Goal: Task Accomplishment & Management: Use online tool/utility

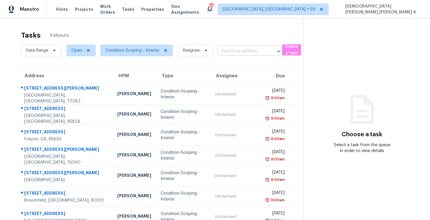
click at [251, 52] on input "text" at bounding box center [242, 51] width 48 height 9
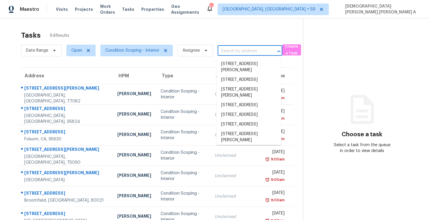
paste input "[STREET_ADDRESS][PERSON_NAME]"
type input "[STREET_ADDRESS][PERSON_NAME]"
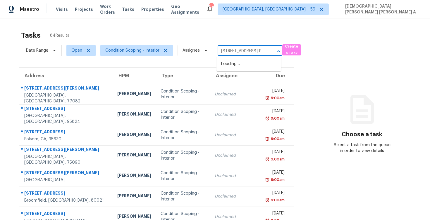
scroll to position [0, 32]
click at [242, 69] on li "14906 Tuttle Point Dr, Houston, TX 77082" at bounding box center [248, 67] width 65 height 16
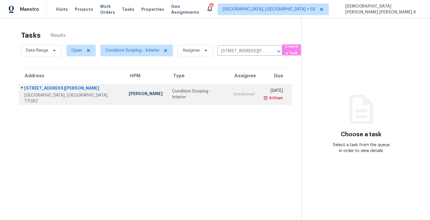
click at [228, 97] on td "Unclaimed" at bounding box center [243, 94] width 30 height 20
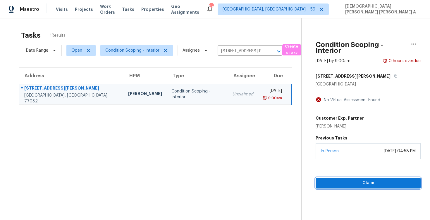
click at [342, 178] on button "Claim" at bounding box center [367, 183] width 105 height 11
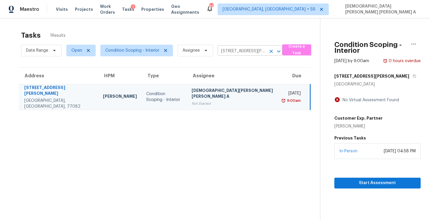
click at [251, 47] on input "14906 Tuttle Point Dr, Houston, TX 77082" at bounding box center [242, 51] width 48 height 9
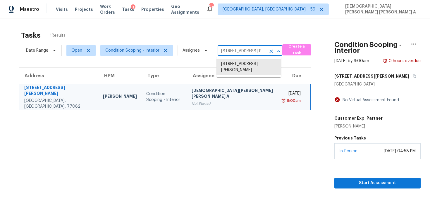
click at [251, 47] on input "14906 Tuttle Point Dr, Houston, TX 77082" at bounding box center [242, 51] width 48 height 9
paste input "[STREET_ADDRESS]"
type input "[STREET_ADDRESS]"
click at [241, 64] on li "[STREET_ADDRESS]" at bounding box center [248, 64] width 65 height 10
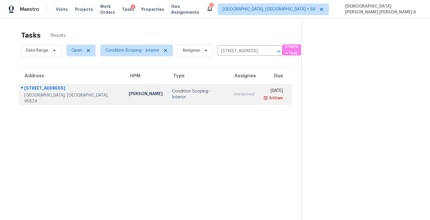
click at [259, 99] on td "Mon, Aug 25th 2025 9:00am" at bounding box center [275, 94] width 33 height 20
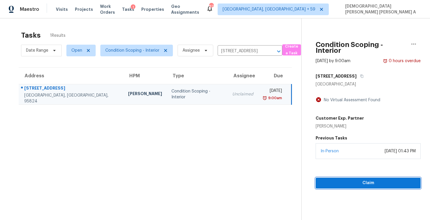
click at [355, 187] on button "Claim" at bounding box center [367, 183] width 105 height 11
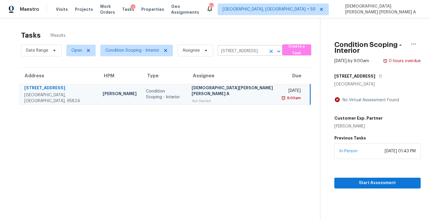
click at [246, 53] on input "[STREET_ADDRESS]" at bounding box center [242, 51] width 48 height 9
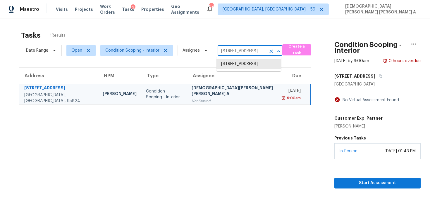
click at [246, 53] on input "[STREET_ADDRESS]" at bounding box center [242, 51] width 48 height 9
paste input "960 Glennfinnan Way Folsom CA 95630"
type input "960 Glennfinnan Way Folsom CA 95630"
click at [244, 62] on li "960 Glennfinnan Way, Folsom, CA 95630" at bounding box center [248, 64] width 65 height 10
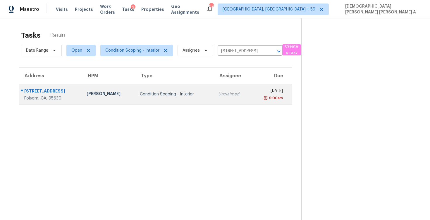
click at [213, 103] on td "Unclaimed" at bounding box center [231, 94] width 37 height 20
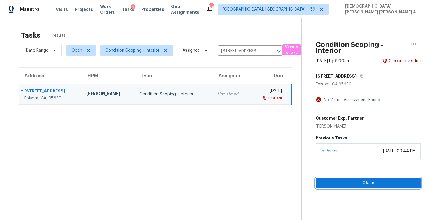
click at [348, 183] on span "Claim" at bounding box center [368, 183] width 96 height 7
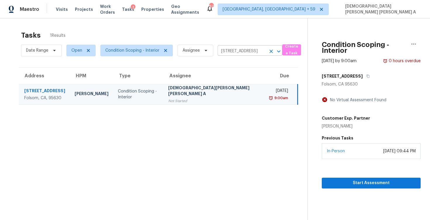
click at [242, 52] on input "960 Glennfinnan Way, Folsom, CA 95630" at bounding box center [242, 51] width 48 height 9
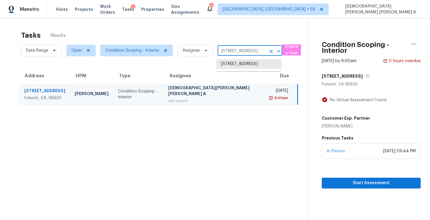
click at [242, 52] on input "960 Glennfinnan Way, Folsom, CA 95630" at bounding box center [242, 51] width 48 height 9
paste input "818 N Brents Ave Sherman TX 7509"
type input "818 N Brents Ave Sherman TX 75090"
click at [239, 67] on li "818 N Brents Ave, Sherman, TX 75090" at bounding box center [248, 67] width 65 height 16
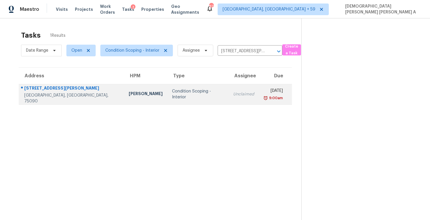
click at [233, 97] on div "Unclaimed" at bounding box center [243, 95] width 21 height 6
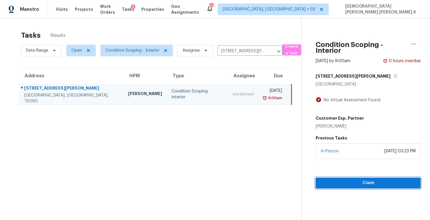
click at [332, 186] on span "Claim" at bounding box center [368, 183] width 96 height 7
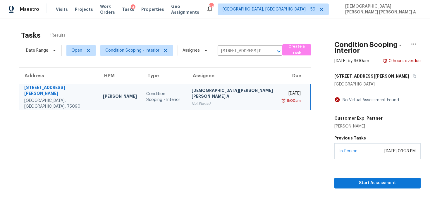
click at [239, 46] on div "Date Range Open Condition Scoping - Interior Assignee 818 N Brents Ave, Sherman…" at bounding box center [151, 50] width 261 height 15
click at [238, 53] on input "818 N Brents Ave, Sherman, TX 75090" at bounding box center [242, 51] width 48 height 9
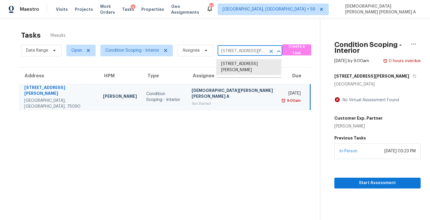
click at [238, 53] on input "818 N Brents Ave, Sherman, TX 75090" at bounding box center [242, 51] width 48 height 9
paste input "2435 Thrasher Oak San Antonio TX 78232"
type input "2435 Thrasher Oak San Antonio TX 78232"
click at [238, 63] on li "2435 Thrasher Oak, San Antonio, TX 78232" at bounding box center [248, 67] width 65 height 16
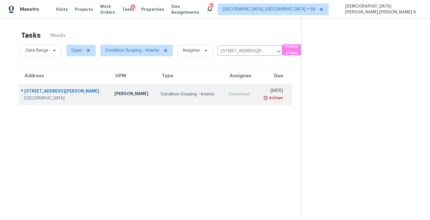
click at [230, 97] on td "Unclaimed" at bounding box center [240, 94] width 32 height 20
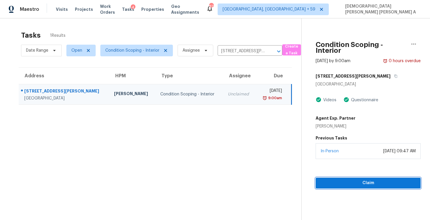
click at [348, 184] on span "Claim" at bounding box center [368, 183] width 96 height 7
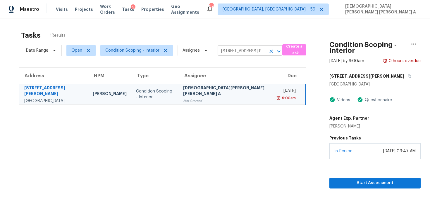
click at [240, 52] on input "2435 Thrasher Oak, San Antonio, TX 78232" at bounding box center [242, 51] width 48 height 9
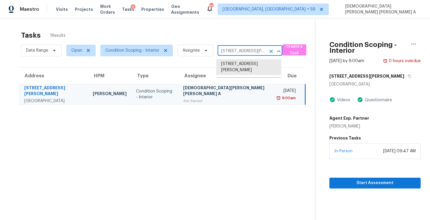
click at [240, 52] on input "2435 Thrasher Oak, San Antonio, TX 78232" at bounding box center [242, 51] width 48 height 9
paste input "11461 W 107th Pl Broomfield CO 80021"
type input "11461 W 107th Pl Broomfield CO 80021"
click at [242, 69] on li "11461 W 107th Pl, Broomfield, CO 80021" at bounding box center [248, 64] width 65 height 10
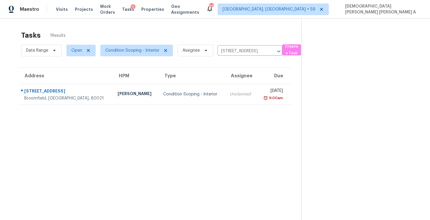
click at [229, 105] on section "Tasks 1 Results Date Range Open Condition Scoping - Interior Assignee 11461 W 1…" at bounding box center [155, 133] width 292 height 211
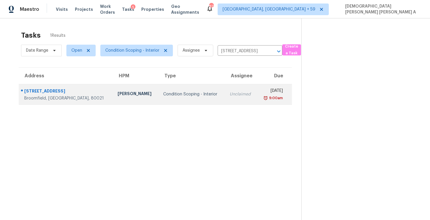
click at [230, 96] on td "Unclaimed" at bounding box center [241, 94] width 32 height 20
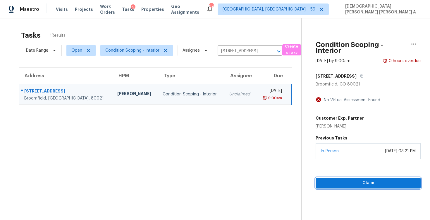
click at [360, 186] on span "Claim" at bounding box center [368, 183] width 96 height 7
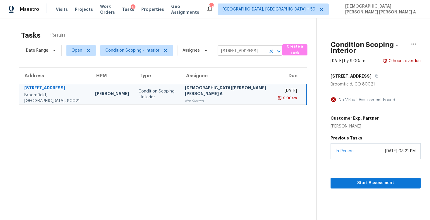
click at [235, 54] on input "11461 W 107th Pl, Broomfield, CO 80021" at bounding box center [242, 51] width 48 height 9
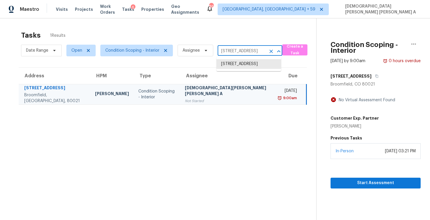
click at [235, 54] on input "11461 W 107th Pl, Broomfield, CO 80021" at bounding box center [242, 51] width 48 height 9
paste input "8700 NW 81st Ter Kansas City MO 64152"
type input "8700 NW 81st Ter Kansas City MO 64152"
click at [237, 72] on li "8700 NW 81st Ter, Kansas City, MO 64152" at bounding box center [248, 67] width 65 height 16
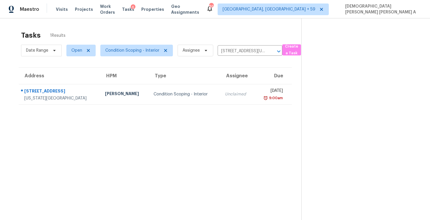
click at [231, 105] on section "Tasks 1 Results Date Range Open Condition Scoping - Interior Assignee 8700 NW 8…" at bounding box center [155, 133] width 292 height 211
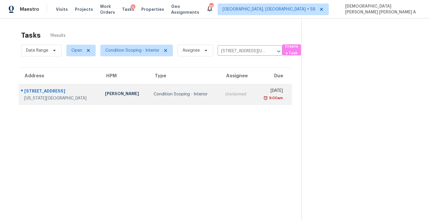
click at [254, 96] on td "Mon, Aug 25th 2025 9:00am" at bounding box center [272, 94] width 37 height 20
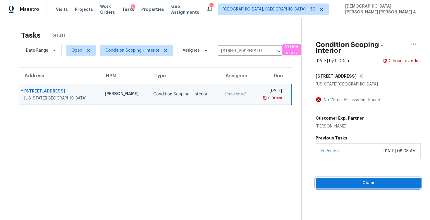
click at [354, 182] on span "Claim" at bounding box center [368, 183] width 96 height 7
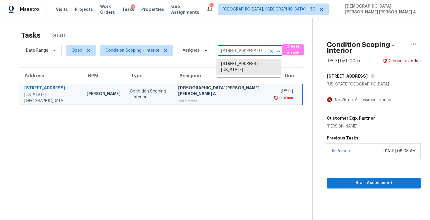
click at [239, 54] on input "8700 NW 81st Ter, Kansas City, MO 64152" at bounding box center [242, 51] width 48 height 9
paste input "3012 S Semoran Blvd Apt 7 Orlando FL 3282"
type input "3012 S Semoran Blvd"
click at [241, 65] on li "3012 S Semoran Blvd Apt 7, Orlando, FL 32822" at bounding box center [248, 64] width 65 height 10
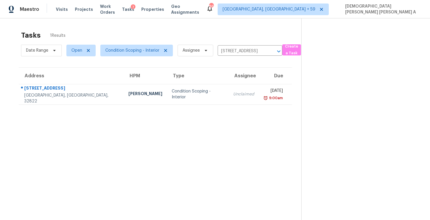
click at [228, 104] on td "Unclaimed" at bounding box center [243, 94] width 30 height 20
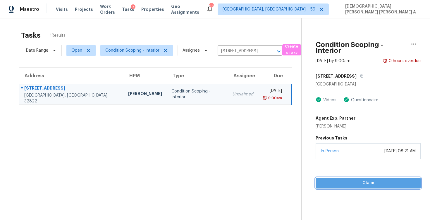
click at [359, 189] on button "Claim" at bounding box center [367, 183] width 105 height 11
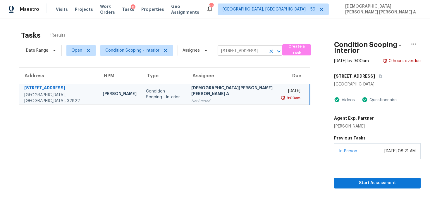
click at [238, 49] on input "3012 S Semoran Blvd Apt 7, Orlando, FL 32822" at bounding box center [242, 51] width 48 height 9
paste input "149 Wimberly Way Powder Springs GA 30127"
type input "149 Wimberly Way Powder Springs GA 30127"
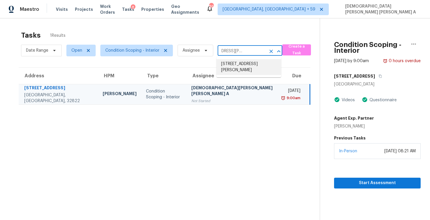
click at [244, 65] on li "149 Wimberly Way, Powder Springs, GA 30127" at bounding box center [248, 67] width 65 height 16
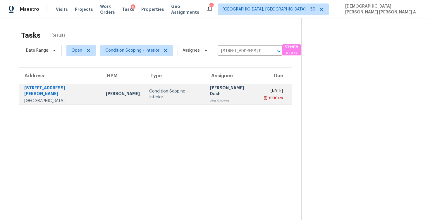
click at [222, 94] on div "Soumya Ranjan Dash" at bounding box center [232, 91] width 44 height 13
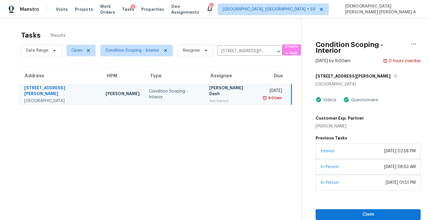
scroll to position [29, 0]
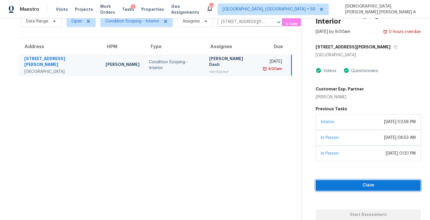
click at [360, 182] on button "Claim" at bounding box center [367, 185] width 105 height 11
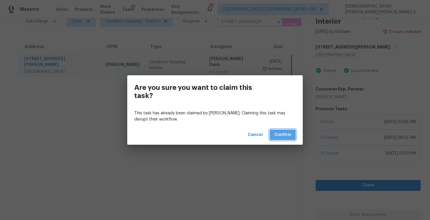
click at [285, 137] on span "Confirm" at bounding box center [282, 135] width 17 height 7
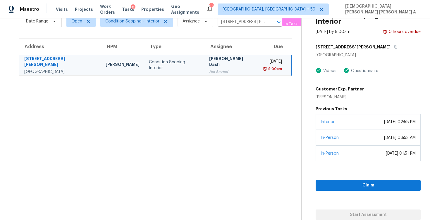
scroll to position [18, 0]
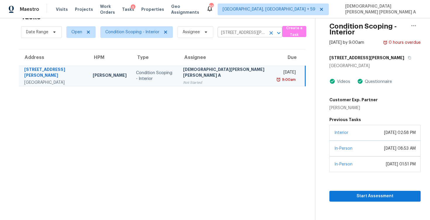
click at [245, 33] on input "149 Wimberly Way, Powder Springs, GA 30127" at bounding box center [242, 32] width 48 height 9
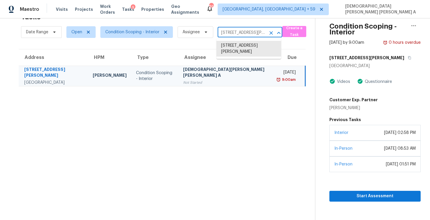
click at [245, 33] on input "149 Wimberly Way, Powder Springs, GA 30127" at bounding box center [242, 32] width 48 height 9
paste input "7200 Ridgeline Dr Raleigh NC 27613"
type input "7200 Ridgeline Dr Raleigh NC 27613"
click at [245, 45] on li "7200 Ridgeline Dr, Raleigh, NC 27613" at bounding box center [248, 46] width 65 height 10
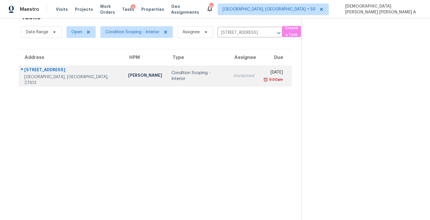
click at [228, 85] on td "Unclaimed" at bounding box center [243, 76] width 30 height 20
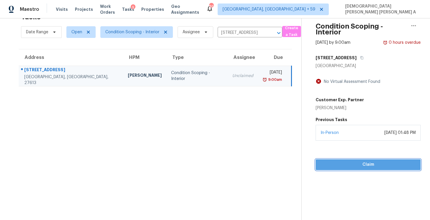
click at [361, 167] on span "Claim" at bounding box center [368, 164] width 96 height 7
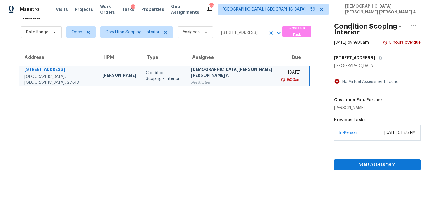
click at [236, 31] on input "7200 Ridgeline Dr, Raleigh, NC 27613" at bounding box center [242, 32] width 48 height 9
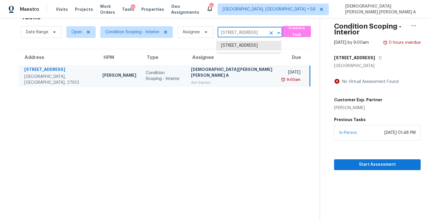
click at [236, 31] on input "7200 Ridgeline Dr, Raleigh, NC 27613" at bounding box center [242, 32] width 48 height 9
paste input "1265 Blarney St Minneola FL 34715"
type input "1265 Blarney St Minneola FL 34715"
click at [244, 51] on li "1265 Blarney St, Minneola, FL 34715" at bounding box center [248, 46] width 65 height 10
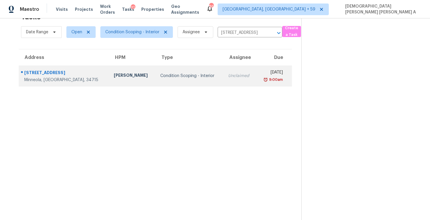
click at [228, 77] on div "Unclaimed" at bounding box center [239, 76] width 23 height 6
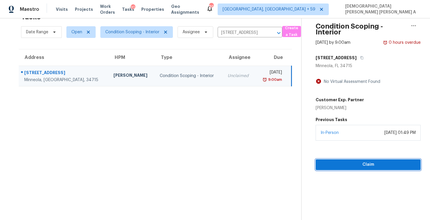
click at [349, 167] on span "Claim" at bounding box center [368, 164] width 96 height 7
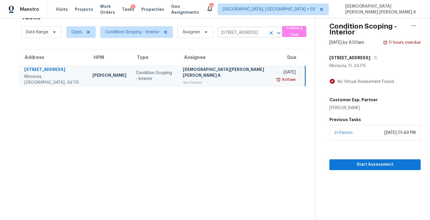
click at [244, 32] on input "1265 Blarney St, Minneola, FL 34715" at bounding box center [242, 32] width 48 height 9
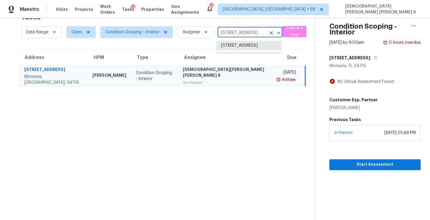
click at [244, 32] on input "1265 Blarney St, Minneola, FL 34715" at bounding box center [242, 32] width 48 height 9
paste input "225 Terlingua Dr Portland TX 78374"
type input "225 Terlingua Dr Portland TX 78374"
click at [254, 45] on li "225 Terlingua Dr, Portland, TX 78374" at bounding box center [248, 46] width 65 height 10
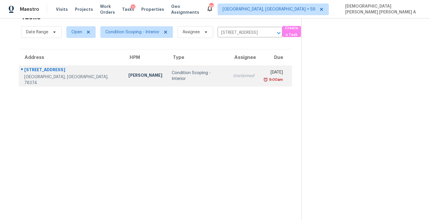
click at [263, 76] on div "[DATE]" at bounding box center [272, 73] width 19 height 7
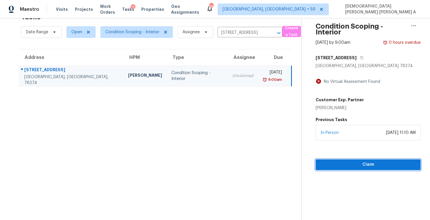
click at [349, 162] on span "Claim" at bounding box center [368, 164] width 96 height 7
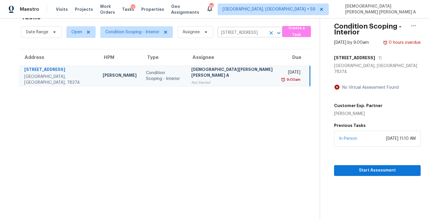
click at [249, 33] on input "225 Terlingua Dr, Portland, TX 78374" at bounding box center [242, 32] width 48 height 9
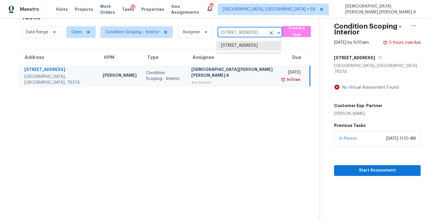
click at [249, 33] on input "225 Terlingua Dr, Portland, TX 78374" at bounding box center [242, 32] width 48 height 9
paste input "5103 Devon Green Dr Katy TX 77449"
type input "5103 Devon Green Dr Katy TX 77449"
click at [249, 43] on li "5103 Devon Green Dr, Katy, TX 77449" at bounding box center [248, 49] width 65 height 16
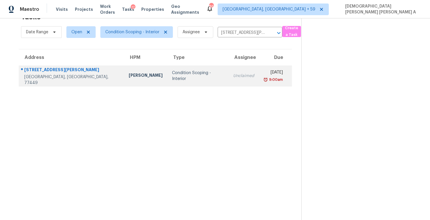
click at [263, 82] on div "9:00am" at bounding box center [272, 80] width 19 height 6
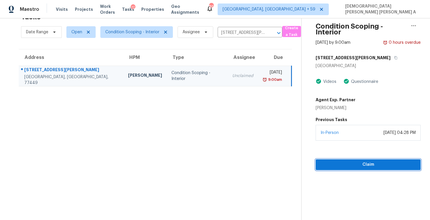
click at [357, 167] on span "Claim" at bounding box center [368, 164] width 96 height 7
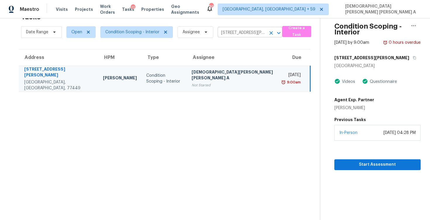
click at [234, 37] on input "5103 Devon Green Dr, Katy, TX 77449" at bounding box center [242, 32] width 48 height 9
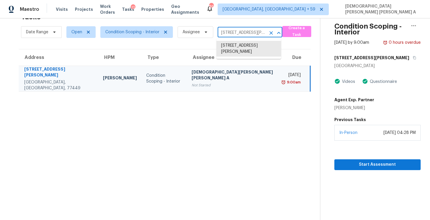
click at [234, 37] on input "5103 Devon Green Dr, Katy, TX 77449" at bounding box center [242, 32] width 48 height 9
paste input "99 Lakepointe Cir Kissimmee FL 34743"
type input "99 Lakepointe Cir Kissimmee FL 34743"
click at [230, 42] on li "99 Lakepointe Cir, Kissimmee, FL 34743" at bounding box center [248, 46] width 65 height 10
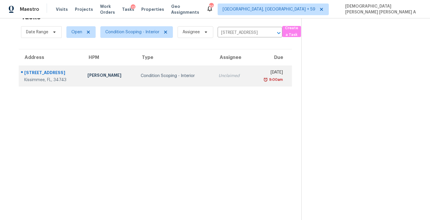
click at [214, 82] on td "Unclaimed" at bounding box center [232, 76] width 37 height 20
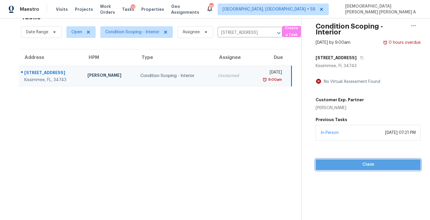
click at [340, 169] on button "Claim" at bounding box center [367, 165] width 105 height 11
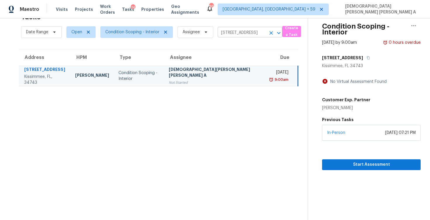
click at [234, 35] on input "99 Lakepointe Cir, Kissimmee, FL 34743" at bounding box center [242, 32] width 48 height 9
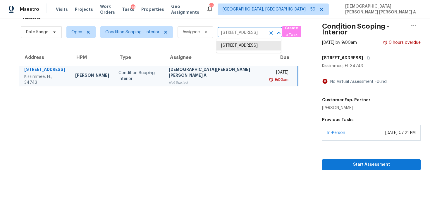
click at [234, 35] on input "99 Lakepointe Cir, Kissimmee, FL 34743" at bounding box center [242, 32] width 48 height 9
paste input "21170 Northern Colony Ct Katy TX 77449"
type input "21170 Northern Colony Ct Katy TX 77449"
click at [239, 48] on li "21170 Northern Colony Ct, Katy, TX 77449" at bounding box center [248, 46] width 65 height 10
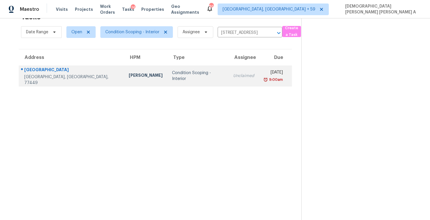
click at [233, 74] on div "Unclaimed" at bounding box center [243, 76] width 21 height 6
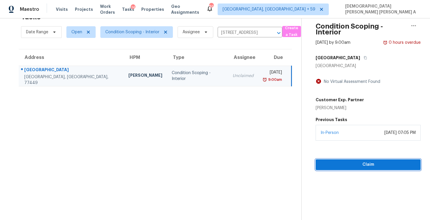
click at [365, 168] on span "Claim" at bounding box center [368, 164] width 96 height 7
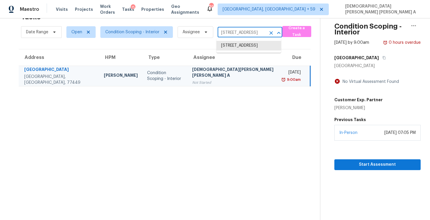
click at [243, 32] on input "21170 Northern Colony Ct, Katy, TX 77449" at bounding box center [242, 32] width 48 height 9
paste input "3689 Graham Sherron Rd Wake Forest NC 27587"
type input "3689 Graham Sherron Rd Wake Forest NC 27587"
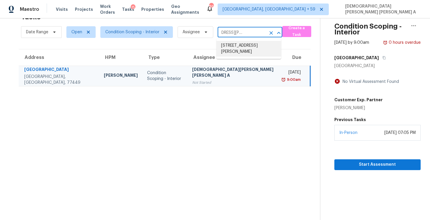
click at [249, 51] on li "3689 Graham Sherron Rd, Wake Forest, NC 27587" at bounding box center [248, 49] width 65 height 16
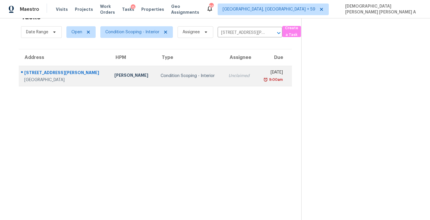
click at [224, 79] on td "Unclaimed" at bounding box center [240, 76] width 32 height 20
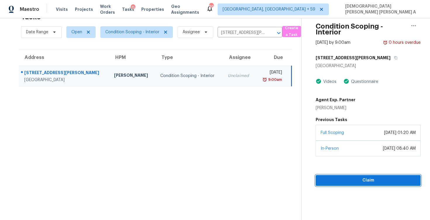
click at [373, 180] on span "Claim" at bounding box center [368, 180] width 96 height 7
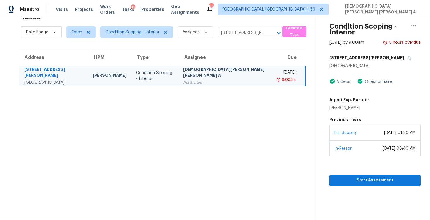
click at [241, 27] on div "Date Range Open Condition Scoping - Interior Assignee 3689 Graham Sherron Rd, W…" at bounding box center [151, 32] width 261 height 15
click at [237, 36] on input "3689 Graham Sherron Rd, Wake Forest, NC 27587" at bounding box center [242, 32] width 48 height 9
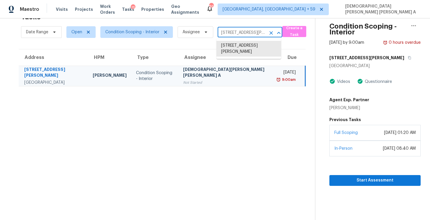
click at [237, 36] on input "3689 Graham Sherron Rd, Wake Forest, NC 27587" at bounding box center [242, 32] width 48 height 9
paste input "1440 Vegas Valley Dr Apt 3 Las Vegas NV 89169"
type input "1440 Vegas Valley Dr"
click at [227, 51] on li "1440 Vegas Valley Dr Apt 3, Las Vegas, NV 89169" at bounding box center [248, 46] width 65 height 10
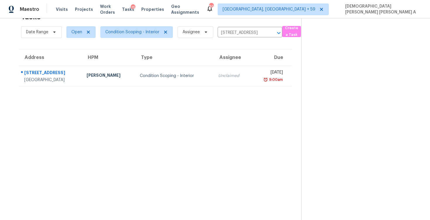
click at [196, 92] on section "Tasks 1 Results Date Range Open Condition Scoping - Interior Assignee 1440 Vega…" at bounding box center [155, 114] width 292 height 211
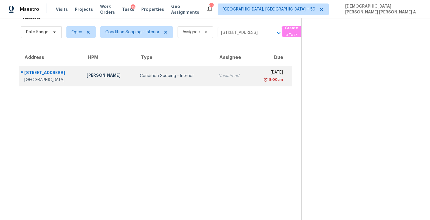
click at [193, 68] on td "Condition Scoping - Interior" at bounding box center [174, 76] width 78 height 20
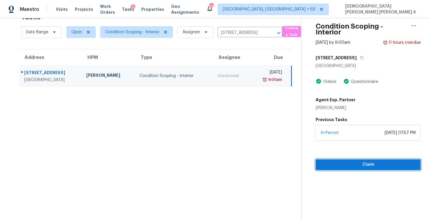
click at [349, 165] on span "Claim" at bounding box center [368, 164] width 96 height 7
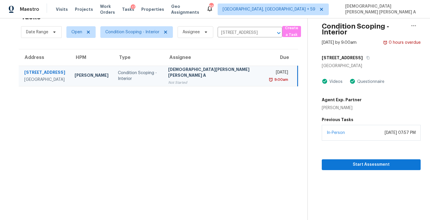
click at [237, 27] on div "Date Range Open Condition Scoping - Interior Assignee 1440 Vegas Valley Dr Apt …" at bounding box center [151, 32] width 261 height 15
click at [230, 35] on input "1440 Vegas Valley Dr Apt 3, Las Vegas, NV 89169" at bounding box center [242, 32] width 48 height 9
paste input "5820 Denise Dr Haltom City TX 76148"
type input "5820 Denise Dr Haltom City TX 76148"
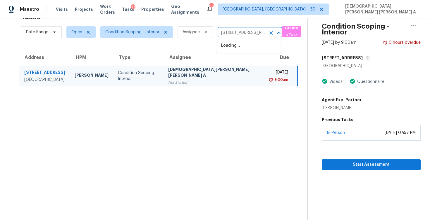
scroll to position [0, 27]
click at [238, 46] on li "5820 Denise Dr, Haltom City, TX 76148" at bounding box center [248, 49] width 65 height 16
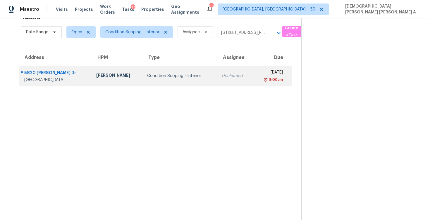
click at [257, 75] on div "[DATE]" at bounding box center [269, 73] width 25 height 7
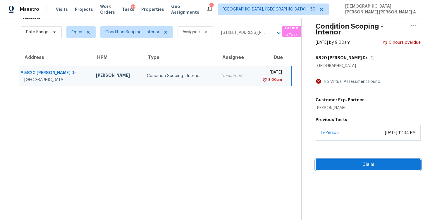
click at [338, 165] on span "Claim" at bounding box center [368, 164] width 96 height 7
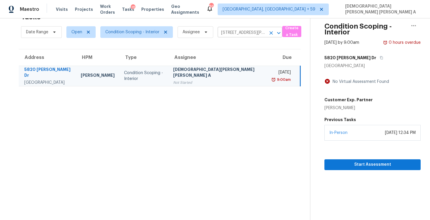
click at [237, 33] on input "5820 Denise Dr, Haltom City, TX 76148" at bounding box center [242, 32] width 48 height 9
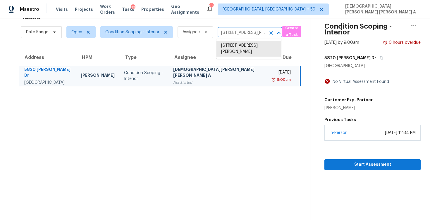
click at [237, 33] on input "5820 Denise Dr, Haltom City, TX 76148" at bounding box center [242, 32] width 48 height 9
paste input "10139 Sagemill Dr Houston TX 77089"
type input "10139 Sagemill Dr Houston TX 77089"
click at [244, 46] on li "10139 Sagemill Dr, Houston, TX 77089" at bounding box center [248, 46] width 65 height 10
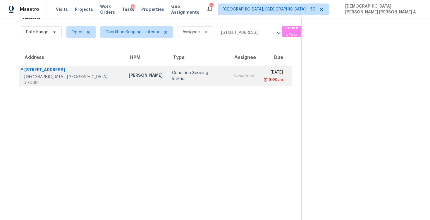
click at [228, 79] on td "Unclaimed" at bounding box center [243, 76] width 30 height 20
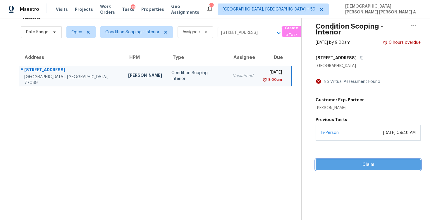
click at [356, 166] on span "Claim" at bounding box center [368, 164] width 96 height 7
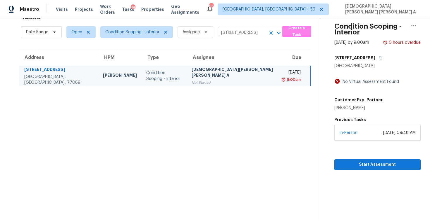
click at [241, 35] on input "10139 Sagemill Dr, Houston, TX 77089" at bounding box center [242, 32] width 48 height 9
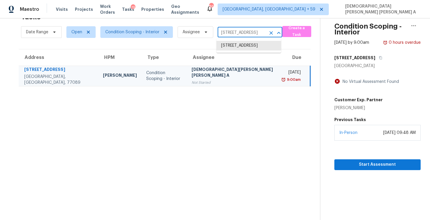
click at [241, 35] on input "10139 Sagemill Dr, Houston, TX 77089" at bounding box center [242, 32] width 48 height 9
paste input "527 S Grant St Brownsburg IN 46112"
type input "527 S Grant St Brownsburg IN 46112"
click at [235, 47] on li "527 S Grant St, Brownsburg, IN 46112" at bounding box center [248, 46] width 65 height 10
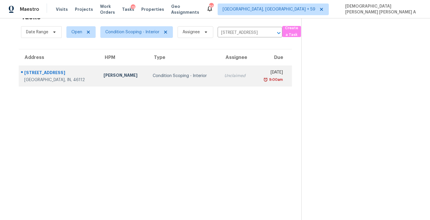
click at [220, 85] on td "Unclaimed" at bounding box center [237, 76] width 35 height 20
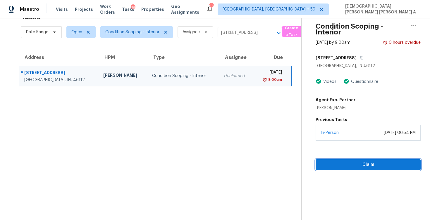
click at [365, 161] on span "Claim" at bounding box center [368, 164] width 96 height 7
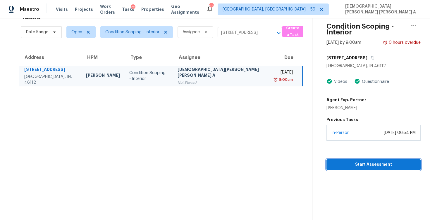
click at [356, 169] on button "Start Assessment" at bounding box center [373, 165] width 94 height 11
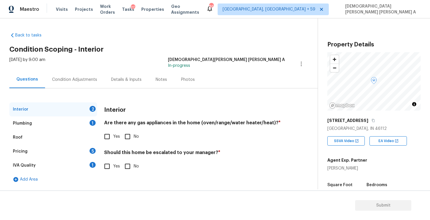
click at [107, 138] on input "Yes" at bounding box center [107, 137] width 12 height 12
checkbox input "true"
click at [123, 168] on input "No" at bounding box center [127, 167] width 12 height 12
checkbox input "true"
click at [82, 127] on div "Plumbing 1" at bounding box center [53, 124] width 88 height 14
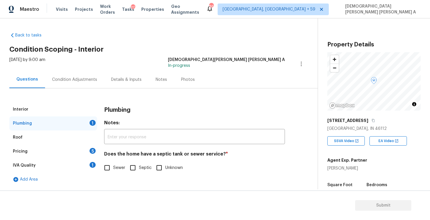
click at [107, 167] on input "Sewer" at bounding box center [107, 168] width 12 height 12
checkbox input "true"
click at [83, 152] on div "Pricing 5" at bounding box center [53, 152] width 88 height 14
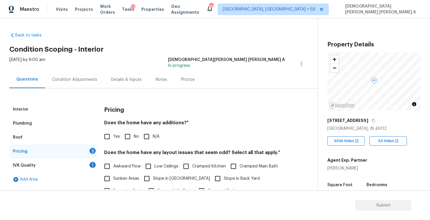
scroll to position [24, 0]
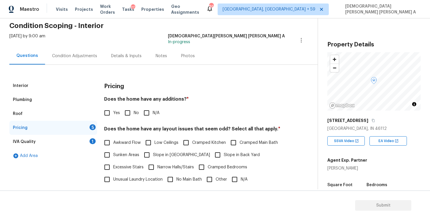
click at [44, 93] on div "Plumbing" at bounding box center [53, 100] width 88 height 14
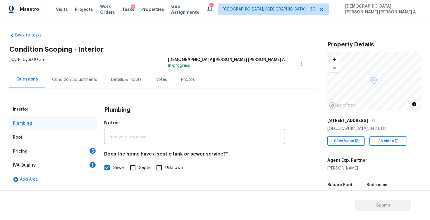
click at [36, 109] on div "Interior" at bounding box center [53, 110] width 88 height 14
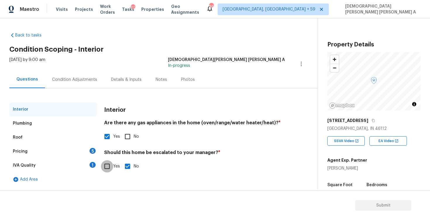
click at [111, 168] on input "Yes" at bounding box center [107, 167] width 12 height 12
checkbox input "true"
checkbox input "false"
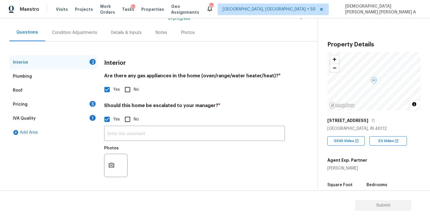
scroll to position [47, 0]
click at [127, 133] on input "text" at bounding box center [194, 134] width 181 height 14
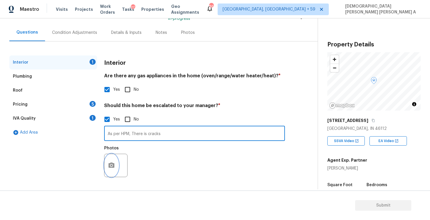
click at [111, 161] on button "button" at bounding box center [111, 165] width 14 height 23
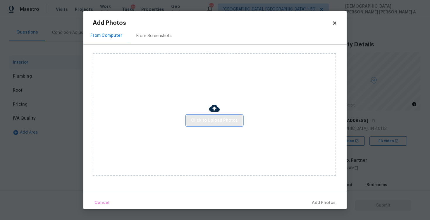
click at [214, 119] on span "Click to Upload Photos" at bounding box center [214, 120] width 47 height 7
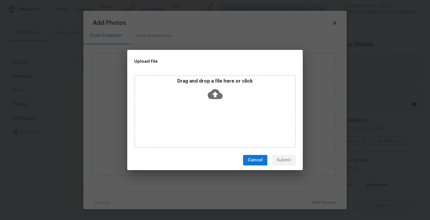
click at [218, 95] on icon at bounding box center [215, 94] width 15 height 10
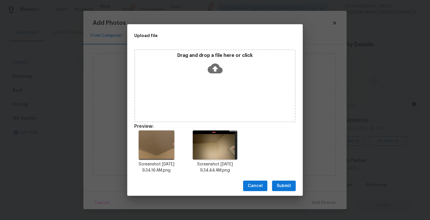
click at [284, 188] on span "Submit" at bounding box center [284, 186] width 14 height 7
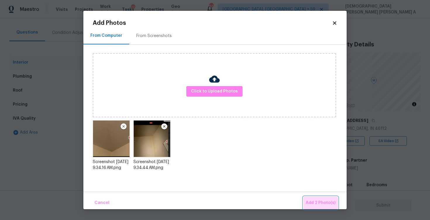
click at [324, 204] on span "Add 2 Photo(s)" at bounding box center [321, 203] width 30 height 7
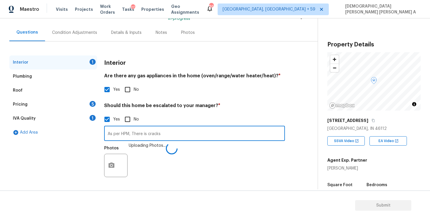
click at [169, 134] on input "As per HPM, There is cracks" at bounding box center [194, 134] width 181 height 14
type input "As per HPM, There is cracks photos is in time stamp"
click at [71, 105] on div "Pricing 5" at bounding box center [53, 105] width 88 height 14
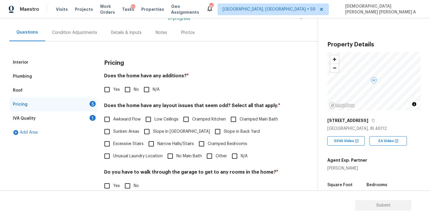
click at [130, 89] on input "No" at bounding box center [127, 90] width 12 height 12
checkbox input "true"
click at [232, 159] on input "N/A" at bounding box center [234, 156] width 12 height 12
checkbox input "true"
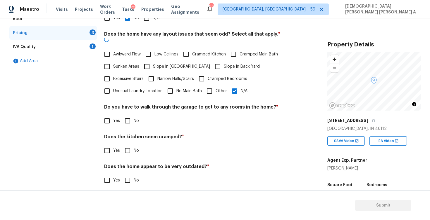
scroll to position [118, 0]
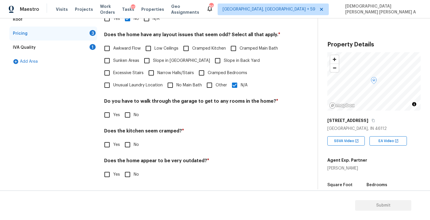
click at [127, 113] on input "No" at bounding box center [127, 115] width 12 height 12
checkbox input "true"
click at [130, 141] on input "No" at bounding box center [127, 145] width 12 height 12
checkbox input "true"
click at [128, 175] on input "No" at bounding box center [127, 175] width 12 height 12
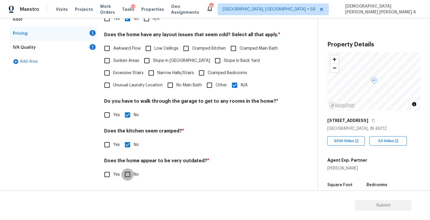
checkbox input "true"
click at [96, 54] on div "IVA Quality 1" at bounding box center [53, 48] width 88 height 14
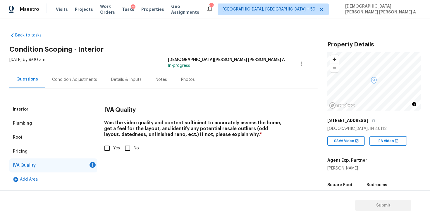
click at [108, 152] on input "Yes" at bounding box center [107, 148] width 12 height 12
checkbox input "true"
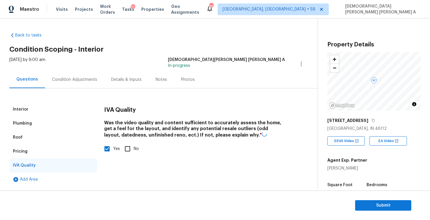
click at [80, 62] on div "Mon, Aug 25 2025 by 9:00 am Mohamed Azeem Mohsin A In-progress" at bounding box center [163, 64] width 308 height 14
click at [73, 76] on div "Condition Adjustments" at bounding box center [74, 79] width 59 height 17
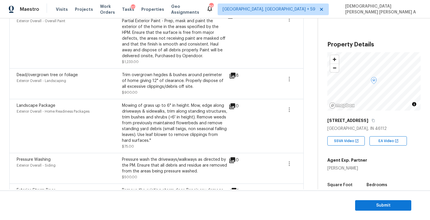
scroll to position [68, 0]
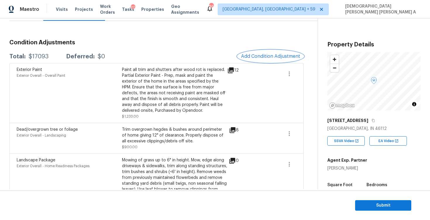
click at [277, 52] on button "Add Condition Adjustment" at bounding box center [270, 56] width 66 height 12
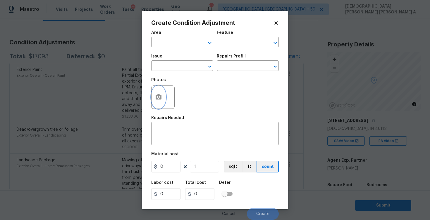
click at [158, 100] on icon "button" at bounding box center [158, 97] width 7 height 7
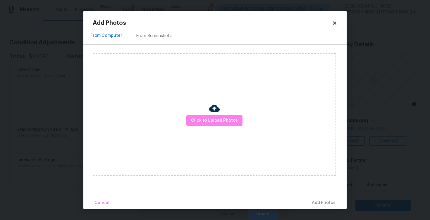
click at [158, 41] on div "From Screenshots" at bounding box center [153, 35] width 49 height 17
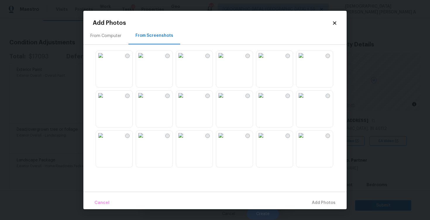
click at [265, 60] on img at bounding box center [260, 55] width 9 height 9
click at [265, 99] on img at bounding box center [260, 95] width 9 height 9
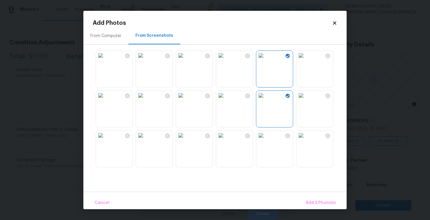
click at [185, 100] on img at bounding box center [180, 95] width 9 height 9
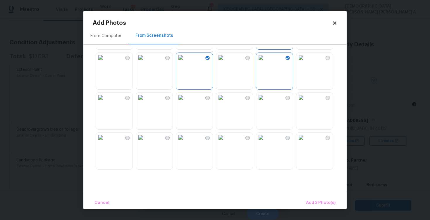
scroll to position [56, 0]
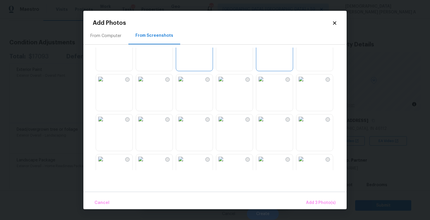
click at [225, 124] on img at bounding box center [220, 119] width 9 height 9
click at [319, 204] on span "Add 4 Photo(s)" at bounding box center [320, 203] width 30 height 7
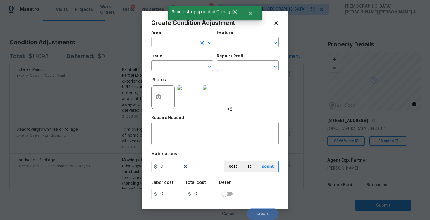
click at [173, 44] on input "text" at bounding box center [174, 42] width 46 height 9
click at [174, 66] on li "Interior Overall" at bounding box center [182, 66] width 62 height 10
type input "Interior Overall"
click at [239, 42] on input "text" at bounding box center [240, 42] width 46 height 9
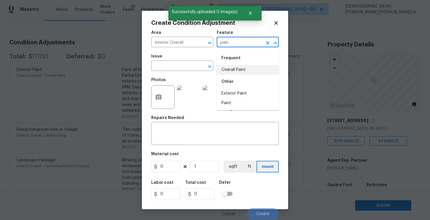
click at [234, 65] on li "Overall Paint" at bounding box center [248, 70] width 62 height 10
type input "Overall Paint"
click at [190, 67] on input "text" at bounding box center [174, 66] width 46 height 9
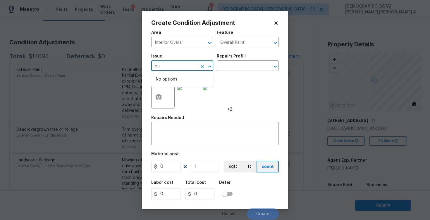
type input "o"
click at [182, 89] on li "ACQ: Paint" at bounding box center [182, 94] width 62 height 10
type input "ACQ: Paint"
click at [251, 67] on input "text" at bounding box center [240, 66] width 46 height 9
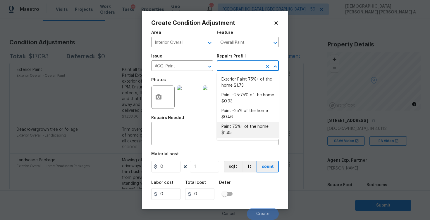
click at [256, 128] on li "Paint 75%+ of the home $1.85" at bounding box center [248, 130] width 62 height 16
type input "Acquisition"
type textarea "Acquisition Scope: 75%+ of the home will likely require interior paint"
type input "1.85"
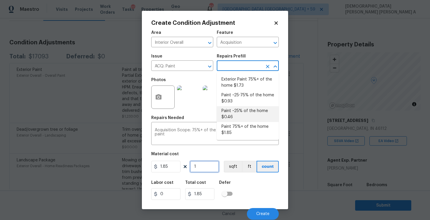
click at [206, 161] on input "1" at bounding box center [204, 167] width 29 height 12
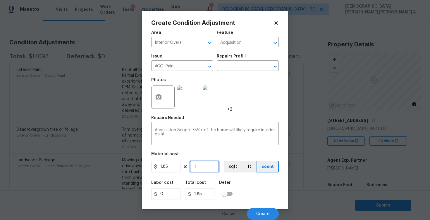
type input "0"
type input "2"
type input "3.7"
type input "27"
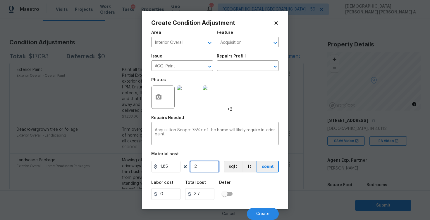
type input "49.95"
type input "270"
type input "499.5"
type input "2706"
type input "5006.1"
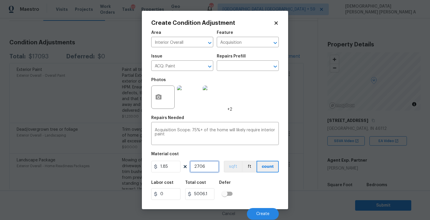
type input "2706"
click at [230, 161] on button "sqft" at bounding box center [233, 167] width 18 height 12
click at [261, 208] on div "Cancel Create" at bounding box center [214, 212] width 127 height 16
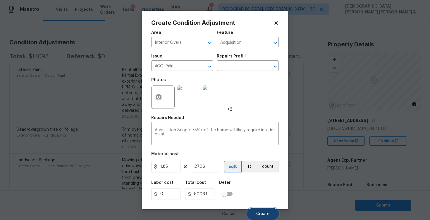
click at [262, 217] on button "Create" at bounding box center [263, 214] width 32 height 12
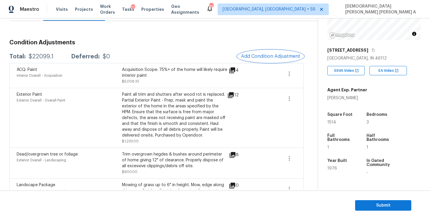
scroll to position [0, 0]
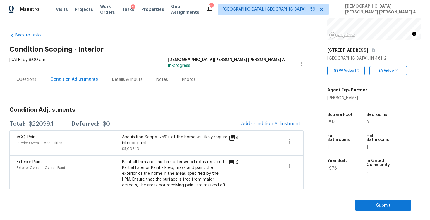
click at [22, 65] on div "[DATE] by 9:00 am" at bounding box center [27, 64] width 36 height 14
click at [22, 73] on div "Questions" at bounding box center [26, 79] width 34 height 17
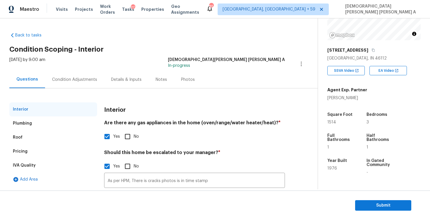
scroll to position [46, 0]
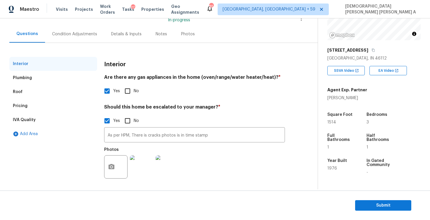
click at [129, 90] on input "No" at bounding box center [127, 91] width 12 height 12
checkbox input "true"
checkbox input "false"
click at [129, 125] on input "No" at bounding box center [127, 121] width 12 height 12
checkbox input "true"
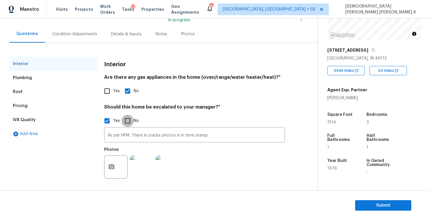
checkbox input "false"
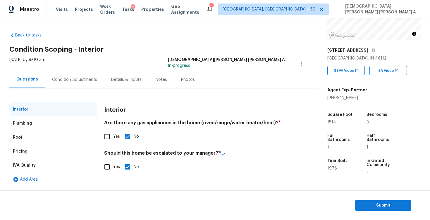
click at [21, 126] on div "Plumbing" at bounding box center [22, 124] width 19 height 6
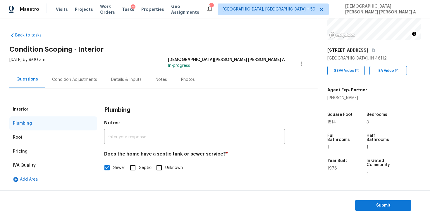
click at [29, 136] on div "Roof" at bounding box center [53, 138] width 88 height 14
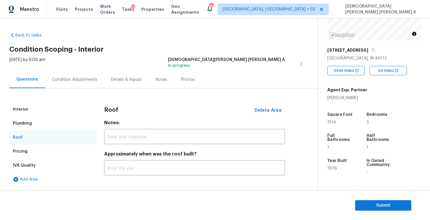
click at [39, 150] on div "Pricing" at bounding box center [53, 152] width 88 height 14
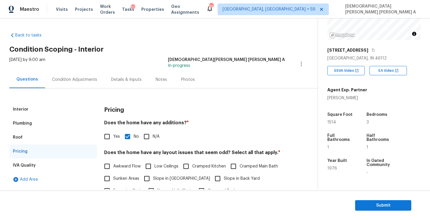
scroll to position [108, 0]
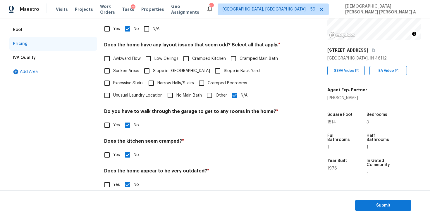
click at [235, 99] on input "N/A" at bounding box center [234, 95] width 12 height 12
checkbox input "false"
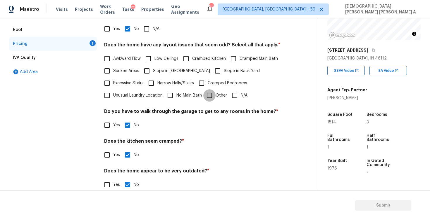
click at [212, 99] on input "Other" at bounding box center [209, 95] width 12 height 12
checkbox input "true"
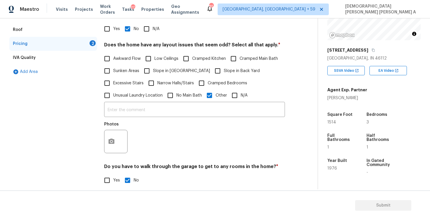
scroll to position [66, 0]
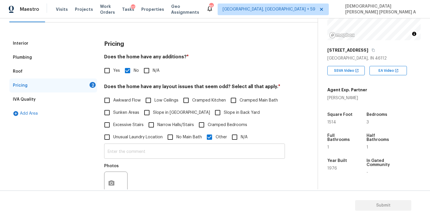
click at [146, 157] on input "text" at bounding box center [194, 152] width 181 height 14
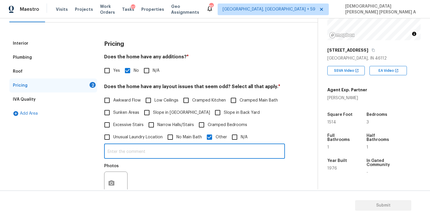
paste input "Basement level has one finished room, laundry, utility room with crawlspace acc…"
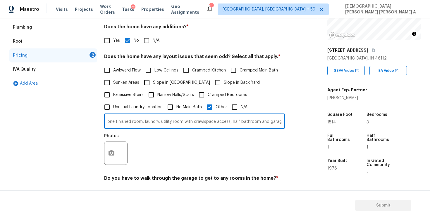
type input "Basement level has one finished room, laundry, utility room with crawlspace acc…"
click at [108, 151] on icon "button" at bounding box center [111, 153] width 7 height 7
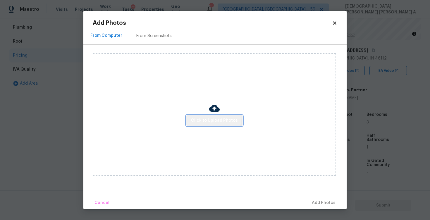
click at [209, 116] on button "Click to Upload Photos" at bounding box center [214, 120] width 56 height 11
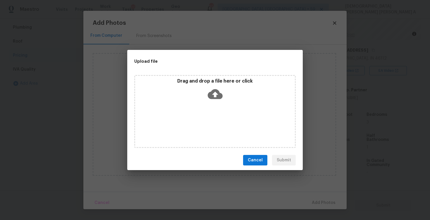
click at [212, 103] on div "Drag and drop a file here or click" at bounding box center [215, 90] width 160 height 25
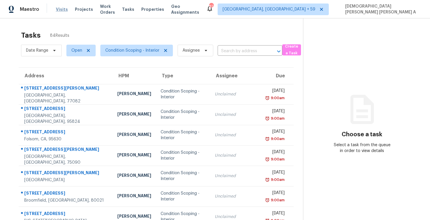
click at [60, 9] on span "Visits" at bounding box center [62, 9] width 12 height 6
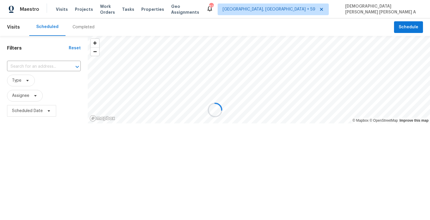
click at [75, 30] on div at bounding box center [215, 110] width 430 height 220
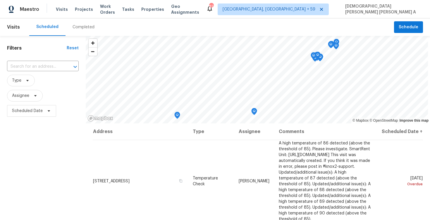
click at [74, 25] on div "Completed" at bounding box center [84, 27] width 22 height 6
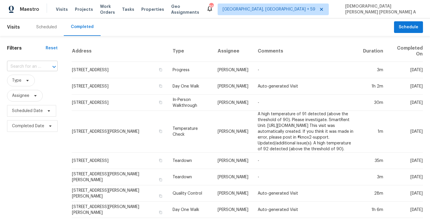
click at [27, 66] on input "text" at bounding box center [24, 66] width 34 height 9
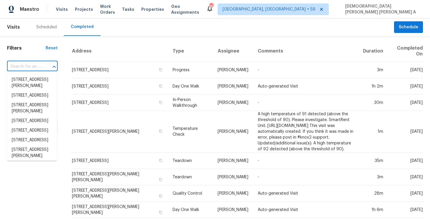
paste input "14906 Tuttle Point Dr Houston TX 77082"
type input "14906 Tuttle Point Dr Houston TX 77082"
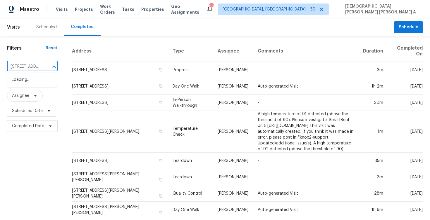
scroll to position [0, 46]
click at [44, 80] on li "14906 Tuttle Point Dr, Houston, TX 77082" at bounding box center [32, 83] width 50 height 16
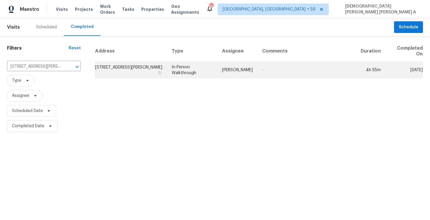
click at [202, 72] on td "In-Person Walkthrough" at bounding box center [192, 70] width 50 height 16
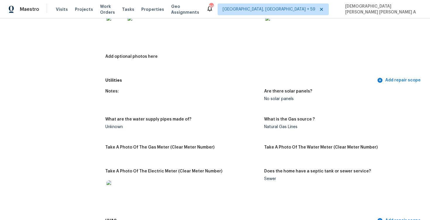
scroll to position [1092, 0]
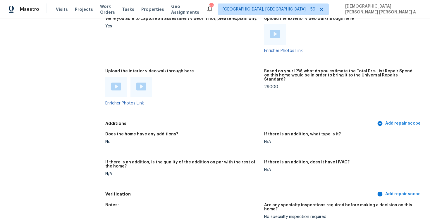
click at [110, 85] on div at bounding box center [116, 87] width 22 height 20
click at [118, 83] on img at bounding box center [116, 87] width 10 height 8
click at [213, 121] on h5 "Additions" at bounding box center [240, 124] width 270 height 6
click at [144, 83] on img at bounding box center [141, 87] width 10 height 8
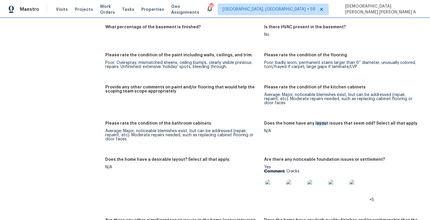
scroll to position [828, 0]
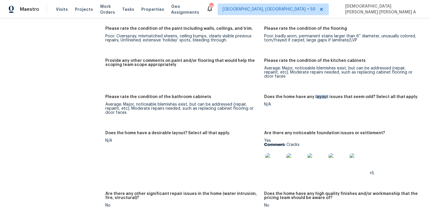
click at [273, 158] on img at bounding box center [274, 163] width 19 height 19
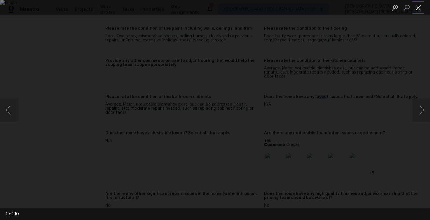
click at [418, 6] on button "Close lightbox" at bounding box center [418, 7] width 12 height 10
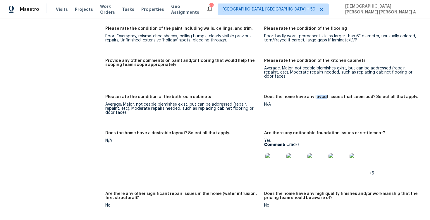
click at [280, 154] on img at bounding box center [274, 163] width 19 height 19
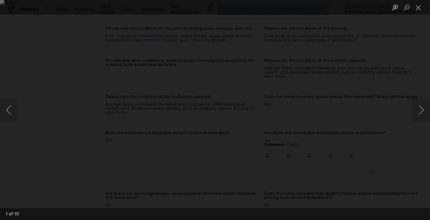
click at [425, 9] on ul "Lightbox" at bounding box center [409, 7] width 41 height 15
click at [422, 8] on button "Close lightbox" at bounding box center [418, 7] width 12 height 10
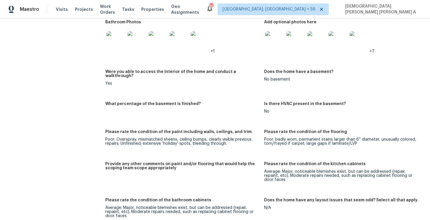
scroll to position [0, 0]
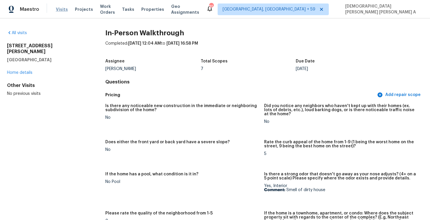
click at [61, 9] on span "Visits" at bounding box center [62, 9] width 12 height 6
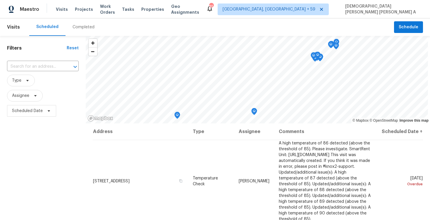
click at [83, 27] on div "Completed" at bounding box center [84, 27] width 22 height 6
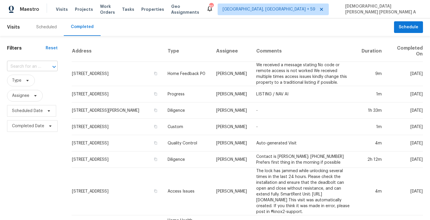
click at [34, 66] on input "text" at bounding box center [24, 66] width 34 height 9
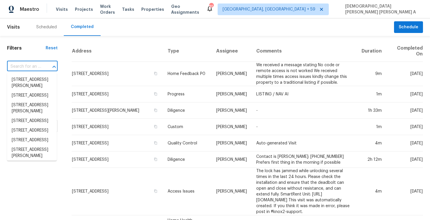
paste input "527 S Grant St Brownsburg IN 46112"
type input "527 S Grant St Brownsburg IN 46112"
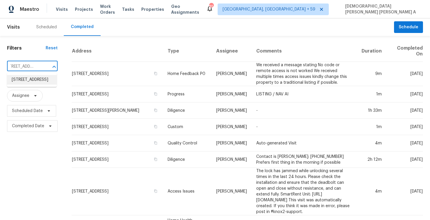
click at [39, 75] on li "527 S Grant St, Brownsburg, IN 46112" at bounding box center [32, 80] width 50 height 10
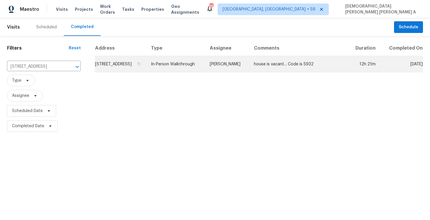
click at [205, 70] on td "In-Person Walkthrough" at bounding box center [175, 64] width 59 height 16
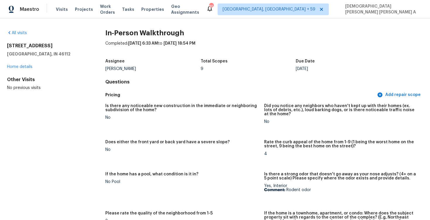
scroll to position [120, 0]
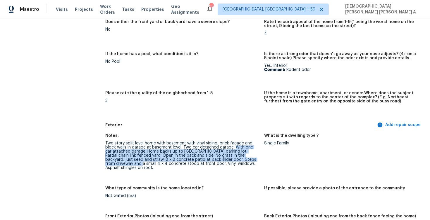
drag, startPoint x: 234, startPoint y: 147, endPoint x: 257, endPoint y: 161, distance: 26.7
click at [257, 161] on div "Two story split level home with basement with vinyl siding, brick facade and bl…" at bounding box center [182, 156] width 154 height 29
click at [175, 161] on div "Two story split level home with basement with vinyl siding, brick facade and bl…" at bounding box center [182, 156] width 154 height 29
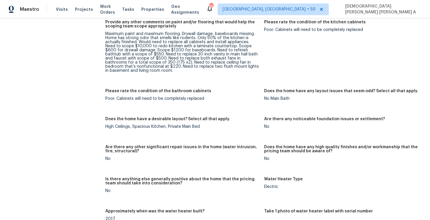
scroll to position [1329, 0]
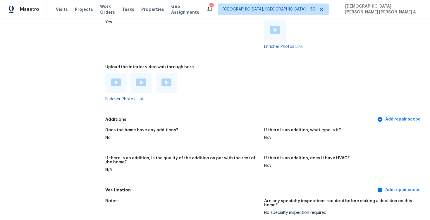
click at [243, 78] on div at bounding box center [182, 83] width 154 height 20
click at [120, 85] on img at bounding box center [116, 83] width 10 height 8
click at [144, 87] on div at bounding box center [141, 83] width 22 height 20
click at [143, 85] on img at bounding box center [141, 83] width 10 height 8
click at [168, 80] on img at bounding box center [166, 83] width 10 height 8
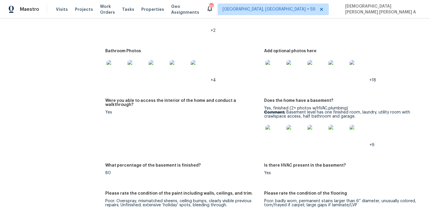
scroll to position [886, 0]
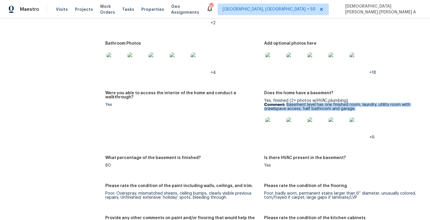
drag, startPoint x: 287, startPoint y: 105, endPoint x: 355, endPoint y: 108, distance: 68.2
click at [355, 108] on p "Comment: Basement level has one finished room, laundry, utility room with crawl…" at bounding box center [341, 107] width 154 height 8
copy p "Basement level has one finished room, laundry, utility room with crawlspace acc…"
click at [275, 132] on img at bounding box center [274, 127] width 19 height 19
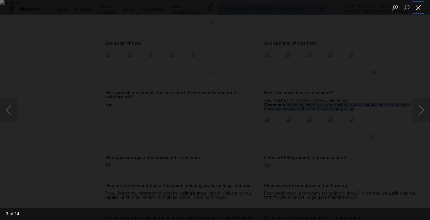
click at [417, 4] on button "Close lightbox" at bounding box center [418, 7] width 12 height 10
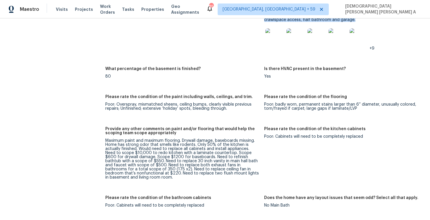
scroll to position [996, 0]
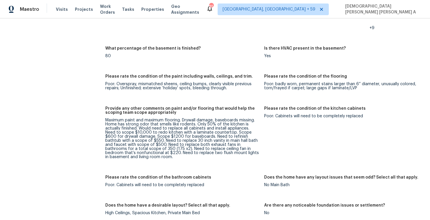
click at [226, 117] on div "Provide any other comments on paint and/or flooring that would help the scoping…" at bounding box center [182, 113] width 154 height 12
click at [176, 125] on div "Maximum paint and maximum flooring. Drywall damage, baseboards missing. Home ha…" at bounding box center [182, 138] width 154 height 41
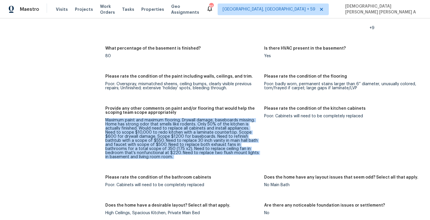
click at [176, 125] on div "Maximum paint and maximum flooring. Drywall damage, baseboards missing. Home ha…" at bounding box center [182, 138] width 154 height 41
click at [212, 123] on div "Maximum paint and maximum flooring. Drywall damage, baseboards missing. Home ha…" at bounding box center [182, 138] width 154 height 41
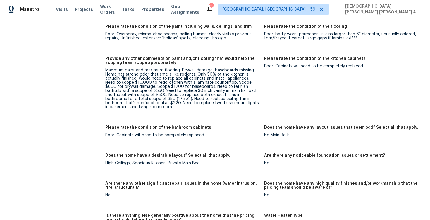
scroll to position [1038, 0]
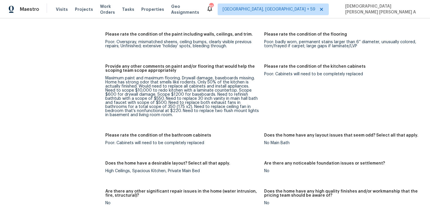
click at [197, 81] on div "Maximum paint and maximum flooring. Drywall damage, baseboards missing. Home ha…" at bounding box center [182, 96] width 154 height 41
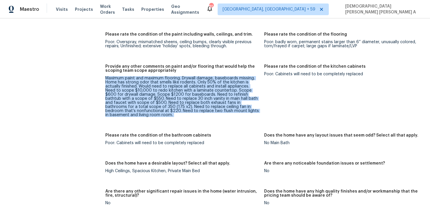
click at [197, 81] on div "Maximum paint and maximum flooring. Drywall damage, baseboards missing. Home ha…" at bounding box center [182, 96] width 154 height 41
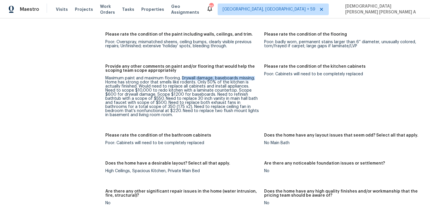
drag, startPoint x: 182, startPoint y: 78, endPoint x: 257, endPoint y: 80, distance: 75.5
click at [257, 80] on div "Maximum paint and maximum flooring. Drywall damage, baseboards missing. Home ha…" at bounding box center [182, 96] width 154 height 41
drag, startPoint x: 144, startPoint y: 78, endPoint x: 178, endPoint y: 78, distance: 34.8
click at [178, 78] on div "Maximum paint and maximum flooring. Drywall damage, baseboards missing. Home ha…" at bounding box center [182, 96] width 154 height 41
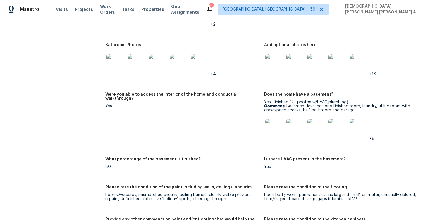
scroll to position [837, 0]
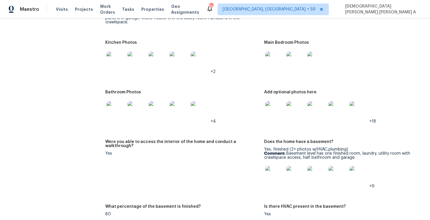
click at [124, 111] on img at bounding box center [115, 110] width 19 height 19
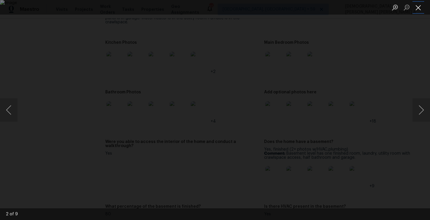
click at [420, 8] on button "Close lightbox" at bounding box center [418, 7] width 12 height 10
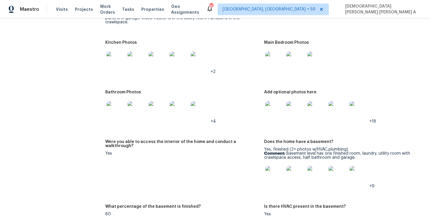
click at [278, 68] on img at bounding box center [274, 61] width 19 height 19
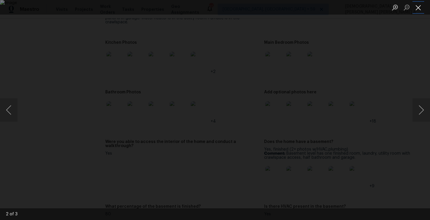
click at [422, 6] on button "Close lightbox" at bounding box center [418, 7] width 12 height 10
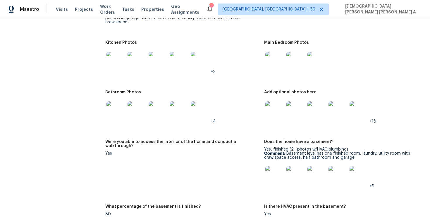
click at [271, 119] on img at bounding box center [274, 110] width 19 height 19
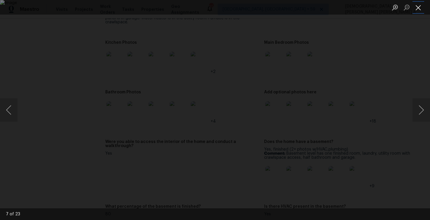
click at [418, 8] on button "Close lightbox" at bounding box center [418, 7] width 12 height 10
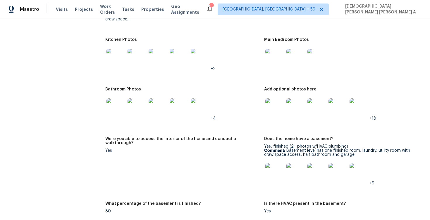
scroll to position [840, 0]
click at [290, 107] on img at bounding box center [295, 108] width 19 height 19
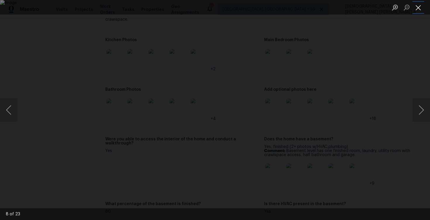
click at [417, 3] on button "Close lightbox" at bounding box center [418, 7] width 12 height 10
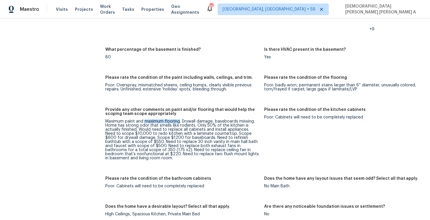
scroll to position [905, 0]
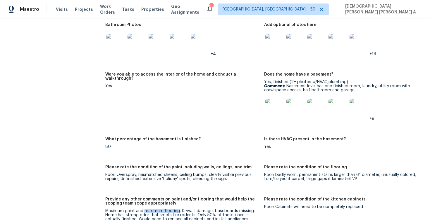
click at [269, 40] on img at bounding box center [274, 43] width 19 height 19
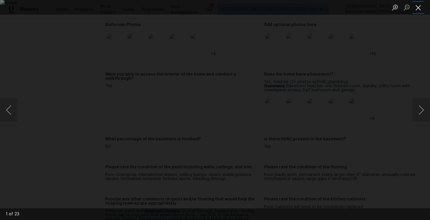
click at [417, 9] on button "Close lightbox" at bounding box center [418, 7] width 12 height 10
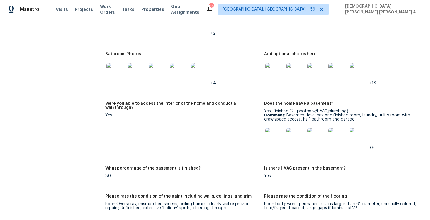
scroll to position [842, 0]
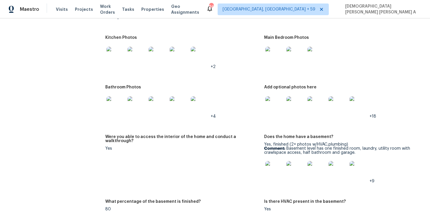
click at [120, 104] on img at bounding box center [115, 105] width 19 height 19
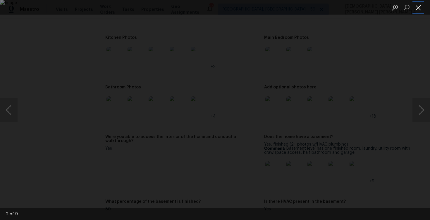
click at [416, 8] on button "Close lightbox" at bounding box center [418, 7] width 12 height 10
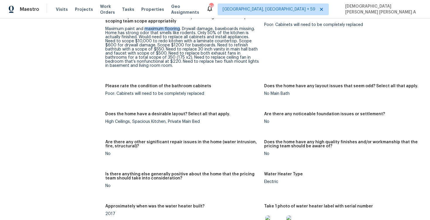
scroll to position [1023, 0]
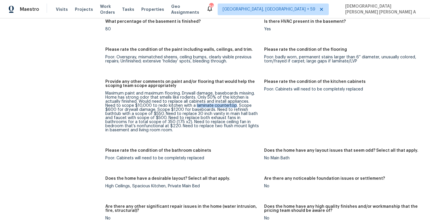
drag, startPoint x: 194, startPoint y: 106, endPoint x: 234, endPoint y: 107, distance: 40.1
click at [234, 107] on div "Maximum paint and maximum flooring. Drywall damage, baseboards missing. Home ha…" at bounding box center [182, 112] width 154 height 41
click at [166, 106] on div "Maximum paint and maximum flooring. Drywall damage, baseboards missing. Home ha…" at bounding box center [182, 112] width 154 height 41
drag, startPoint x: 166, startPoint y: 106, endPoint x: 232, endPoint y: 106, distance: 66.4
click at [232, 106] on div "Maximum paint and maximum flooring. Drywall damage, baseboards missing. Home ha…" at bounding box center [182, 112] width 154 height 41
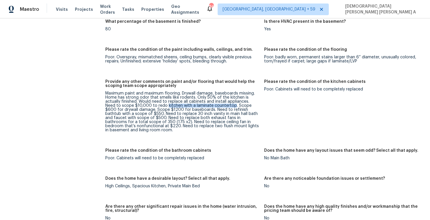
copy div "kitchen with a laminate countertop"
drag, startPoint x: 214, startPoint y: 101, endPoint x: 246, endPoint y: 101, distance: 32.5
click at [246, 101] on div "Maximum paint and maximum flooring. Drywall damage, baseboards missing. Home ha…" at bounding box center [182, 112] width 154 height 41
copy div "install appliances"
drag, startPoint x: 164, startPoint y: 114, endPoint x: 162, endPoint y: 118, distance: 3.8
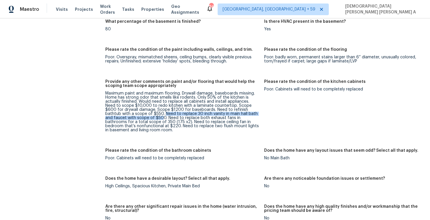
click at [162, 118] on div "Maximum paint and maximum flooring. Drywall damage, baseboards missing. Home ha…" at bounding box center [182, 112] width 154 height 41
drag, startPoint x: 164, startPoint y: 114, endPoint x: 126, endPoint y: 119, distance: 38.1
click at [126, 119] on div "Maximum paint and maximum flooring. Drywall damage, baseboards missing. Home ha…" at bounding box center [182, 112] width 154 height 41
copy div "Need to replace 30 inch vanity in main hall bath and faucet"
drag, startPoint x: 166, startPoint y: 117, endPoint x: 170, endPoint y: 119, distance: 4.2
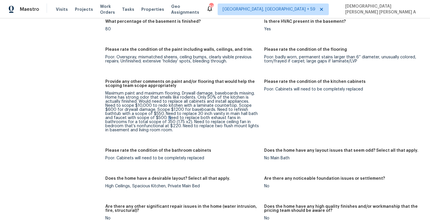
click at [170, 119] on div "Maximum paint and maximum flooring. Drywall damage, baseboards missing. Home ha…" at bounding box center [182, 112] width 154 height 41
drag, startPoint x: 208, startPoint y: 118, endPoint x: 259, endPoint y: 118, distance: 51.5
click at [259, 118] on div "Maximum paint and maximum flooring. Drywall damage, baseboards missing. Home ha…" at bounding box center [182, 112] width 154 height 41
copy div "exhaust fans in bathrooms"
drag, startPoint x: 199, startPoint y: 123, endPoint x: 242, endPoint y: 123, distance: 42.4
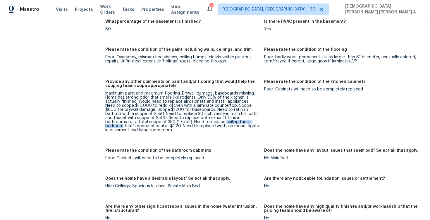
click at [242, 123] on div "Maximum paint and maximum flooring. Drywall damage, baseboards missing. Home ha…" at bounding box center [182, 112] width 154 height 41
copy div "ceiling fan in bedroom"
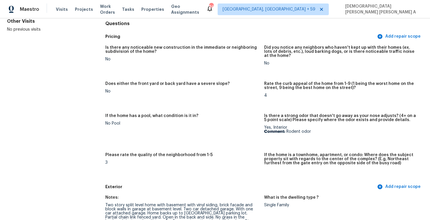
scroll to position [81, 0]
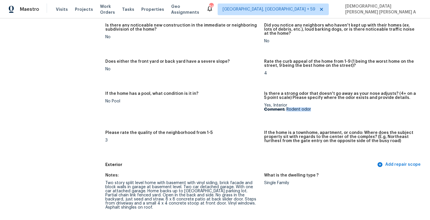
drag, startPoint x: 287, startPoint y: 109, endPoint x: 317, endPoint y: 110, distance: 30.4
click at [317, 110] on p "Comment: Rodent odor" at bounding box center [341, 110] width 154 height 4
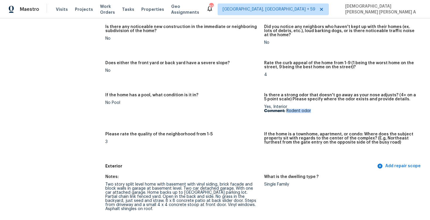
scroll to position [0, 0]
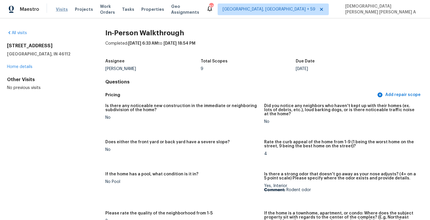
click at [63, 8] on span "Visits" at bounding box center [62, 9] width 12 height 6
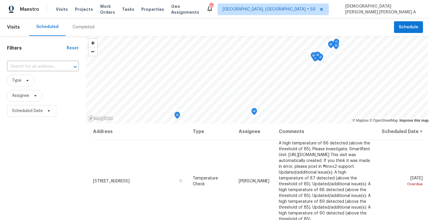
click at [83, 25] on div "Completed" at bounding box center [84, 27] width 22 height 6
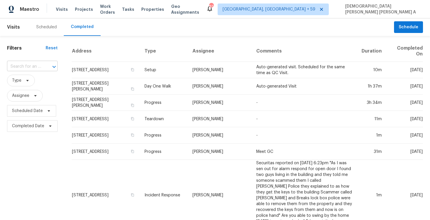
click at [45, 67] on div at bounding box center [49, 67] width 15 height 8
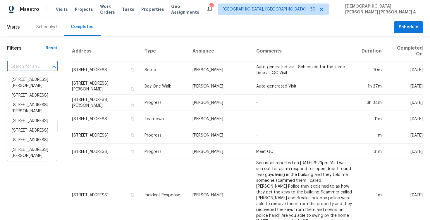
paste input "[STREET_ADDRESS]"
type input "[STREET_ADDRESS]"
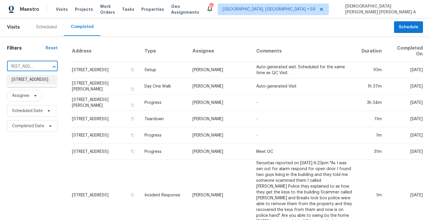
click at [49, 82] on li "[STREET_ADDRESS]" at bounding box center [32, 80] width 50 height 10
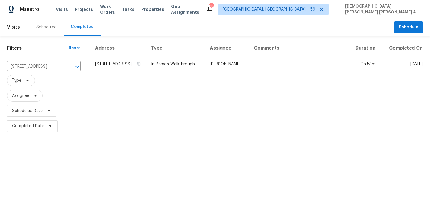
click at [205, 72] on td "In-Person Walkthrough" at bounding box center [175, 64] width 59 height 16
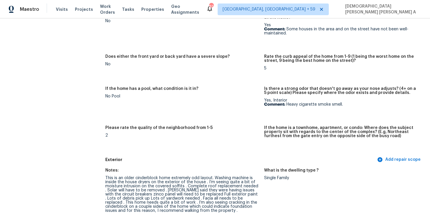
scroll to position [194, 0]
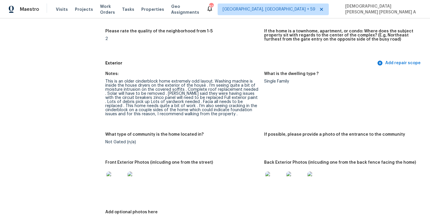
click at [198, 105] on div "This is an older cinderblock home extremely odd layout. Washing machine is insi…" at bounding box center [182, 98] width 154 height 37
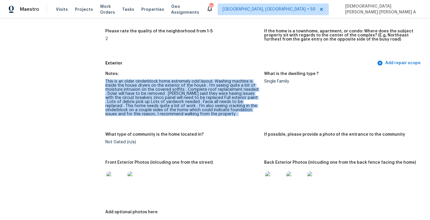
click at [198, 105] on div "This is an older cinderblock home extremely odd layout. Washing machine is insi…" at bounding box center [182, 98] width 154 height 37
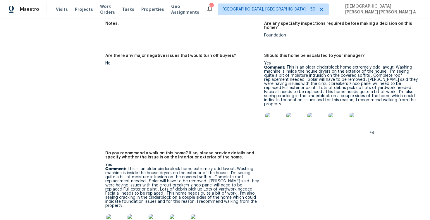
scroll to position [1355, 0]
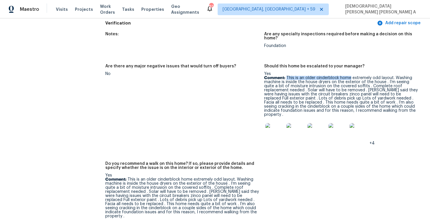
drag, startPoint x: 287, startPoint y: 68, endPoint x: 350, endPoint y: 69, distance: 63.5
click at [350, 76] on p "Comment: This is an older cinderblock home extremely odd layout. Washing machin…" at bounding box center [341, 96] width 154 height 41
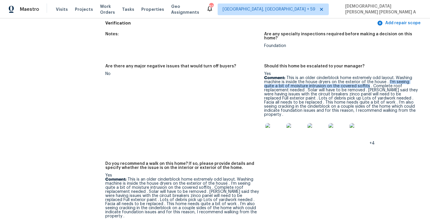
drag, startPoint x: 388, startPoint y: 73, endPoint x: 356, endPoint y: 79, distance: 32.9
click at [356, 79] on p "Comment: This is an older cinderblock home extremely odd layout. Washing machin…" at bounding box center [341, 96] width 154 height 41
copy p "I’m seeing quite a bit of moisture intrusion on the covered soffits"
click at [387, 76] on p "Comment: This is an older cinderblock home extremely odd layout. Washing machin…" at bounding box center [341, 96] width 154 height 41
drag, startPoint x: 387, startPoint y: 75, endPoint x: 280, endPoint y: 81, distance: 108.1
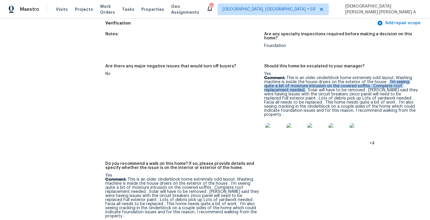
click at [280, 81] on p "Comment: This is an older cinderblock home extremely odd layout. Washing machin…" at bounding box center [341, 96] width 154 height 41
copy p "I’m seeing quite a bit of moisture intrusion on the covered soffits . Complete …"
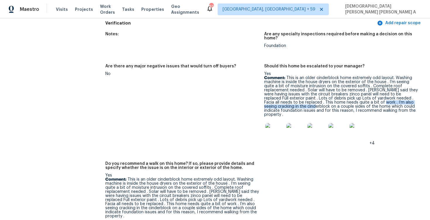
drag, startPoint x: 335, startPoint y: 94, endPoint x: 418, endPoint y: 95, distance: 82.7
click at [418, 95] on p "Comment: This is an older cinderblock home extremely odd layout. Washing machin…" at bounding box center [341, 96] width 154 height 41
copy p "I’m also seeing cracking in the cinderblock"
click at [281, 124] on img at bounding box center [274, 132] width 19 height 19
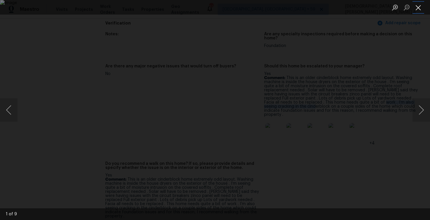
click at [416, 8] on button "Close lightbox" at bounding box center [418, 7] width 12 height 10
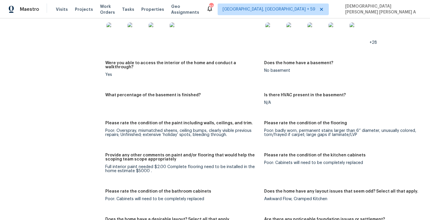
scroll to position [1183, 0]
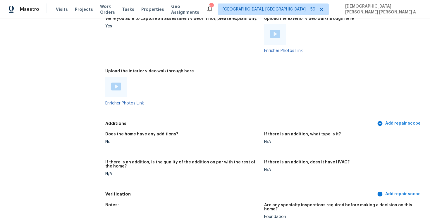
click at [116, 86] on img at bounding box center [116, 87] width 10 height 8
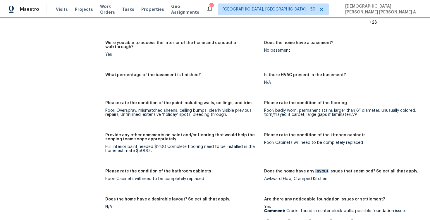
scroll to position [841, 0]
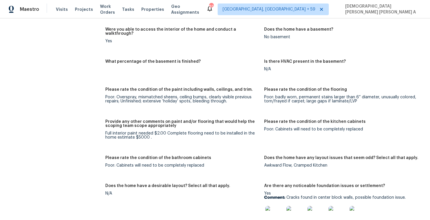
click at [159, 127] on div "Provide any other comments on paint and/or flooring that would help the scoping…" at bounding box center [182, 126] width 154 height 12
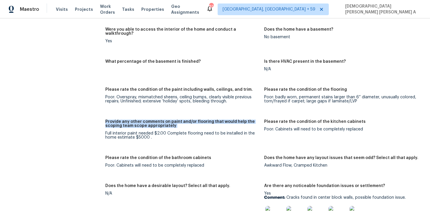
click at [159, 127] on div "Provide any other comments on paint and/or flooring that would help the scoping…" at bounding box center [182, 126] width 154 height 12
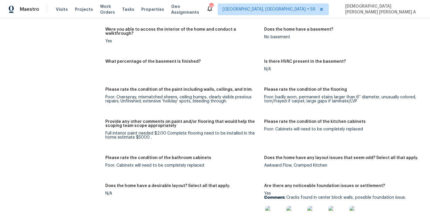
click at [157, 132] on div "Full interior paint needed $2.00 Complete flooring need to be installed in the …" at bounding box center [182, 136] width 154 height 8
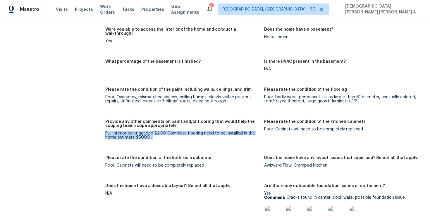
click at [157, 132] on div "Full interior paint needed $2.00 Complete flooring need to be installed in the …" at bounding box center [182, 136] width 154 height 8
drag, startPoint x: 105, startPoint y: 129, endPoint x: 165, endPoint y: 130, distance: 60.0
click at [165, 132] on div "Full interior paint needed $2.00 Complete flooring need to be installed in the …" at bounding box center [182, 136] width 154 height 8
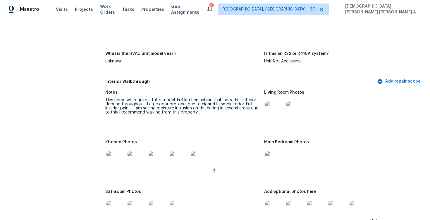
scroll to position [629, 0]
click at [274, 110] on img at bounding box center [274, 110] width 19 height 19
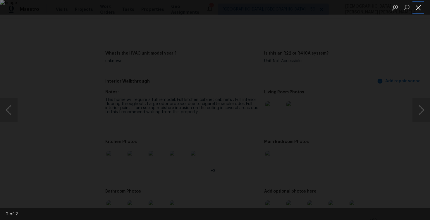
click at [418, 10] on button "Close lightbox" at bounding box center [418, 7] width 12 height 10
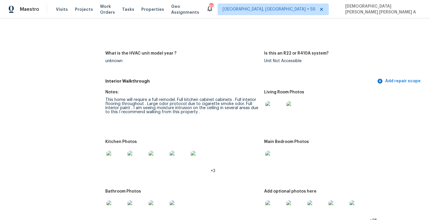
scroll to position [675, 0]
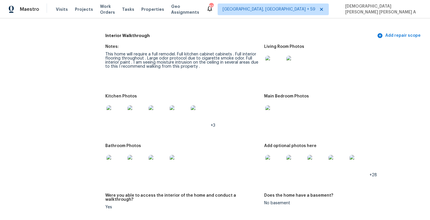
click at [116, 119] on img at bounding box center [115, 115] width 19 height 19
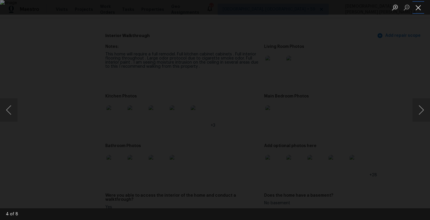
click at [417, 11] on button "Close lightbox" at bounding box center [418, 7] width 12 height 10
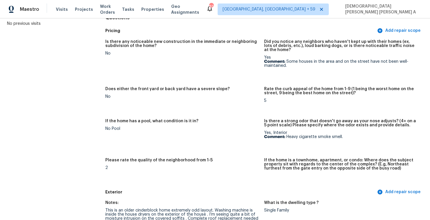
scroll to position [0, 0]
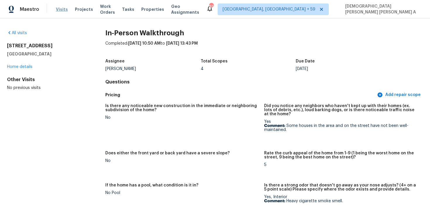
click at [57, 7] on span "Visits" at bounding box center [62, 9] width 12 height 6
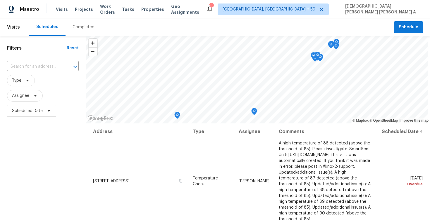
click at [75, 26] on div "Completed" at bounding box center [84, 27] width 22 height 6
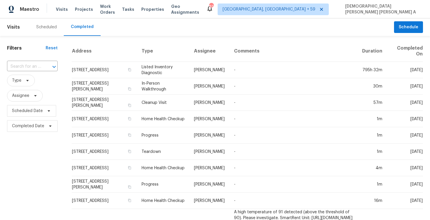
click at [25, 62] on div "​" at bounding box center [32, 67] width 51 height 13
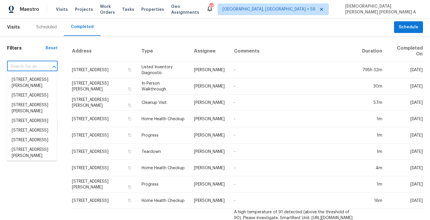
paste input "14906 Tuttle Point Dr Houston TX 77082"
type input "14906 Tuttle Point Dr Houston TX 77082"
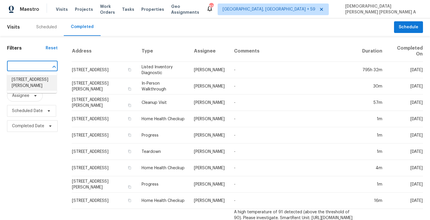
click at [40, 91] on li "14906 Tuttle Point Dr, Houston, TX 77082" at bounding box center [32, 83] width 50 height 16
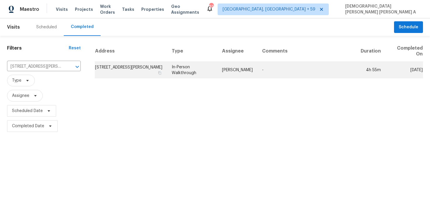
click at [206, 66] on td "In-Person Walkthrough" at bounding box center [192, 70] width 50 height 16
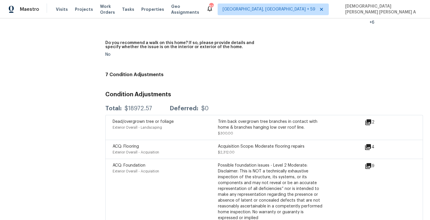
scroll to position [1092, 0]
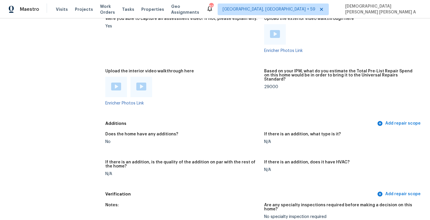
click at [111, 85] on div at bounding box center [116, 87] width 22 height 20
click at [114, 84] on img at bounding box center [116, 87] width 10 height 8
click at [143, 83] on img at bounding box center [141, 87] width 10 height 8
click at [215, 132] on div "Does the home have any additions?" at bounding box center [182, 136] width 154 height 8
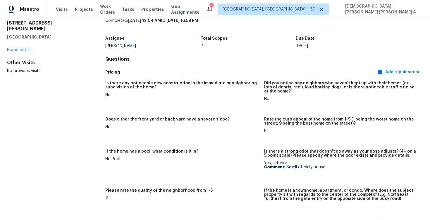
scroll to position [838, 0]
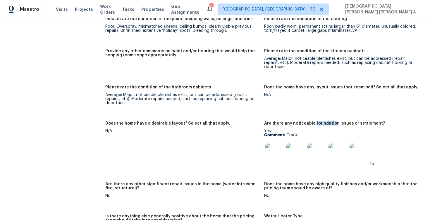
click at [269, 156] on img at bounding box center [274, 153] width 19 height 19
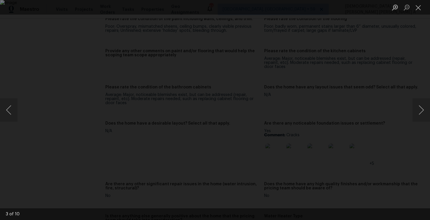
click at [420, 1] on li "Lightbox" at bounding box center [418, 7] width 12 height 15
click at [418, 5] on button "Close lightbox" at bounding box center [418, 7] width 12 height 10
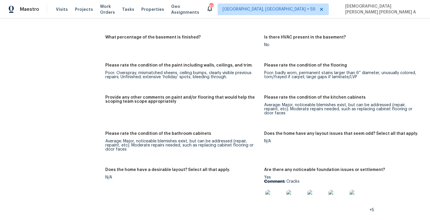
scroll to position [699, 0]
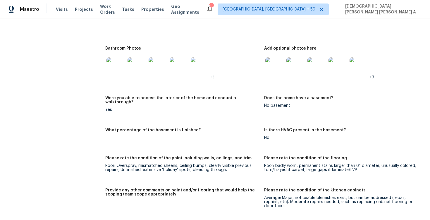
click at [277, 69] on img at bounding box center [274, 67] width 19 height 19
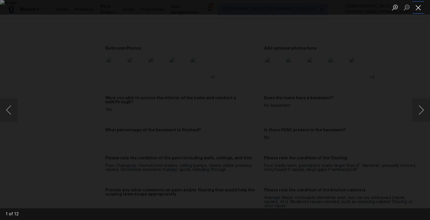
click at [417, 9] on button "Close lightbox" at bounding box center [418, 7] width 12 height 10
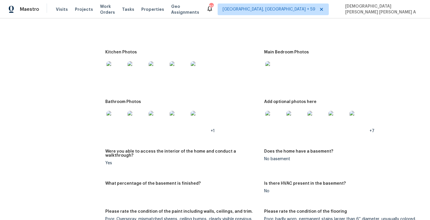
scroll to position [599, 0]
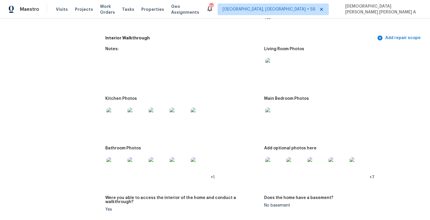
click at [267, 65] on img at bounding box center [274, 67] width 19 height 19
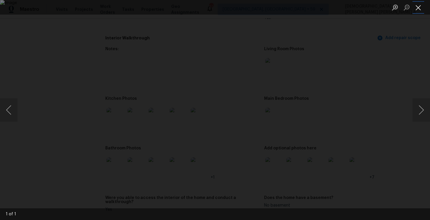
click at [420, 8] on button "Close lightbox" at bounding box center [418, 7] width 12 height 10
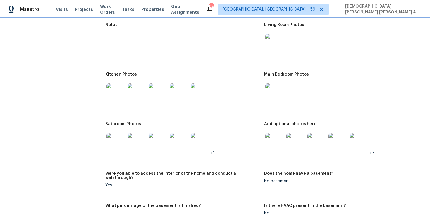
scroll to position [624, 0]
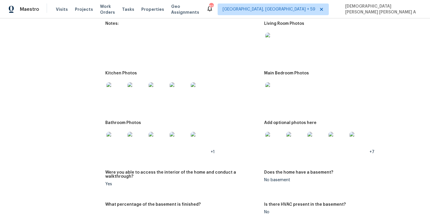
click at [117, 89] on img at bounding box center [115, 91] width 19 height 19
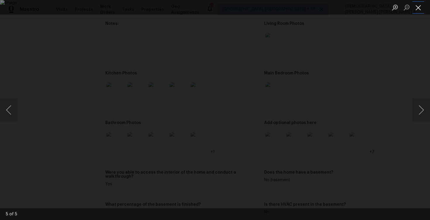
click at [418, 9] on button "Close lightbox" at bounding box center [418, 7] width 12 height 10
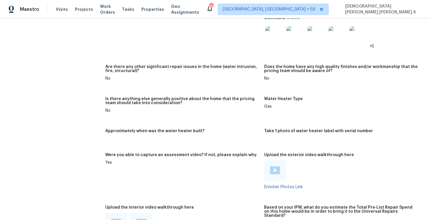
scroll to position [1197, 0]
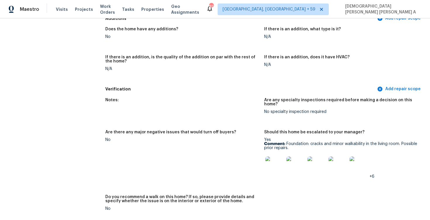
click at [273, 130] on div "Should this home be escalated to your manager?" at bounding box center [341, 134] width 154 height 8
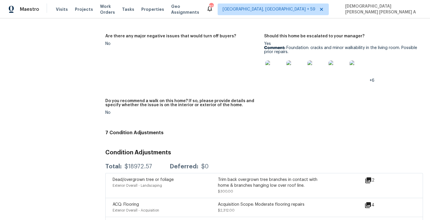
scroll to position [1324, 0]
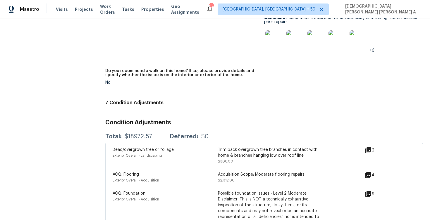
click at [273, 30] on img at bounding box center [274, 39] width 19 height 19
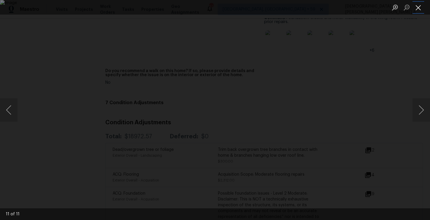
click at [416, 11] on button "Close lightbox" at bounding box center [418, 7] width 12 height 10
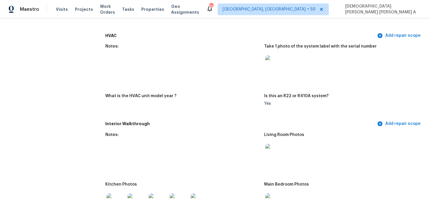
scroll to position [0, 0]
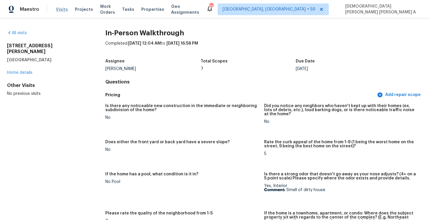
click at [56, 11] on span "Visits" at bounding box center [62, 9] width 12 height 6
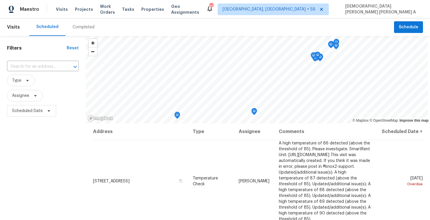
click at [80, 25] on div "Completed" at bounding box center [84, 27] width 22 height 6
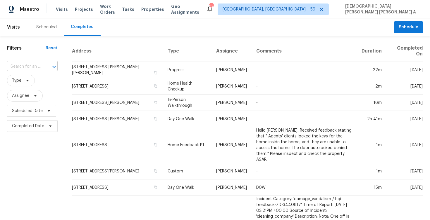
click at [30, 65] on input "text" at bounding box center [24, 66] width 34 height 9
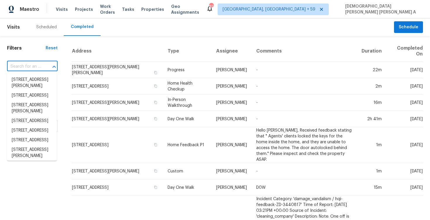
paste input "960 Glennfinnan Way Folsom CA 95630"
type input "960 Glennfinnan Way Folsom CA 95630"
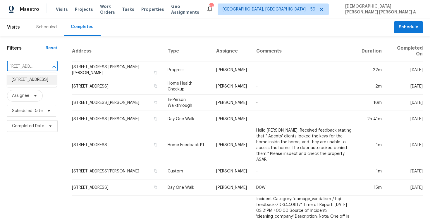
click at [34, 80] on li "960 Glennfinnan Way, Folsom, CA 95630" at bounding box center [32, 80] width 50 height 10
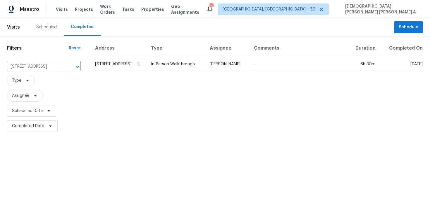
click at [209, 80] on div "Address Type Assignee Comments Duration Completed On 960 Glennfinnan Way, Folso…" at bounding box center [259, 87] width 342 height 93
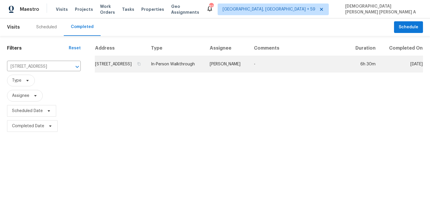
click at [205, 66] on td "In-Person Walkthrough" at bounding box center [175, 64] width 59 height 16
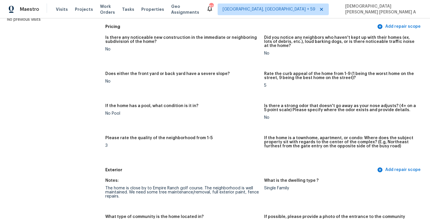
scroll to position [139, 0]
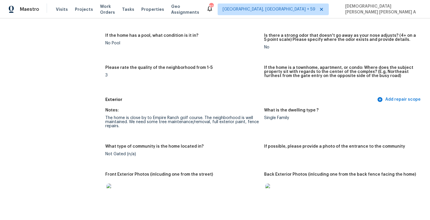
click at [186, 119] on div "The home is close by to Empire Ranch golf course. The neighborhood is well main…" at bounding box center [182, 122] width 154 height 12
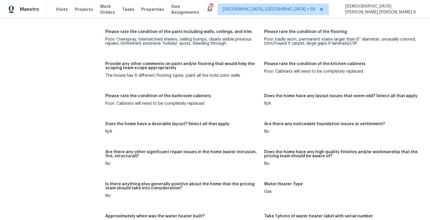
scroll to position [1042, 0]
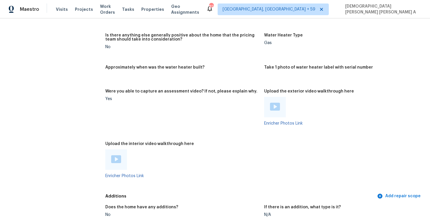
click at [118, 158] on img at bounding box center [116, 160] width 10 height 8
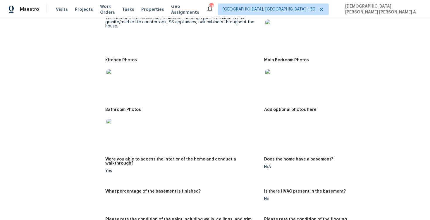
scroll to position [647, 0]
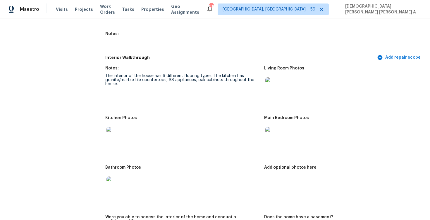
click at [273, 88] on img at bounding box center [274, 86] width 19 height 19
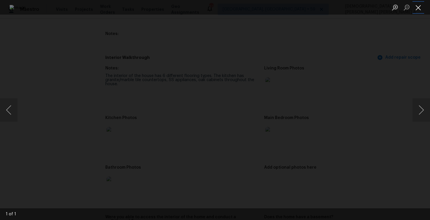
click at [422, 9] on button "Close lightbox" at bounding box center [418, 7] width 12 height 10
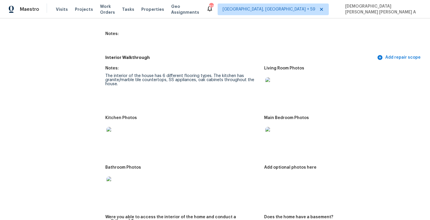
click at [269, 126] on div at bounding box center [274, 137] width 21 height 26
click at [271, 139] on img at bounding box center [274, 136] width 19 height 19
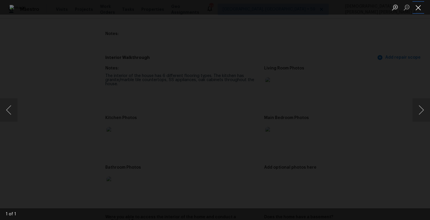
click at [417, 10] on button "Close lightbox" at bounding box center [418, 7] width 12 height 10
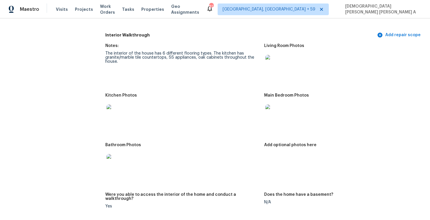
scroll to position [669, 0]
click at [244, 58] on div "The interior of the house has 6 different flooring types. The kitchen has grani…" at bounding box center [182, 58] width 154 height 12
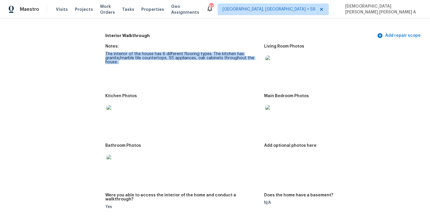
click at [244, 58] on div "The interior of the house has 6 different flooring types. The kitchen has grani…" at bounding box center [182, 58] width 154 height 12
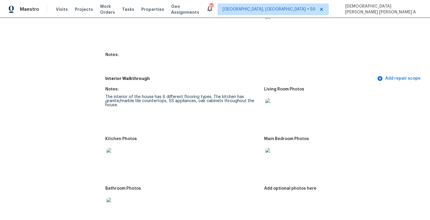
scroll to position [621, 0]
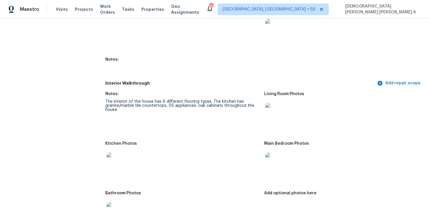
click at [182, 101] on div "The interior of the house has 6 different flooring types. The kitchen has grani…" at bounding box center [182, 106] width 154 height 12
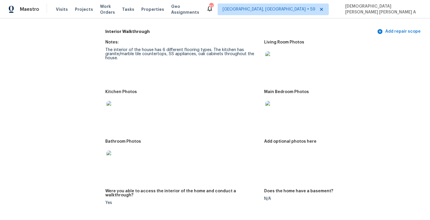
scroll to position [647, 0]
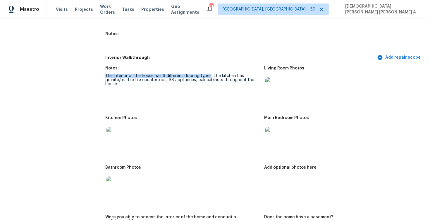
drag, startPoint x: 105, startPoint y: 76, endPoint x: 208, endPoint y: 75, distance: 102.6
click at [208, 75] on div "The interior of the house has 6 different flooring types. The kitchen has grani…" at bounding box center [182, 80] width 154 height 12
copy div "The interior of the house has 6 different flooring types"
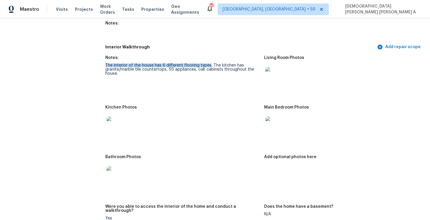
scroll to position [661, 0]
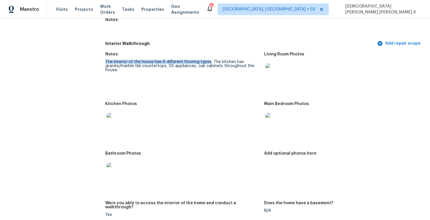
click at [269, 129] on img at bounding box center [274, 122] width 19 height 19
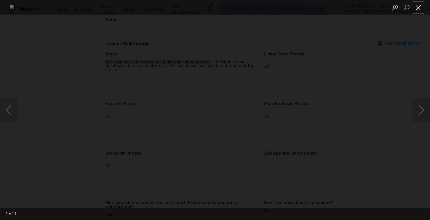
click at [418, 12] on button "Close lightbox" at bounding box center [418, 7] width 12 height 10
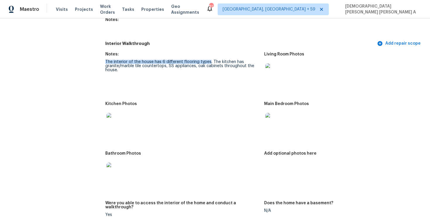
click at [273, 68] on img at bounding box center [274, 72] width 19 height 19
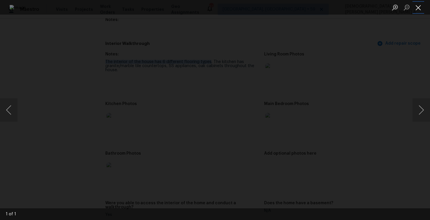
click at [418, 9] on button "Close lightbox" at bounding box center [418, 7] width 12 height 10
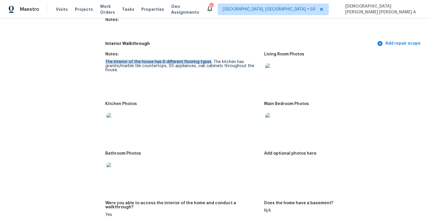
click at [111, 118] on img at bounding box center [115, 122] width 19 height 19
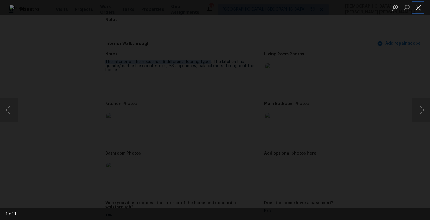
click at [416, 9] on button "Close lightbox" at bounding box center [418, 7] width 12 height 10
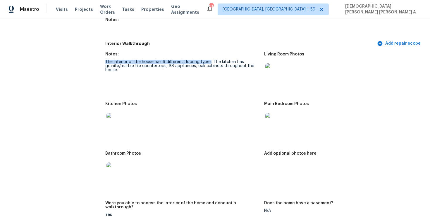
click at [114, 169] on img at bounding box center [115, 172] width 19 height 19
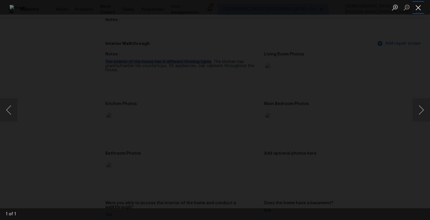
click at [418, 6] on button "Close lightbox" at bounding box center [418, 7] width 12 height 10
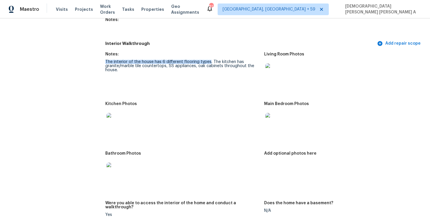
click at [269, 64] on img at bounding box center [274, 72] width 19 height 19
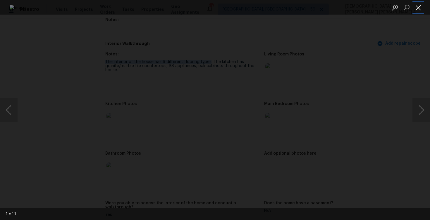
click at [415, 4] on button "Close lightbox" at bounding box center [418, 7] width 12 height 10
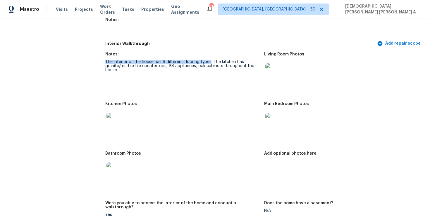
click at [275, 123] on img at bounding box center [274, 122] width 19 height 19
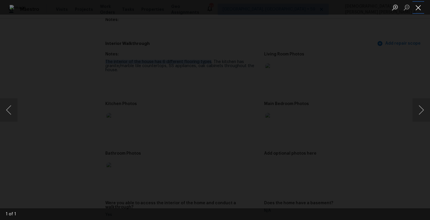
click at [418, 13] on button "Close lightbox" at bounding box center [418, 7] width 12 height 10
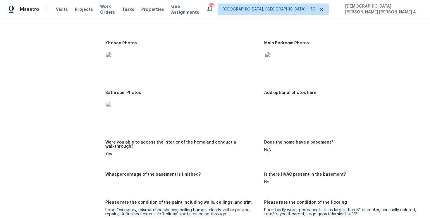
scroll to position [715, 0]
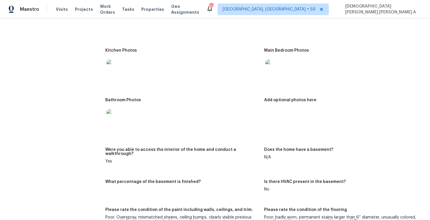
click at [255, 37] on figure "Notes: The interior of the house has 6 different flooring types. The kitchen ha…" at bounding box center [184, 20] width 159 height 43
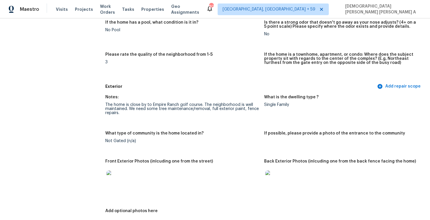
scroll to position [0, 0]
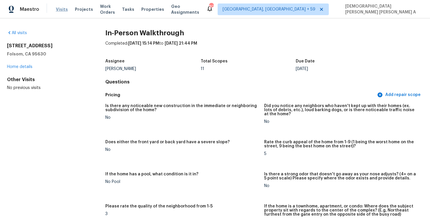
click at [58, 8] on span "Visits" at bounding box center [62, 9] width 12 height 6
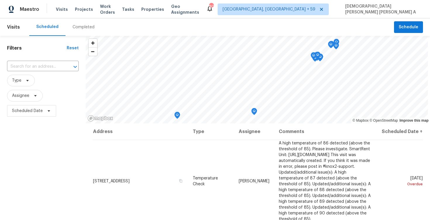
click at [79, 34] on div "Completed" at bounding box center [83, 27] width 36 height 18
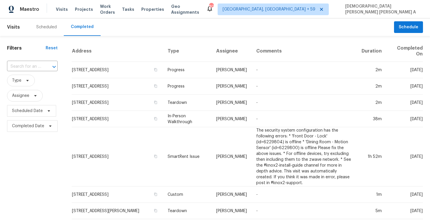
click at [41, 68] on div "​" at bounding box center [32, 66] width 51 height 9
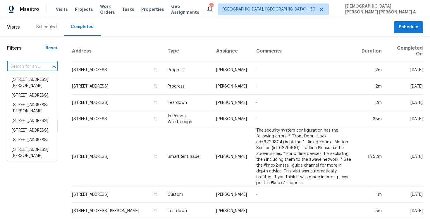
paste input "818 N Brents Ave Sherman TX 75090"
type input "818 N Brents Ave Sherman TX 75090"
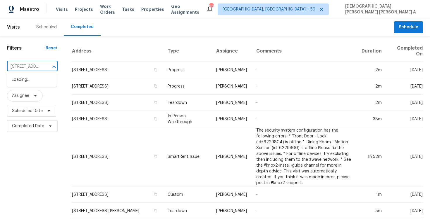
scroll to position [0, 40]
click at [44, 82] on li "818 N Brents Ave, Sherman, TX 75090" at bounding box center [32, 83] width 50 height 16
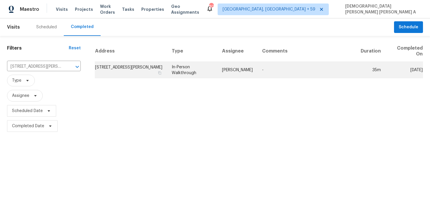
click at [217, 75] on td "In-Person Walkthrough" at bounding box center [192, 70] width 50 height 16
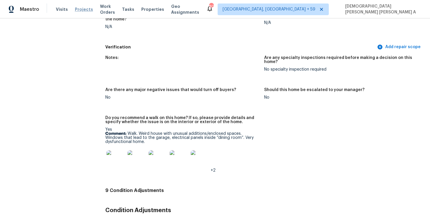
scroll to position [1264, 0]
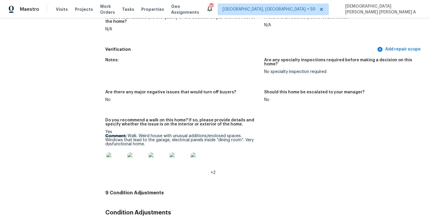
click at [209, 134] on p "Comment: Walk. Weird house with unusual additions/enclosed spaces. Windows that…" at bounding box center [182, 140] width 154 height 12
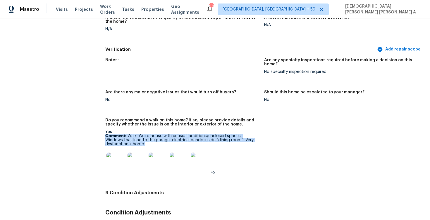
click at [209, 134] on p "Comment: Walk. Weird house with unusual additions/enclosed spaces. Windows that…" at bounding box center [182, 140] width 154 height 12
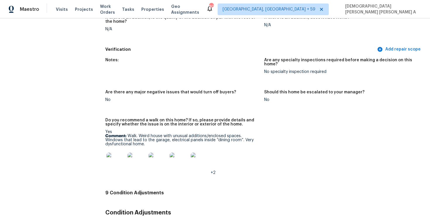
click at [109, 149] on div at bounding box center [115, 162] width 21 height 26
click at [118, 155] on img at bounding box center [115, 162] width 19 height 19
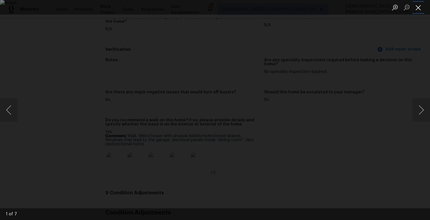
click at [414, 9] on button "Close lightbox" at bounding box center [418, 7] width 12 height 10
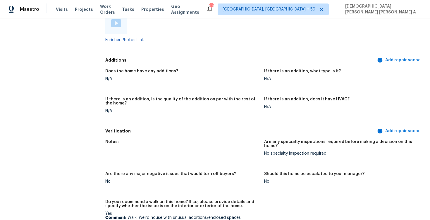
scroll to position [1143, 0]
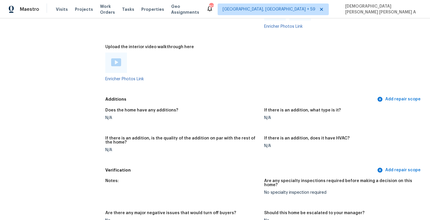
click at [117, 58] on img at bounding box center [116, 62] width 10 height 8
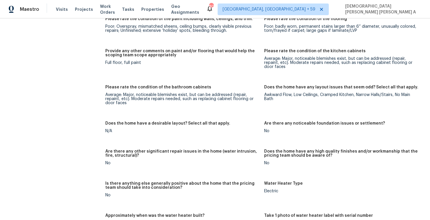
scroll to position [1575, 0]
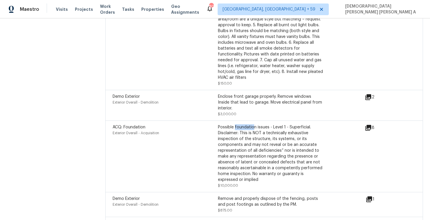
click at [370, 125] on icon at bounding box center [368, 128] width 7 height 7
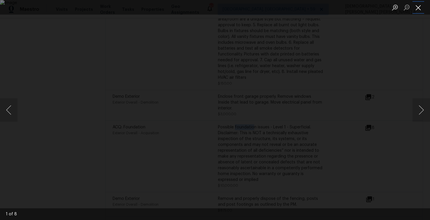
click at [421, 12] on button "Close lightbox" at bounding box center [418, 7] width 12 height 10
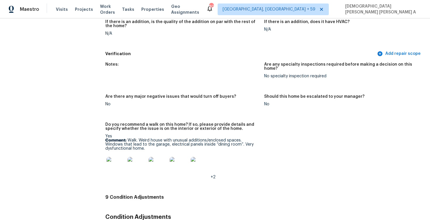
scroll to position [1254, 0]
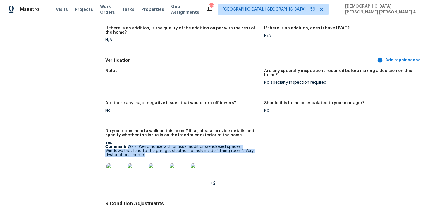
drag, startPoint x: 128, startPoint y: 138, endPoint x: 144, endPoint y: 148, distance: 19.0
click at [144, 148] on p "Comment: Walk. Weird house with unusual additions/enclosed spaces. Windows that…" at bounding box center [182, 151] width 154 height 12
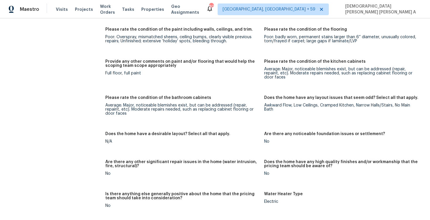
scroll to position [896, 0]
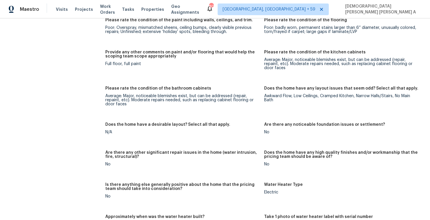
click at [294, 94] on div "Awkward Flow, Low Ceilings, Cramped Kitchen, Narrow Halls/Stairs, No Main Bath" at bounding box center [341, 98] width 154 height 8
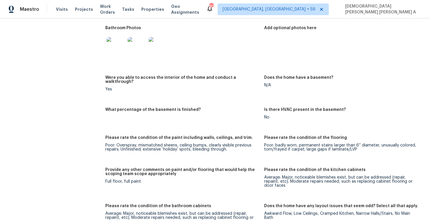
scroll to position [659, 0]
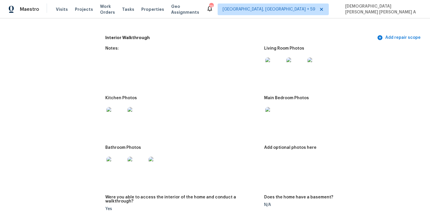
click at [277, 77] on div at bounding box center [274, 67] width 21 height 26
click at [274, 61] on img at bounding box center [274, 67] width 19 height 19
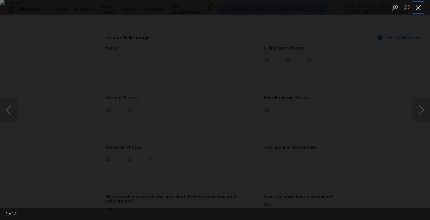
click at [417, 4] on button "Close lightbox" at bounding box center [418, 7] width 12 height 10
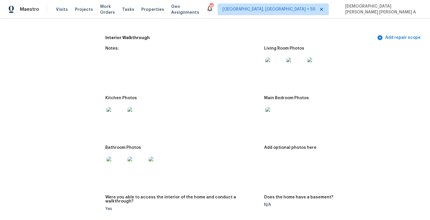
click at [274, 67] on img at bounding box center [274, 67] width 19 height 19
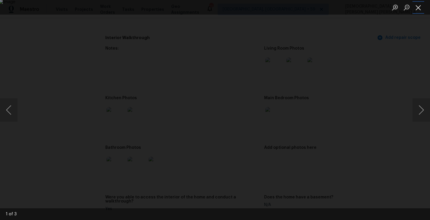
click at [419, 9] on button "Close lightbox" at bounding box center [418, 7] width 12 height 10
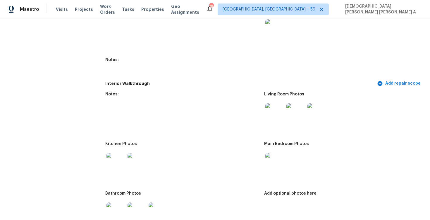
scroll to position [565, 0]
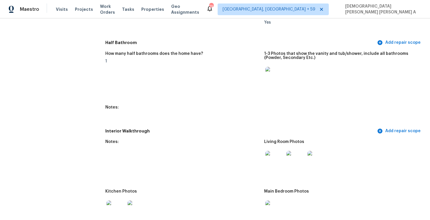
click at [271, 71] on img at bounding box center [274, 76] width 19 height 19
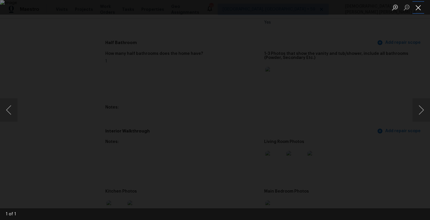
click at [417, 8] on button "Close lightbox" at bounding box center [418, 7] width 12 height 10
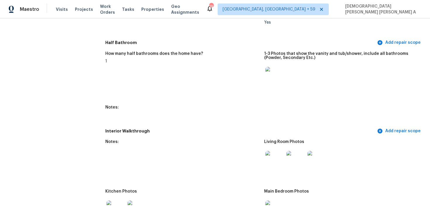
click at [265, 157] on img at bounding box center [274, 160] width 19 height 19
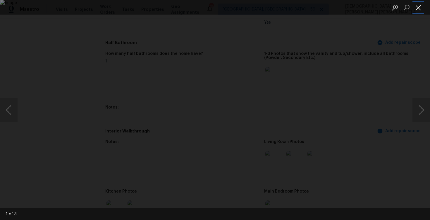
click at [421, 8] on button "Close lightbox" at bounding box center [418, 7] width 12 height 10
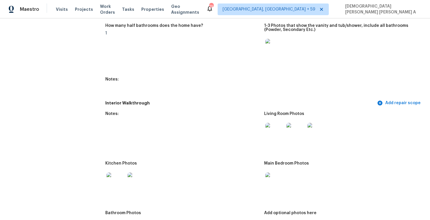
scroll to position [618, 0]
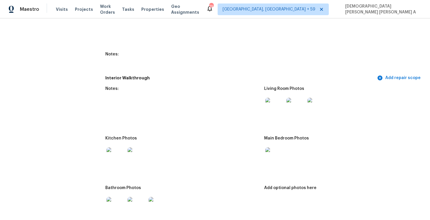
click at [277, 154] on img at bounding box center [274, 157] width 19 height 19
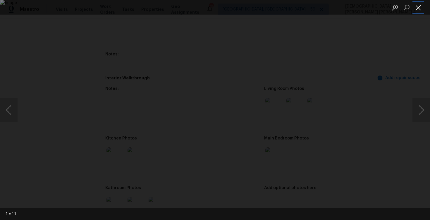
click at [420, 5] on button "Close lightbox" at bounding box center [418, 7] width 12 height 10
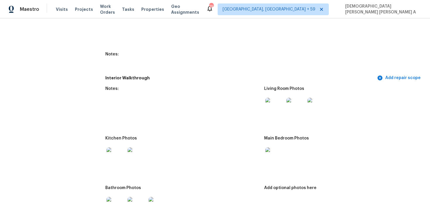
scroll to position [619, 0]
click at [113, 149] on img at bounding box center [115, 156] width 19 height 19
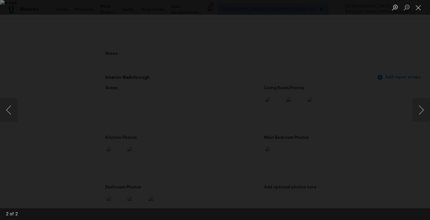
click at [418, 13] on li "Lightbox" at bounding box center [418, 7] width 12 height 15
click at [418, 11] on button "Close lightbox" at bounding box center [418, 7] width 12 height 10
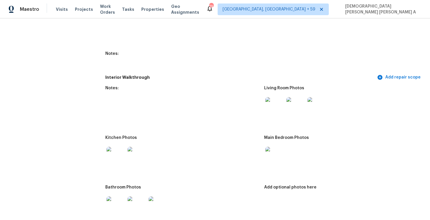
click at [111, 160] on img at bounding box center [115, 156] width 19 height 19
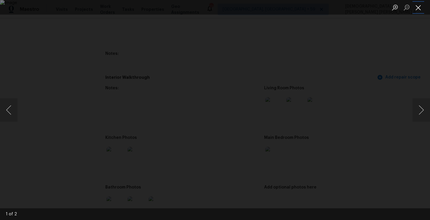
click at [421, 10] on button "Close lightbox" at bounding box center [418, 7] width 12 height 10
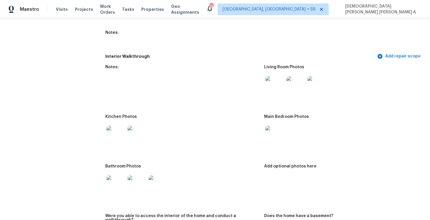
scroll to position [653, 0]
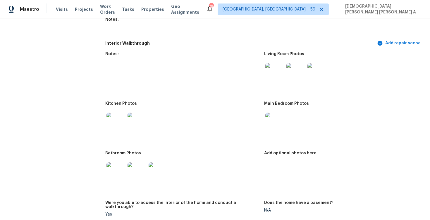
click at [135, 171] on img at bounding box center [136, 172] width 19 height 19
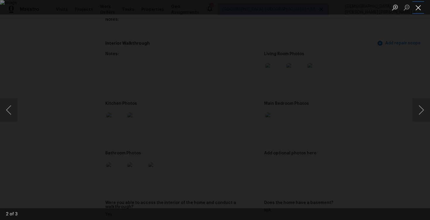
click at [417, 5] on button "Close lightbox" at bounding box center [418, 7] width 12 height 10
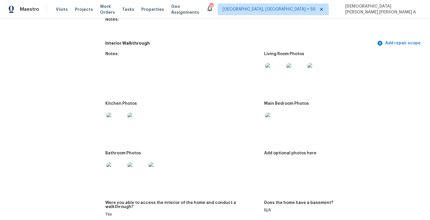
click at [283, 126] on img at bounding box center [274, 122] width 19 height 19
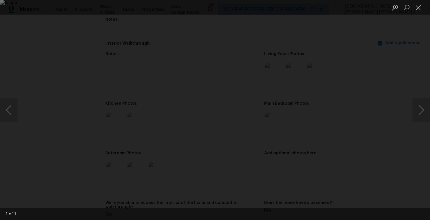
click at [416, 0] on li "Lightbox" at bounding box center [418, 7] width 12 height 15
click at [418, 12] on button "Close lightbox" at bounding box center [418, 7] width 12 height 10
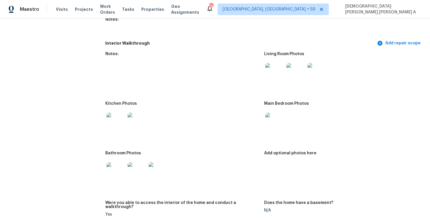
click at [304, 71] on img at bounding box center [295, 72] width 19 height 19
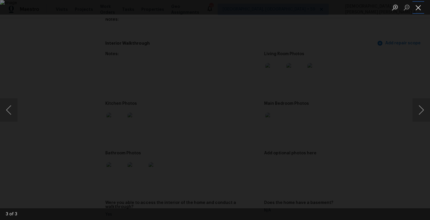
click at [416, 8] on button "Close lightbox" at bounding box center [418, 7] width 12 height 10
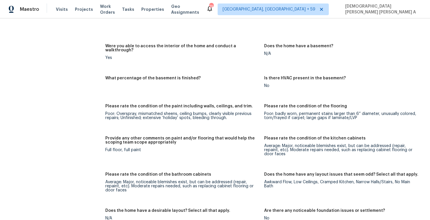
scroll to position [810, 0]
drag, startPoint x: 111, startPoint y: 146, endPoint x: 146, endPoint y: 140, distance: 35.6
click at [147, 140] on figure "Provide any other comments on paint and/or flooring that would help the scoping…" at bounding box center [184, 151] width 159 height 29
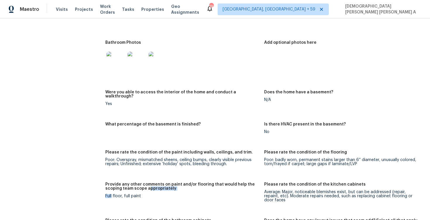
scroll to position [697, 0]
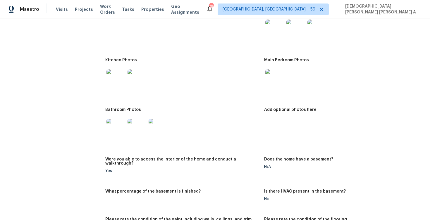
click at [276, 32] on img at bounding box center [274, 29] width 19 height 19
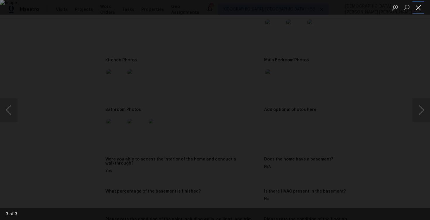
click at [418, 8] on button "Close lightbox" at bounding box center [418, 7] width 12 height 10
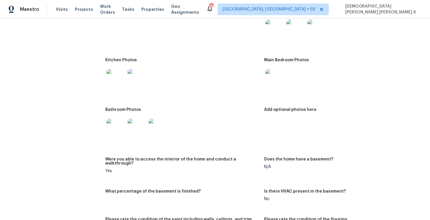
click at [267, 77] on img at bounding box center [274, 78] width 19 height 19
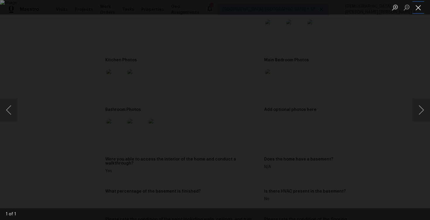
click at [420, 6] on button "Close lightbox" at bounding box center [418, 7] width 12 height 10
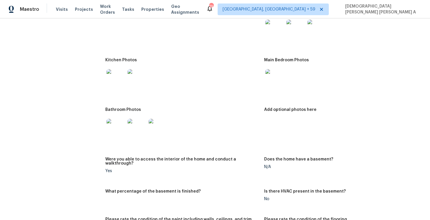
scroll to position [685, 0]
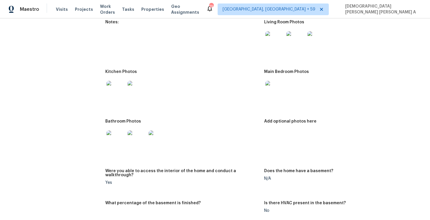
click at [278, 88] on img at bounding box center [274, 90] width 19 height 19
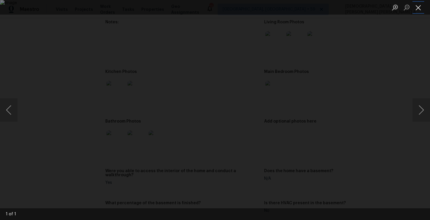
click at [415, 7] on button "Close lightbox" at bounding box center [418, 7] width 12 height 10
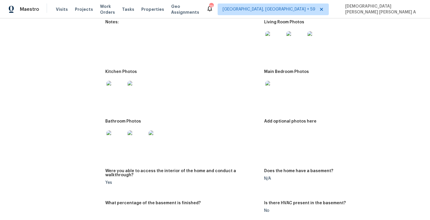
click at [277, 41] on img at bounding box center [274, 40] width 19 height 19
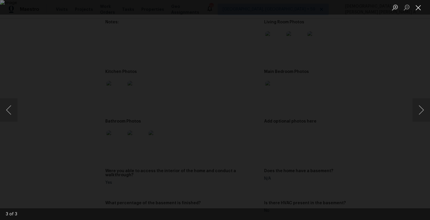
click at [422, 13] on li "Lightbox" at bounding box center [418, 7] width 12 height 15
click at [421, 12] on button "Close lightbox" at bounding box center [418, 7] width 12 height 10
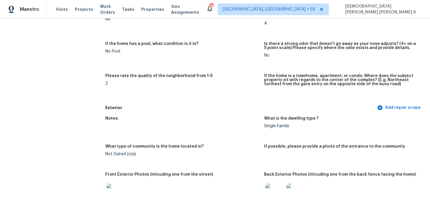
scroll to position [90, 0]
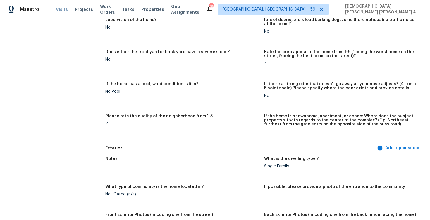
click at [61, 8] on span "Visits" at bounding box center [62, 9] width 12 height 6
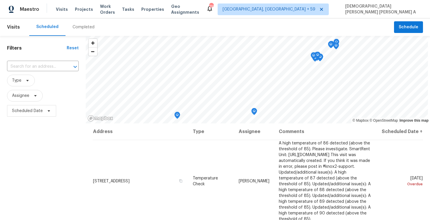
click at [92, 24] on div "Completed" at bounding box center [83, 27] width 36 height 18
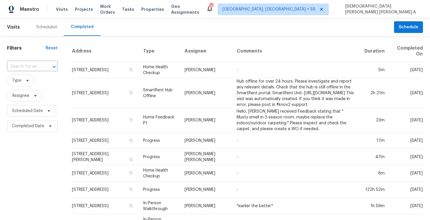
click at [32, 65] on input "text" at bounding box center [24, 66] width 34 height 9
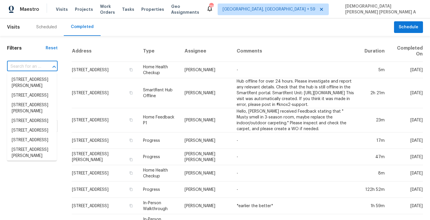
paste input "2435 Thrasher Oak San Antonio TX 78232"
type input "2435 Thrasher Oak San Antonio TX 78232"
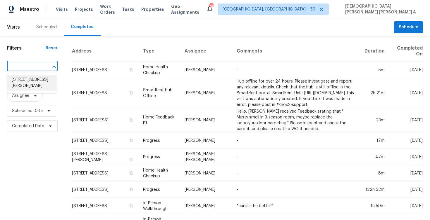
click at [40, 81] on li "2435 Thrasher Oak, San Antonio, TX 78232" at bounding box center [32, 83] width 50 height 16
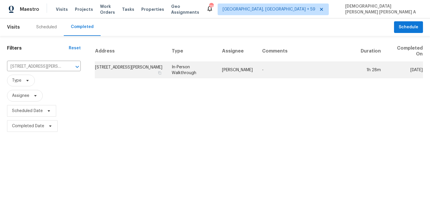
click at [215, 71] on td "In-Person Walkthrough" at bounding box center [192, 70] width 50 height 16
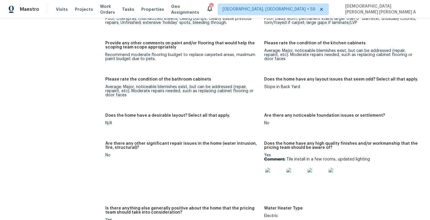
scroll to position [873, 0]
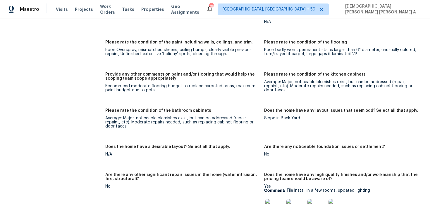
click at [201, 84] on div "Recommend moderate flooring budget to replace carpeted areas, maximum paint bud…" at bounding box center [182, 88] width 154 height 8
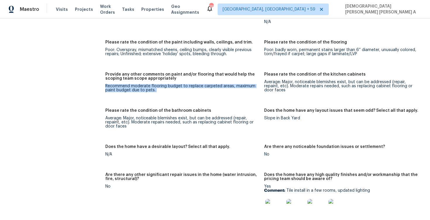
click at [201, 84] on div "Recommend moderate flooring budget to replace carpeted areas, maximum paint bud…" at bounding box center [182, 88] width 154 height 8
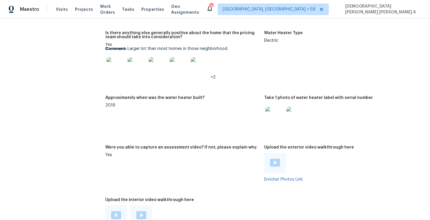
scroll to position [1127, 0]
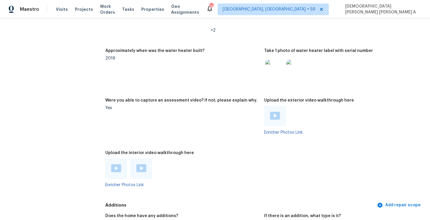
click at [112, 160] on div at bounding box center [116, 169] width 22 height 20
click at [118, 170] on div at bounding box center [116, 169] width 22 height 20
click at [118, 167] on img at bounding box center [116, 169] width 10 height 8
click at [138, 165] on img at bounding box center [141, 169] width 10 height 8
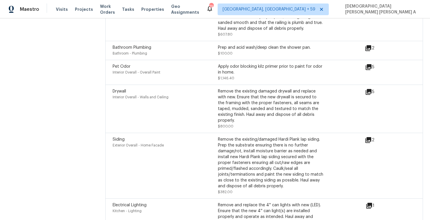
scroll to position [1665, 0]
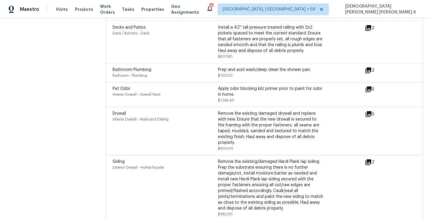
click at [370, 82] on div "Pet Odor Interior Overall - Overall Paint Apply odor blocking kilz primer prior…" at bounding box center [264, 94] width 318 height 25
click at [369, 87] on icon at bounding box center [368, 90] width 6 height 6
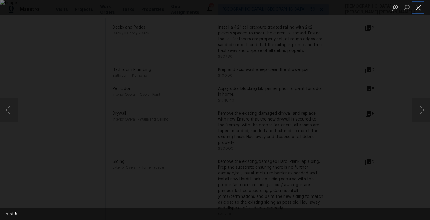
click at [414, 5] on button "Close lightbox" at bounding box center [418, 7] width 12 height 10
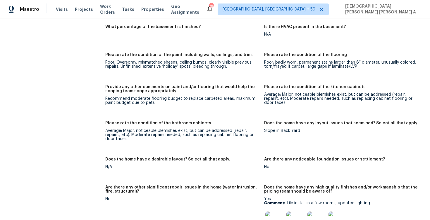
scroll to position [23, 0]
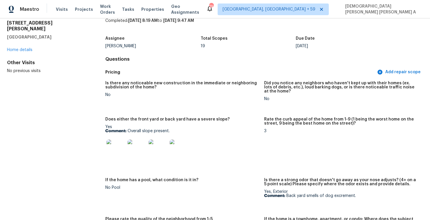
click at [114, 149] on img at bounding box center [115, 149] width 19 height 19
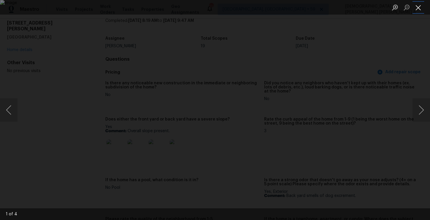
click at [418, 7] on button "Close lightbox" at bounding box center [418, 7] width 12 height 10
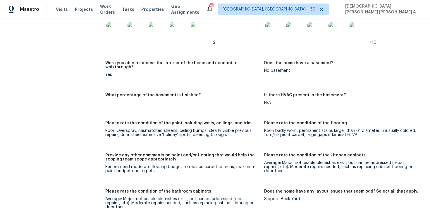
scroll to position [84, 0]
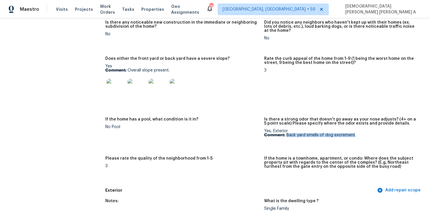
drag, startPoint x: 286, startPoint y: 136, endPoint x: 354, endPoint y: 135, distance: 67.5
click at [354, 135] on p "Comment: Back yard smells of dog excrement." at bounding box center [341, 135] width 154 height 4
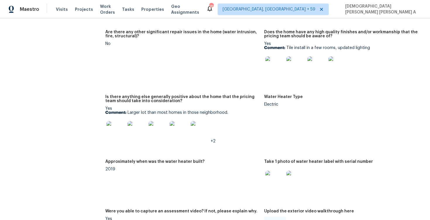
scroll to position [1003, 0]
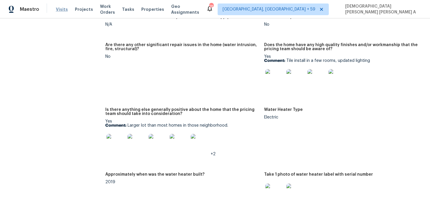
click at [61, 8] on span "Visits" at bounding box center [62, 9] width 12 height 6
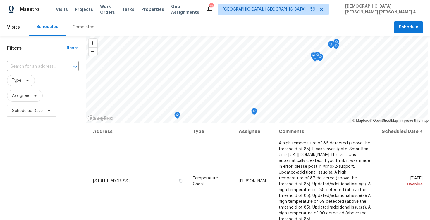
click at [82, 28] on div "Completed" at bounding box center [84, 27] width 22 height 6
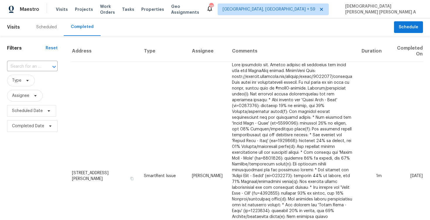
click at [41, 69] on div "​" at bounding box center [32, 66] width 51 height 9
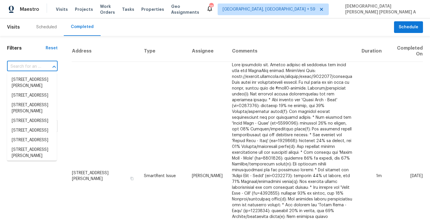
paste input "11461 W 107th Pl Broomfield CO 80021"
type input "11461 W 107th Pl Broomfield CO 80021"
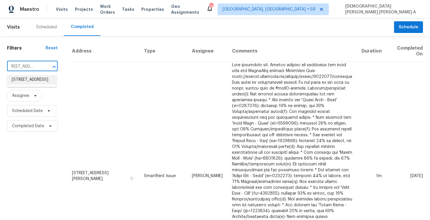
click at [46, 84] on li "11461 W 107th Pl, Broomfield, CO 80021" at bounding box center [32, 80] width 50 height 10
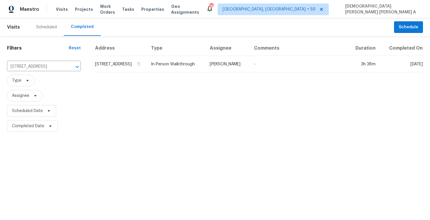
click at [205, 72] on td "In-Person Walkthrough" at bounding box center [175, 64] width 59 height 16
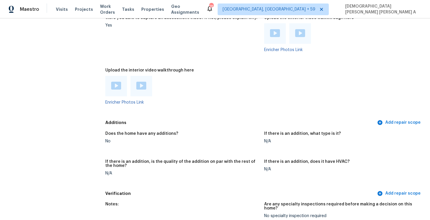
scroll to position [1470, 0]
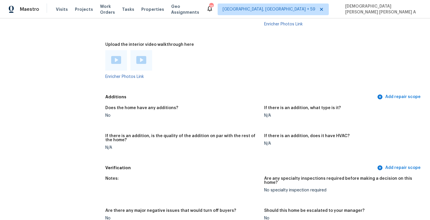
click at [116, 67] on div at bounding box center [116, 60] width 22 height 20
click at [115, 62] on img at bounding box center [116, 60] width 10 height 8
click at [145, 62] on img at bounding box center [141, 60] width 10 height 8
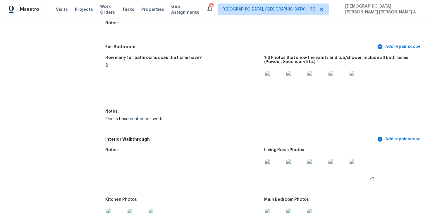
scroll to position [982, 0]
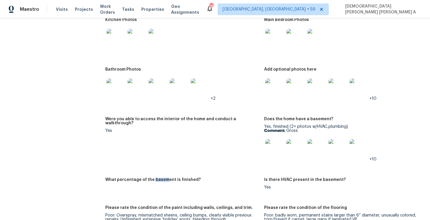
click at [272, 149] on img at bounding box center [274, 148] width 19 height 19
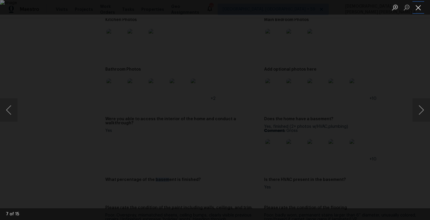
click at [422, 10] on button "Close lightbox" at bounding box center [418, 7] width 12 height 10
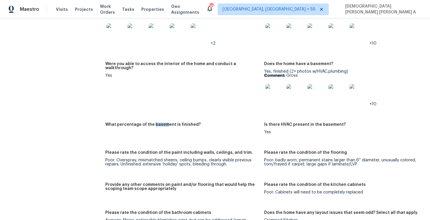
scroll to position [1003, 0]
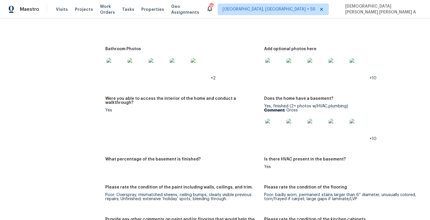
click at [265, 107] on div "Yes, finished (2+ photos w/HVAC,plumbing) Comment: Gross +10" at bounding box center [341, 122] width 154 height 37
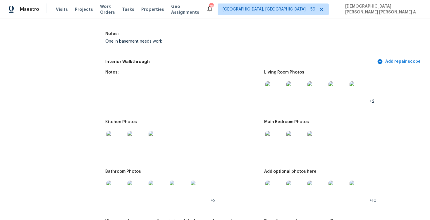
scroll to position [834, 0]
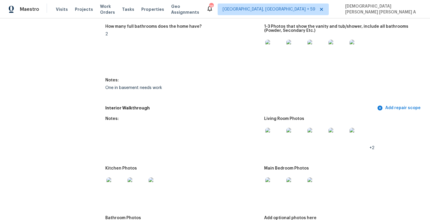
click at [273, 141] on img at bounding box center [274, 137] width 19 height 19
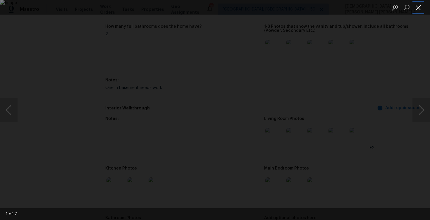
click at [416, 5] on button "Close lightbox" at bounding box center [418, 7] width 12 height 10
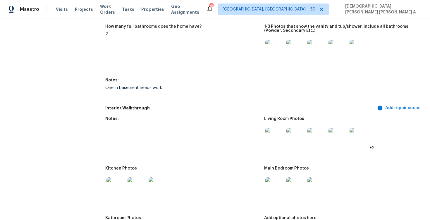
scroll to position [859, 0]
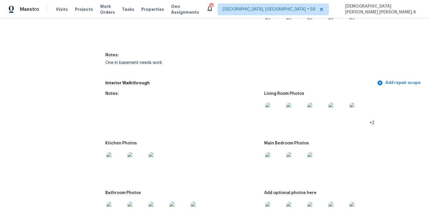
click at [278, 166] on img at bounding box center [274, 162] width 19 height 19
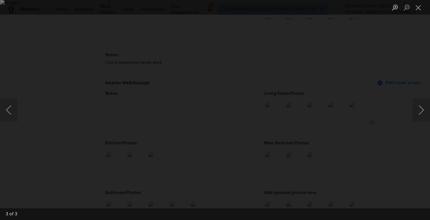
click at [414, 1] on li "Lightbox" at bounding box center [418, 7] width 12 height 15
click at [420, 3] on button "Close lightbox" at bounding box center [418, 7] width 12 height 10
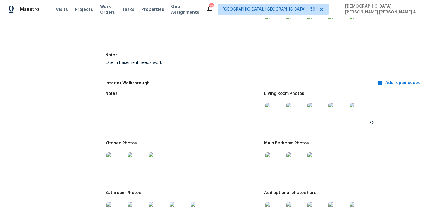
scroll to position [944, 0]
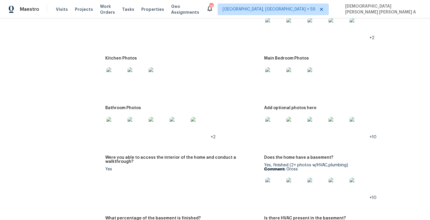
click at [277, 120] on img at bounding box center [274, 126] width 19 height 19
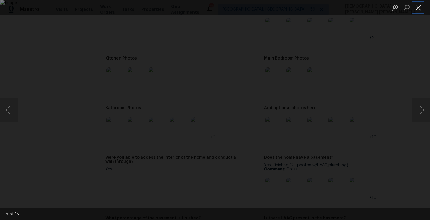
click at [413, 7] on button "Close lightbox" at bounding box center [418, 7] width 12 height 10
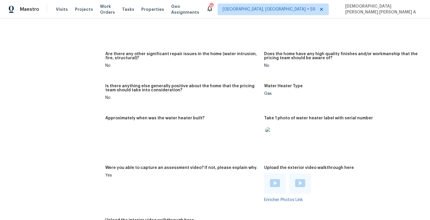
scroll to position [1266, 0]
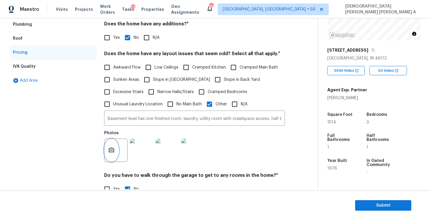
scroll to position [39, 0]
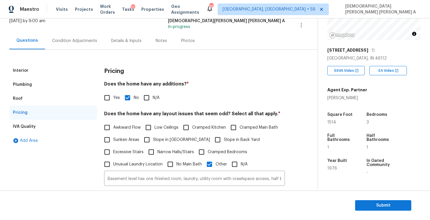
click at [75, 44] on div "Condition Adjustments" at bounding box center [74, 40] width 59 height 17
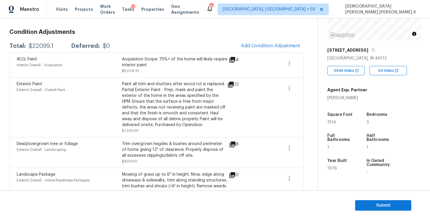
scroll to position [86, 0]
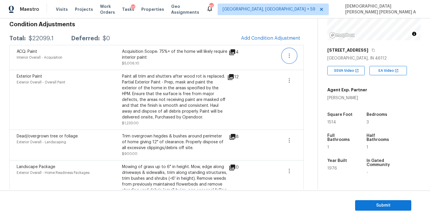
click at [292, 56] on icon "button" at bounding box center [289, 55] width 7 height 7
click at [304, 56] on div "Edit" at bounding box center [323, 55] width 46 height 6
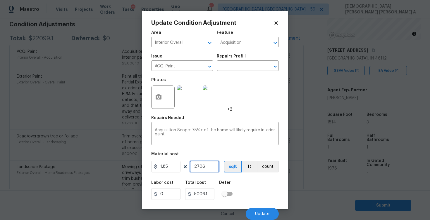
click at [203, 166] on input "2706" at bounding box center [204, 167] width 29 height 12
type input "1"
type input "1.85"
type input "15"
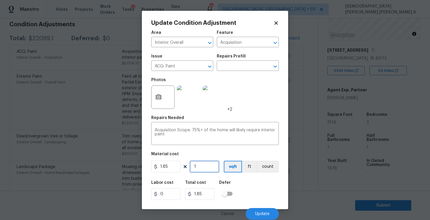
type input "27.75"
type input "151"
type input "279.35"
type input "1514"
type input "2800.9"
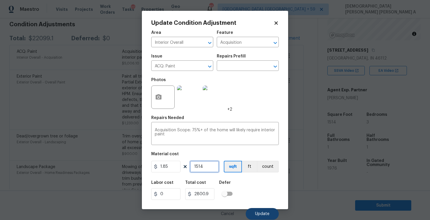
type input "1514"
click at [258, 209] on button "Update" at bounding box center [262, 214] width 33 height 12
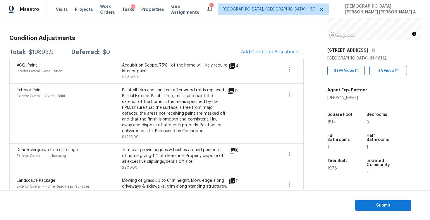
scroll to position [79, 0]
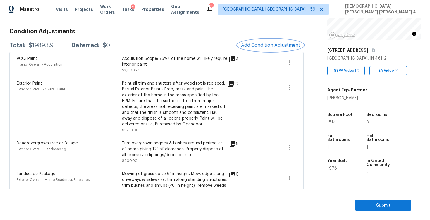
click at [256, 41] on button "Add Condition Adjustment" at bounding box center [270, 45] width 66 height 12
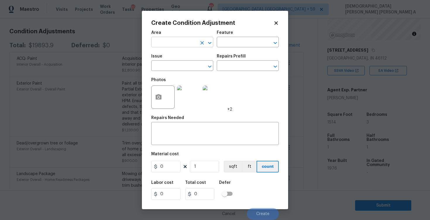
click at [185, 40] on input "text" at bounding box center [174, 42] width 46 height 9
click at [194, 66] on li "Interior Overall" at bounding box center [182, 66] width 62 height 10
type input "Interior Overall"
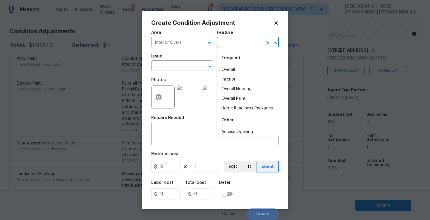
click at [233, 42] on input "text" at bounding box center [240, 42] width 46 height 9
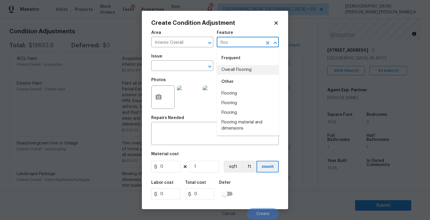
click at [237, 69] on li "Overall Flooring" at bounding box center [248, 70] width 62 height 10
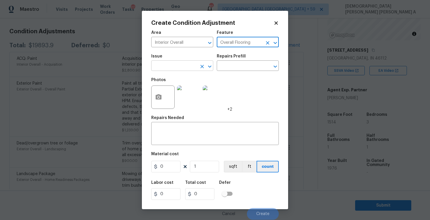
type input "Overall Flooring"
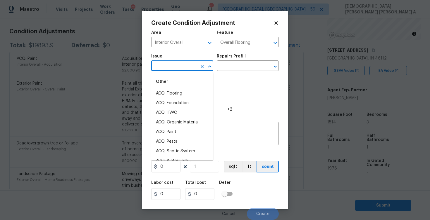
click at [171, 68] on input "text" at bounding box center [174, 66] width 46 height 9
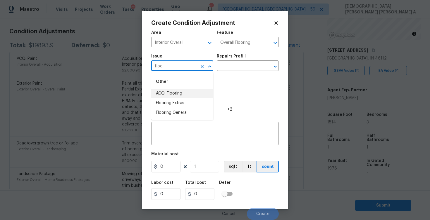
click at [173, 93] on li "ACQ: Flooring" at bounding box center [182, 94] width 62 height 10
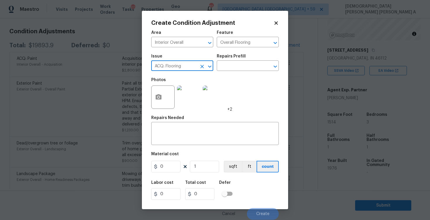
type input "ACQ: Flooring"
click at [247, 59] on div "Repairs Prefill" at bounding box center [248, 58] width 62 height 8
click at [243, 64] on input "text" at bounding box center [240, 66] width 46 height 9
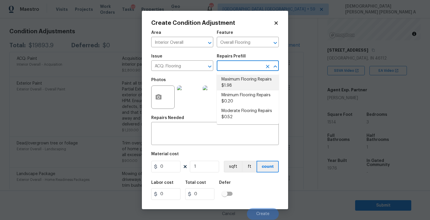
click at [241, 83] on li "Maximum Flooring Repairs $1.98" at bounding box center [248, 83] width 62 height 16
type input "Acquisition"
type textarea "Acquisition Scope: Maximum flooring repairs"
type input "1.98"
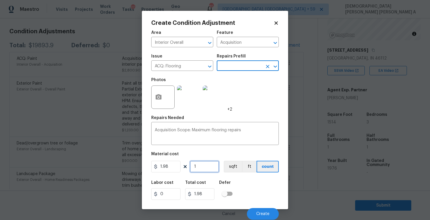
click at [210, 165] on input "1" at bounding box center [204, 167] width 29 height 12
type input "15"
type input "29.7"
type input "151"
type input "298.98"
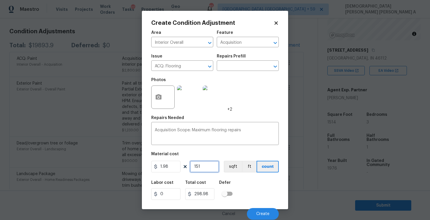
type input "1514"
type input "2997.72"
type input "1514"
click at [236, 166] on button "sqft" at bounding box center [233, 167] width 18 height 12
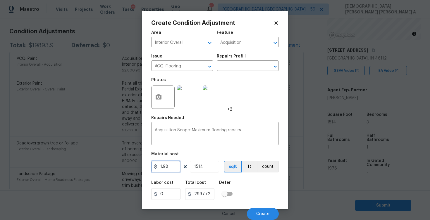
click at [167, 167] on input "1.98" at bounding box center [165, 167] width 29 height 12
type input "5"
type input "7570"
click at [251, 144] on div "Acquisition Scope: Maximum flooring repairs x ​" at bounding box center [214, 135] width 127 height 22
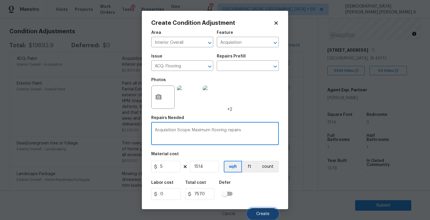
click at [264, 218] on button "Create" at bounding box center [263, 214] width 32 height 12
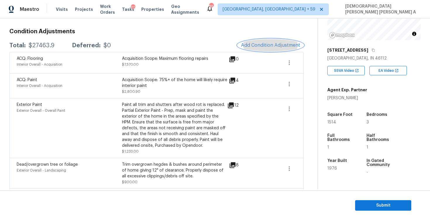
click at [251, 48] on span "Add Condition Adjustment" at bounding box center [270, 45] width 59 height 5
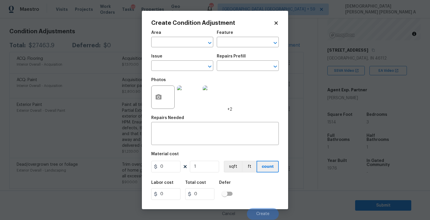
click at [277, 24] on icon at bounding box center [275, 22] width 3 height 3
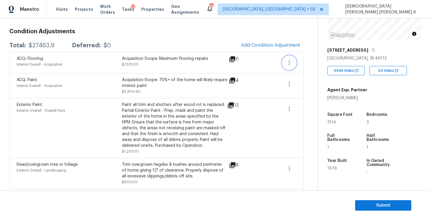
click at [293, 65] on icon "button" at bounding box center [289, 62] width 7 height 7
click at [305, 62] on div "Edit" at bounding box center [323, 62] width 46 height 6
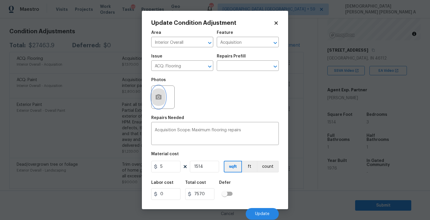
click at [157, 97] on icon "button" at bounding box center [159, 96] width 6 height 5
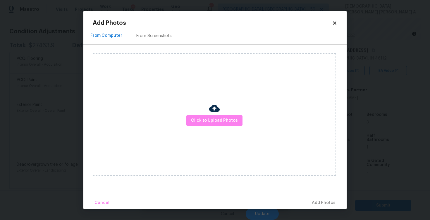
click at [156, 37] on div "From Screenshots" at bounding box center [153, 36] width 35 height 6
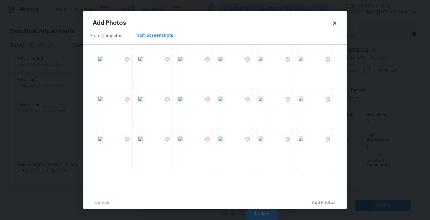
scroll to position [158, 0]
click at [306, 103] on img at bounding box center [300, 97] width 9 height 9
click at [225, 103] on img at bounding box center [220, 97] width 9 height 9
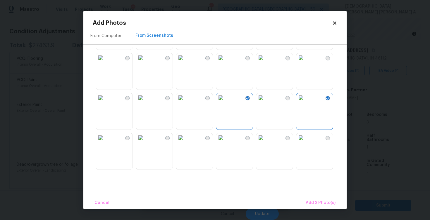
click at [145, 103] on img at bounding box center [140, 97] width 9 height 9
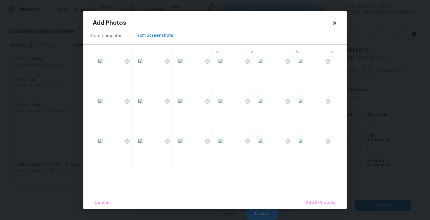
scroll to position [236, 0]
click at [185, 104] on img at bounding box center [180, 99] width 9 height 9
click at [225, 104] on img at bounding box center [220, 99] width 9 height 9
click at [265, 144] on img at bounding box center [260, 139] width 9 height 9
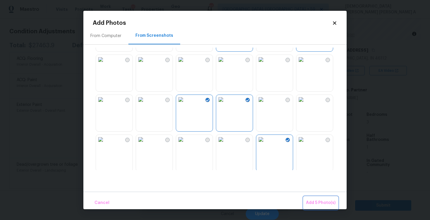
click at [315, 203] on span "Add 5 Photo(s)" at bounding box center [321, 203] width 30 height 7
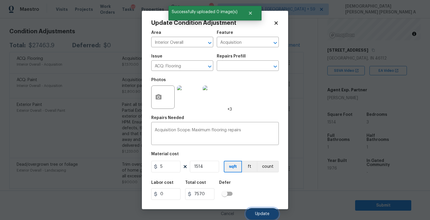
click at [258, 218] on button "Update" at bounding box center [262, 214] width 33 height 12
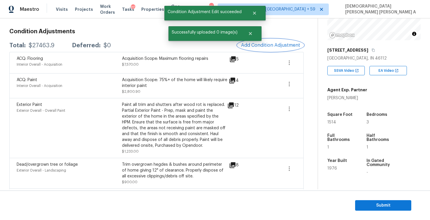
click at [276, 44] on span "Add Condition Adjustment" at bounding box center [270, 45] width 59 height 5
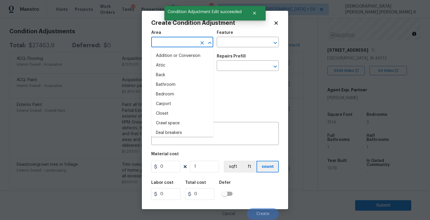
click at [166, 42] on input "text" at bounding box center [174, 42] width 46 height 9
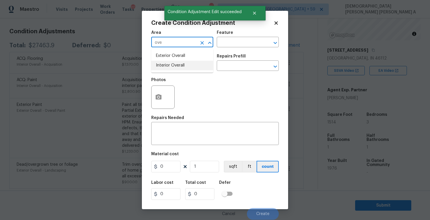
click at [172, 65] on li "Interior Overall" at bounding box center [182, 66] width 62 height 10
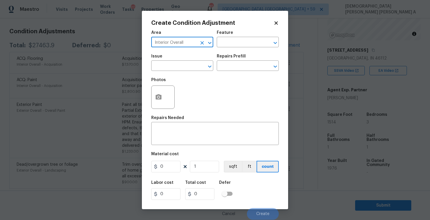
type input "Interior Overall"
click at [161, 91] on button "button" at bounding box center [158, 97] width 14 height 23
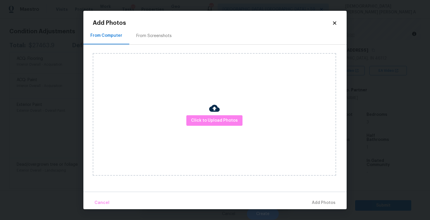
click at [153, 33] on div "From Screenshots" at bounding box center [153, 36] width 35 height 6
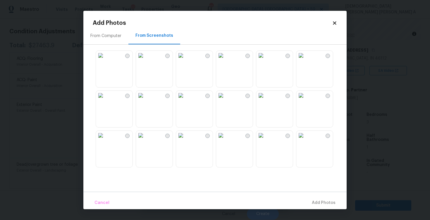
click at [306, 100] on img at bounding box center [300, 95] width 9 height 9
click at [313, 200] on span "Add 1 Photo(s)" at bounding box center [320, 203] width 29 height 7
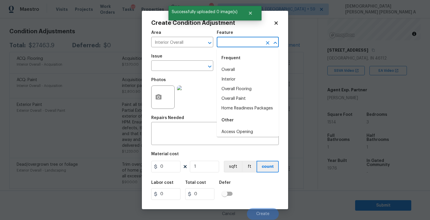
click at [231, 39] on input "text" at bounding box center [240, 42] width 46 height 9
type input "d"
click at [177, 66] on input "text" at bounding box center [174, 66] width 46 height 9
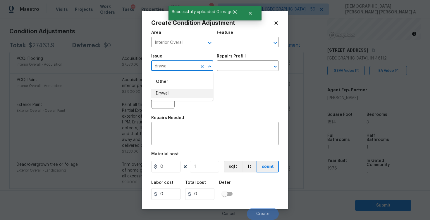
click at [176, 94] on li "Drywall" at bounding box center [182, 94] width 62 height 10
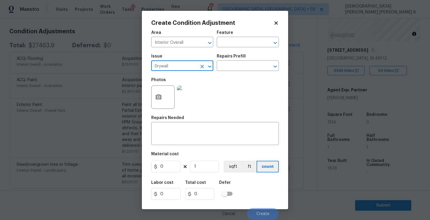
type input "Drywall"
click at [241, 72] on div "Issue Drywall ​ Repairs Prefill ​" at bounding box center [214, 63] width 127 height 24
click at [241, 69] on input "text" at bounding box center [240, 66] width 46 height 9
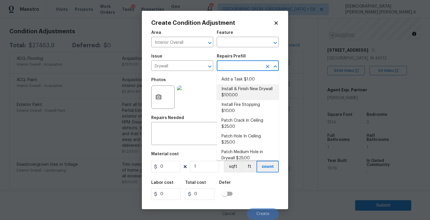
click at [240, 94] on li "Install & Finish New Drywall $100.00" at bounding box center [248, 93] width 62 height 16
type input "Walls and Ceiling"
type textarea "Remove the existing damaged drywall and replace with new. Ensure that the new d…"
type input "100"
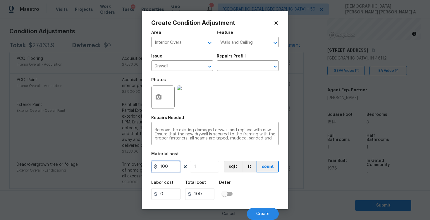
click at [169, 170] on input "100" at bounding box center [165, 167] width 29 height 12
type input "300"
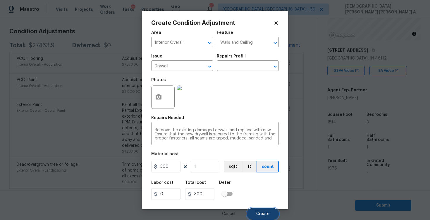
click at [263, 211] on button "Create" at bounding box center [263, 214] width 32 height 12
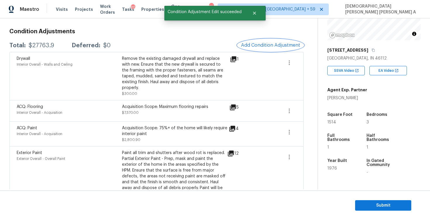
click at [267, 50] on button "Add Condition Adjustment" at bounding box center [270, 45] width 66 height 12
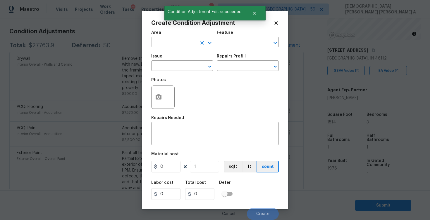
click at [183, 44] on input "text" at bounding box center [174, 42] width 46 height 9
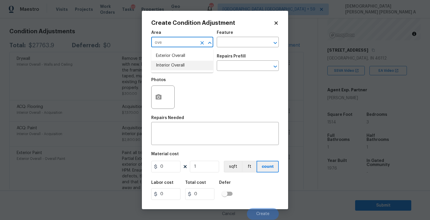
click at [181, 68] on li "Interior Overall" at bounding box center [182, 66] width 62 height 10
type input "Interior Overall"
click at [237, 38] on input "text" at bounding box center [240, 42] width 46 height 9
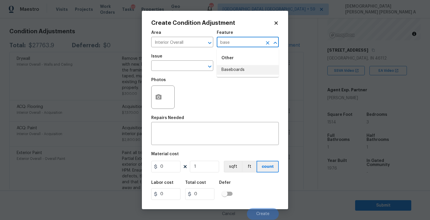
click at [234, 69] on li "Baseboards" at bounding box center [248, 70] width 62 height 10
type input "Baseboards"
click at [194, 70] on input "text" at bounding box center [174, 66] width 46 height 9
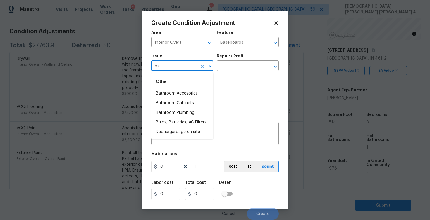
type input "b"
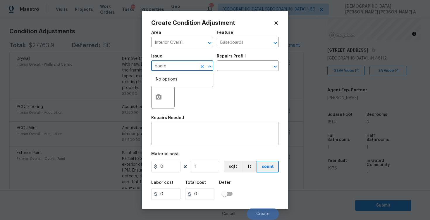
type input "board"
click at [179, 135] on textarea at bounding box center [215, 134] width 120 height 12
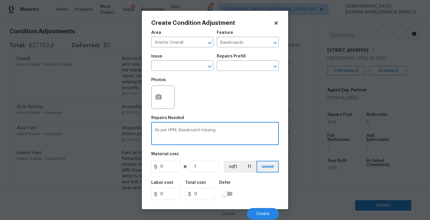
type textarea "As per HPM, Baseboard missing"
click at [167, 163] on input "0" at bounding box center [165, 167] width 29 height 12
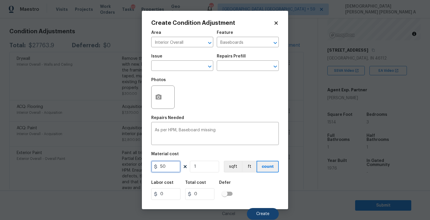
type input "50"
click at [261, 213] on span "Create" at bounding box center [262, 214] width 13 height 4
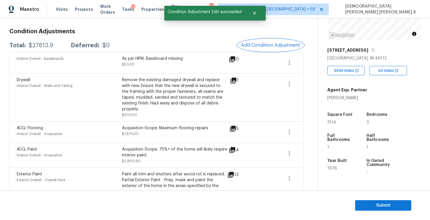
click at [270, 40] on button "Add Condition Adjustment" at bounding box center [270, 45] width 66 height 12
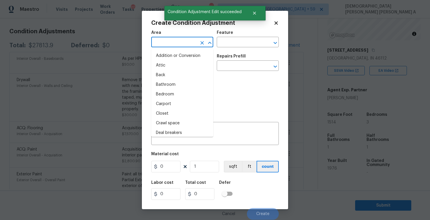
click at [182, 45] on input "text" at bounding box center [174, 42] width 46 height 9
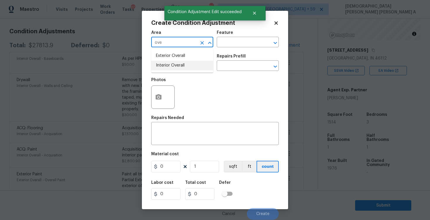
click at [187, 64] on li "Interior Overall" at bounding box center [182, 66] width 62 height 10
type input "Interior Overall"
click at [236, 44] on input "text" at bounding box center [240, 42] width 46 height 9
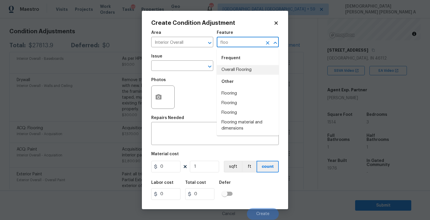
click at [245, 74] on li "Overall Flooring" at bounding box center [248, 70] width 62 height 10
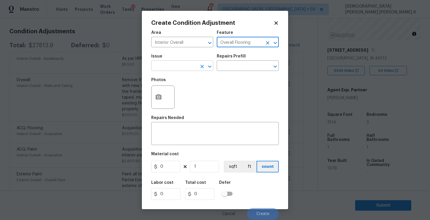
type input "Overall Flooring"
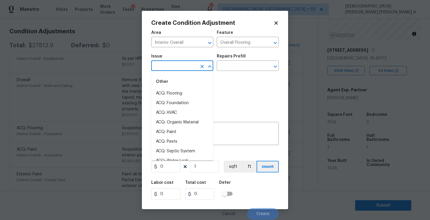
click at [189, 70] on input "text" at bounding box center [174, 66] width 46 height 9
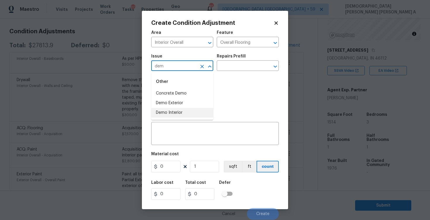
click at [189, 112] on li "Demo Interior" at bounding box center [182, 113] width 62 height 10
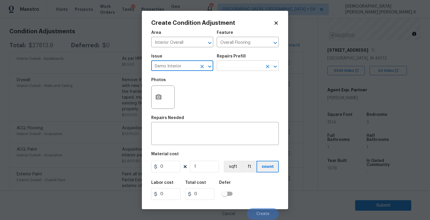
type input "Demo Interior"
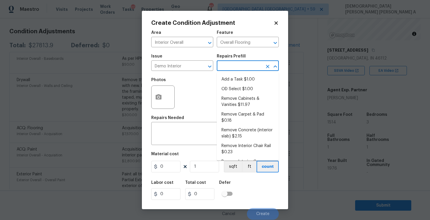
click at [231, 67] on input "text" at bounding box center [240, 66] width 46 height 9
click at [234, 86] on li "OD Select $1.00" at bounding box center [248, 90] width 62 height 10
type input "Demolition"
type textarea "Refer to the agreed upon scope document for further details."
type input "1"
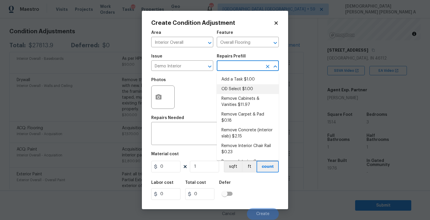
type input "1"
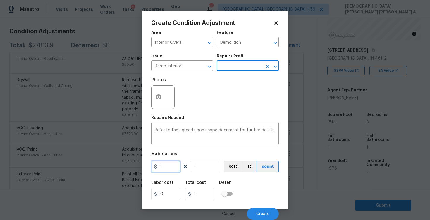
click at [163, 167] on input "1" at bounding box center [165, 167] width 29 height 12
type input "2"
click at [238, 132] on textarea "Refer to the agreed upon scope document for further details." at bounding box center [215, 134] width 120 height 12
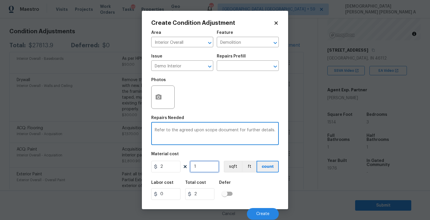
click at [208, 168] on input "1" at bounding box center [204, 167] width 29 height 12
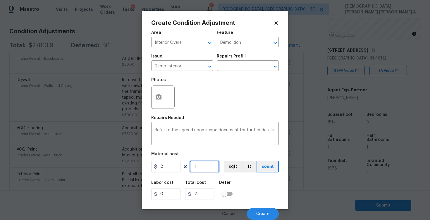
type input "0"
type input "2"
type input "4"
type input "0"
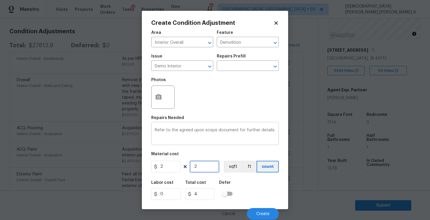
type input "0"
type input "1"
type input "2"
click at [241, 139] on textarea "Refer to the agreed upon scope document for further details." at bounding box center [215, 134] width 120 height 12
drag, startPoint x: 201, startPoint y: 195, endPoint x: 171, endPoint y: 195, distance: 30.4
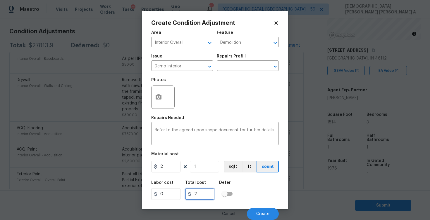
click at [171, 195] on div "Labor cost 0 Total cost 2 Defer" at bounding box center [214, 190] width 127 height 26
click at [271, 195] on div "Labor cost 0 Total cost 2 Defer" at bounding box center [214, 190] width 127 height 26
click at [197, 167] on input "1" at bounding box center [204, 167] width 29 height 12
click at [166, 168] on input "2" at bounding box center [165, 167] width 29 height 12
type input "1514"
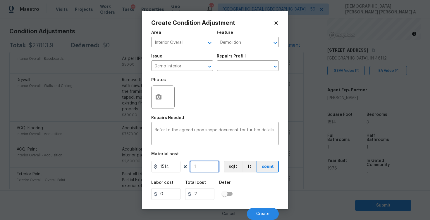
type input "1514"
click at [204, 165] on input "1" at bounding box center [204, 167] width 29 height 12
type input "0"
type input "2"
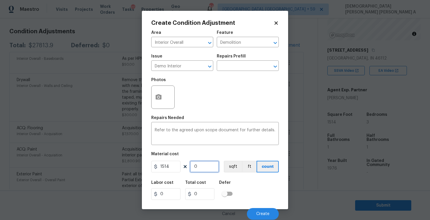
type input "3028"
type input "2"
click at [236, 164] on button "sqft" at bounding box center [233, 167] width 18 height 12
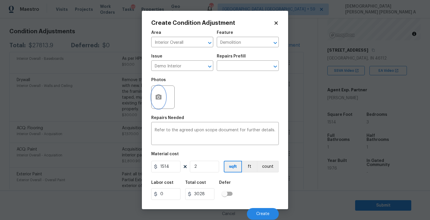
click at [158, 98] on circle "button" at bounding box center [159, 97] width 2 height 2
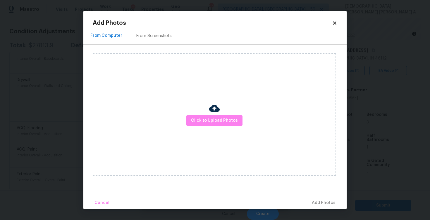
click at [146, 22] on h2 "Add Photos" at bounding box center [212, 23] width 239 height 6
click at [146, 32] on div "From Screenshots" at bounding box center [153, 35] width 49 height 17
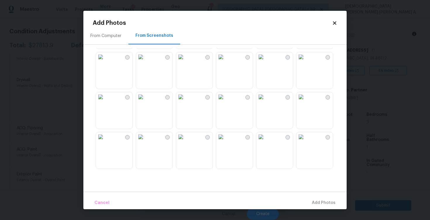
click at [225, 102] on img at bounding box center [220, 96] width 9 height 9
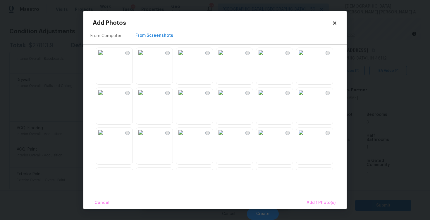
click at [265, 97] on img at bounding box center [260, 92] width 9 height 9
click at [145, 97] on img at bounding box center [140, 92] width 9 height 9
click at [105, 97] on img at bounding box center [100, 92] width 9 height 9
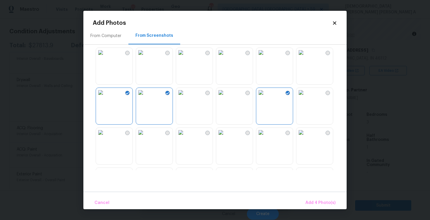
click at [306, 137] on img at bounding box center [300, 132] width 9 height 9
click at [316, 204] on span "Add 5 Photo(s)" at bounding box center [321, 203] width 30 height 7
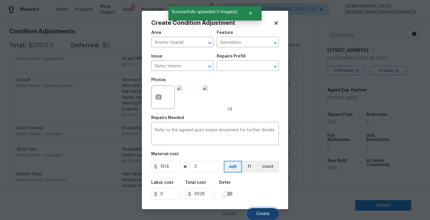
click at [269, 215] on span "Create" at bounding box center [262, 214] width 13 height 4
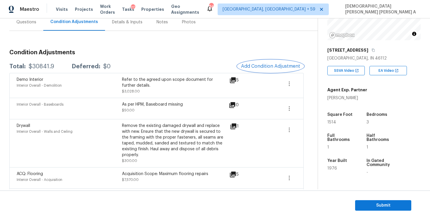
scroll to position [55, 0]
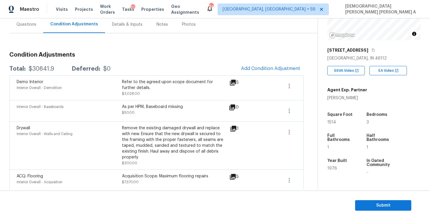
click at [260, 134] on span at bounding box center [268, 145] width 23 height 41
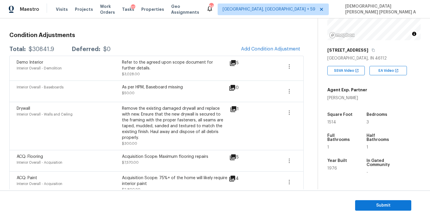
scroll to position [61, 0]
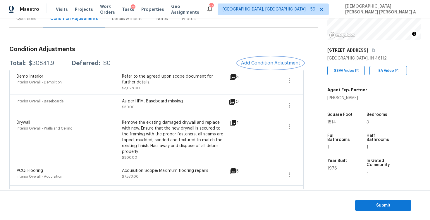
click at [259, 65] on span "Add Condition Adjustment" at bounding box center [270, 63] width 59 height 5
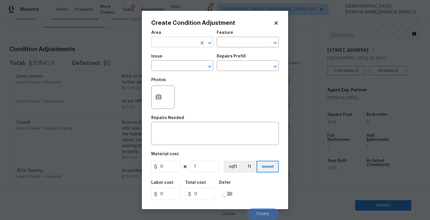
click at [176, 41] on input "text" at bounding box center [174, 42] width 46 height 9
click at [173, 67] on li "Interior Overall" at bounding box center [182, 66] width 62 height 10
type input "Interior Overall"
click at [239, 43] on input "text" at bounding box center [240, 42] width 46 height 9
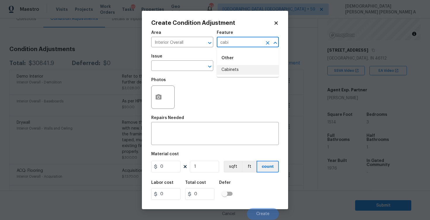
click at [232, 68] on li "Cabinets" at bounding box center [248, 70] width 62 height 10
type input "Cabinets"
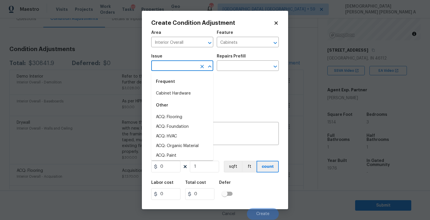
click at [182, 69] on input "text" at bounding box center [174, 66] width 46 height 9
click at [186, 90] on li "Cabinet Hardware" at bounding box center [182, 94] width 62 height 10
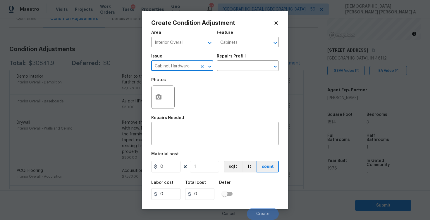
type input "Cabinet Hardware"
click at [243, 57] on h5 "Repairs Prefill" at bounding box center [231, 56] width 29 height 4
click at [238, 61] on div "Repairs Prefill" at bounding box center [248, 58] width 62 height 8
click at [238, 66] on input "text" at bounding box center [240, 66] width 46 height 9
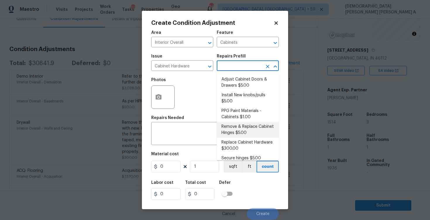
click at [242, 137] on li "Remove & Replace Cabinet Hinges $5.00" at bounding box center [248, 130] width 62 height 16
type textarea "Remove the existing cabinet hinges and replace with new (PM to confirm style/fi…"
type input "5"
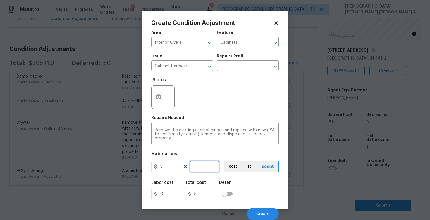
click at [206, 167] on input "1" at bounding box center [204, 167] width 29 height 12
type input "0"
type input "5"
type input "25"
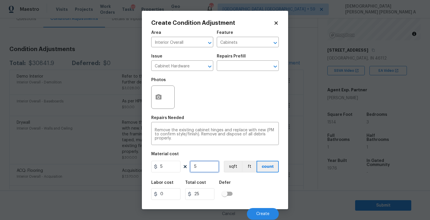
type input "50"
type input "250"
type input "500"
type input "2500"
type input "5000"
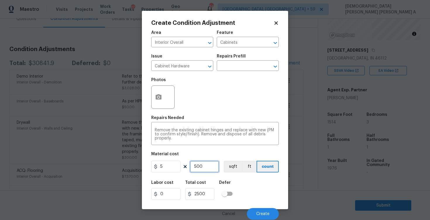
type input "25000"
type input "5000"
click at [170, 165] on input "5" at bounding box center [165, 167] width 29 height 12
type input "1"
type input "5000"
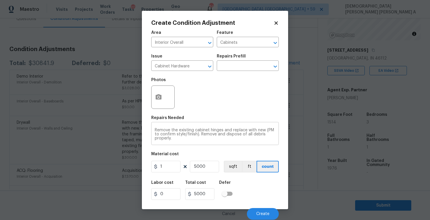
click at [268, 135] on textarea "Remove the existing cabinet hinges and replace with new (PM to confirm style/fi…" at bounding box center [215, 134] width 120 height 12
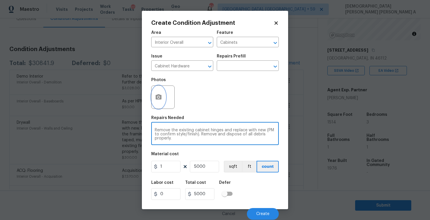
click at [160, 99] on icon "button" at bounding box center [159, 96] width 6 height 5
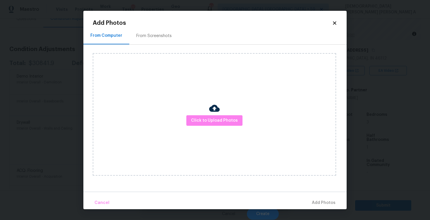
click at [159, 37] on div "From Screenshots" at bounding box center [153, 36] width 35 height 6
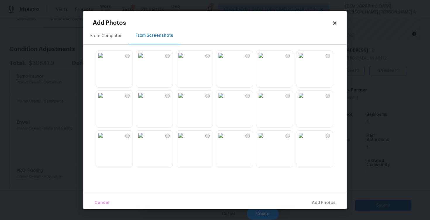
scroll to position [63, 0]
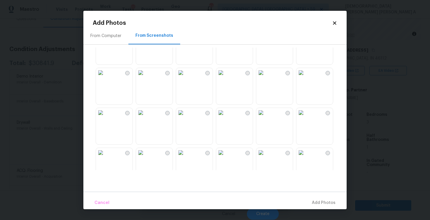
click at [265, 37] on img at bounding box center [260, 32] width 9 height 9
click at [306, 37] on img at bounding box center [300, 32] width 9 height 9
click at [306, 118] on img at bounding box center [300, 112] width 9 height 9
click at [225, 118] on img at bounding box center [220, 112] width 9 height 9
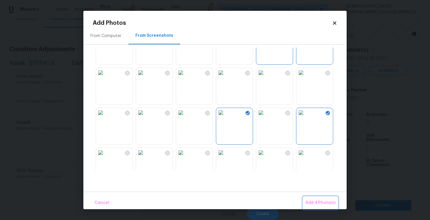
click at [317, 200] on span "Add 4 Photo(s)" at bounding box center [320, 203] width 30 height 7
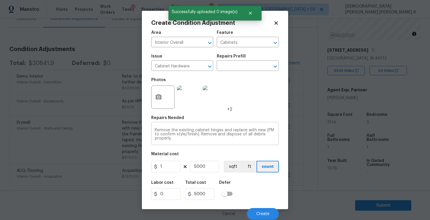
click at [153, 129] on div "Remove the existing cabinet hinges and replace with new (PM to confirm style/fi…" at bounding box center [214, 135] width 127 height 22
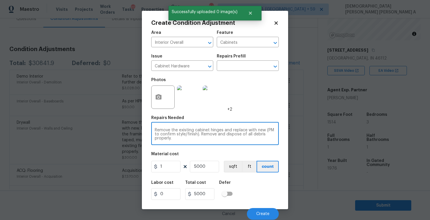
click at [156, 131] on textarea "Remove the existing cabinet hinges and replace with new (PM to confirm style/fi…" at bounding box center [215, 134] width 120 height 12
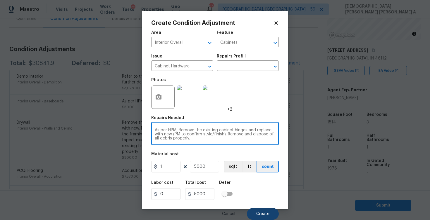
type textarea "As per HPM, Remove the existing cabinet hinges and replace with new (PM to conf…"
click at [268, 218] on button "Create" at bounding box center [263, 214] width 32 height 12
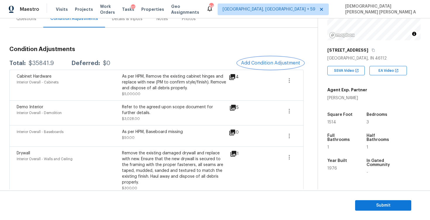
click at [258, 65] on span "Add Condition Adjustment" at bounding box center [270, 63] width 59 height 5
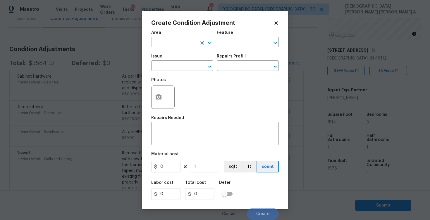
click at [164, 43] on input "text" at bounding box center [174, 42] width 46 height 9
click at [161, 67] on li "Interior Overall" at bounding box center [182, 66] width 62 height 10
type input "Interior Overall"
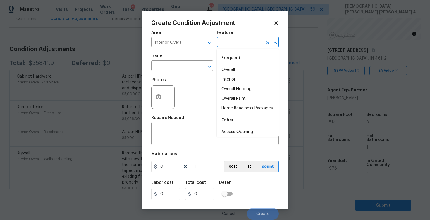
click at [239, 46] on input "text" at bounding box center [240, 42] width 46 height 9
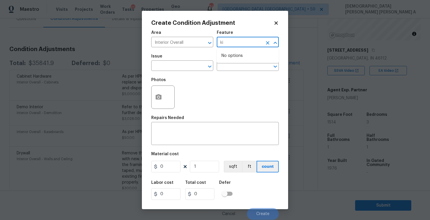
type input "k"
click at [237, 70] on li "Appliances" at bounding box center [248, 70] width 62 height 10
type input "Appliances"
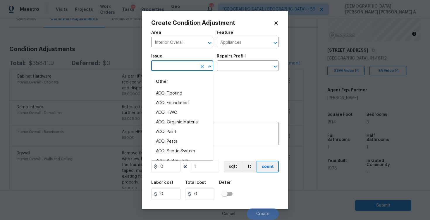
click at [174, 68] on input "text" at bounding box center [174, 66] width 46 height 9
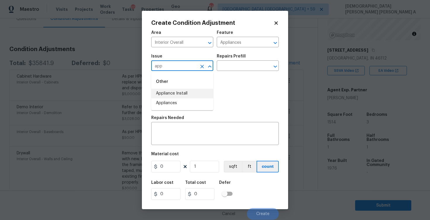
click at [185, 91] on li "Appliance Install" at bounding box center [182, 94] width 62 height 10
type input "Appliance Install"
click at [249, 67] on input "text" at bounding box center [240, 66] width 46 height 9
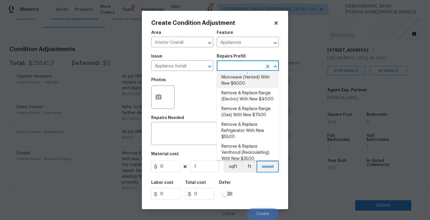
scroll to position [96, 0]
click at [256, 111] on li "Remove & Replace Range (Gas) With New $75.00" at bounding box center [248, 112] width 62 height 16
type textarea "Remove the existing range and replace it with a new gas range provided by OD. E…"
type input "75"
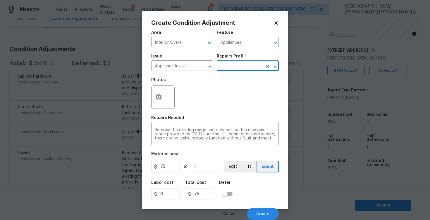
click at [265, 66] on icon "Clear" at bounding box center [268, 67] width 6 height 6
click at [253, 62] on div "Repairs Prefill" at bounding box center [248, 58] width 62 height 8
click at [249, 67] on input "text" at bounding box center [240, 66] width 46 height 9
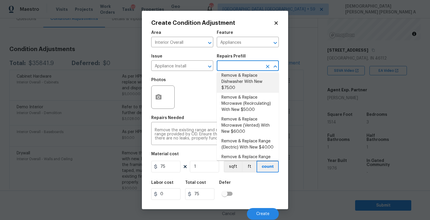
scroll to position [155, 0]
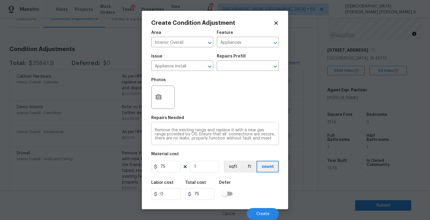
click at [182, 142] on div "Remove the existing range and replace it with a new gas range provided by OD. E…" at bounding box center [214, 135] width 127 height 22
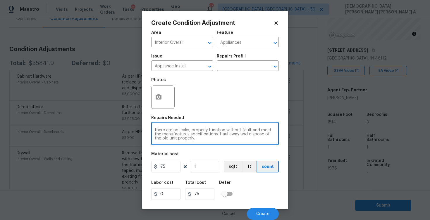
click at [182, 142] on div "Remove the existing range and replace it with a new gas range provided by OD. E…" at bounding box center [214, 135] width 127 height 22
click at [179, 140] on textarea "Remove the existing range and replace it with a new gas range provided by OD. E…" at bounding box center [215, 134] width 120 height 12
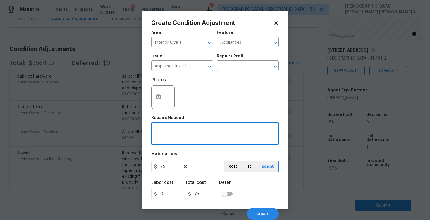
scroll to position [0, 0]
paste textarea "kitchen with a laminate countertop"
paste textarea "install appliances"
type textarea "As per HPM, kitchen with a laminate countertop, install appliances"
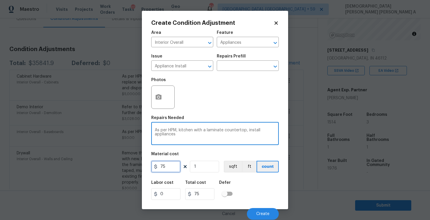
click at [173, 164] on input "75" at bounding box center [165, 167] width 29 height 12
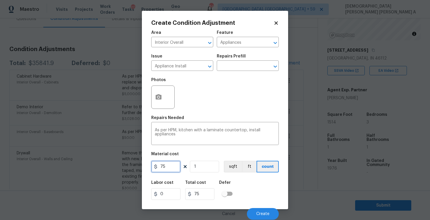
click at [173, 164] on input "75" at bounding box center [165, 167] width 29 height 12
type input "10000"
click at [258, 216] on span "Create" at bounding box center [262, 214] width 13 height 4
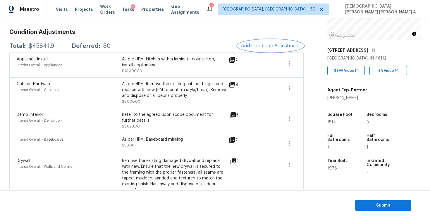
scroll to position [128, 0]
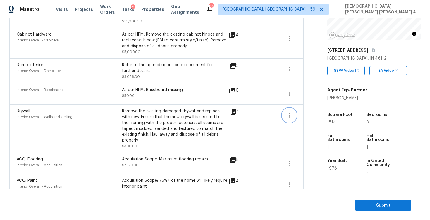
click at [292, 113] on icon "button" at bounding box center [289, 115] width 7 height 7
click at [297, 112] on ul "Edit" at bounding box center [322, 115] width 53 height 12
click at [304, 111] on link "Edit" at bounding box center [323, 114] width 50 height 9
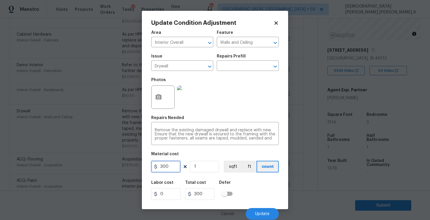
click at [171, 166] on input "300" at bounding box center [165, 167] width 29 height 12
type input "600"
click at [264, 210] on button "Update" at bounding box center [262, 214] width 33 height 12
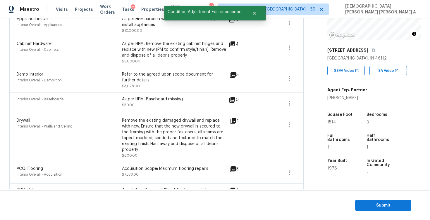
scroll to position [116, 0]
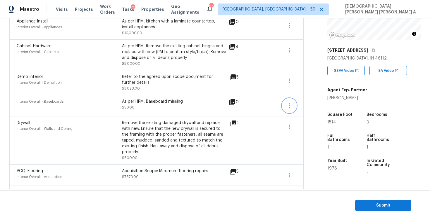
click at [288, 105] on icon "button" at bounding box center [289, 105] width 7 height 7
click at [298, 105] on link "Edit" at bounding box center [323, 105] width 50 height 9
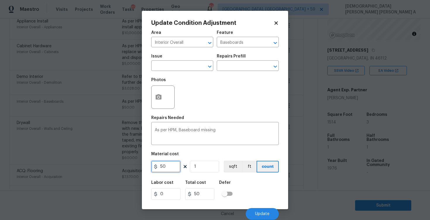
click at [167, 171] on input "50" at bounding box center [165, 167] width 29 height 12
type input "1200"
click at [261, 210] on button "Update" at bounding box center [262, 214] width 33 height 12
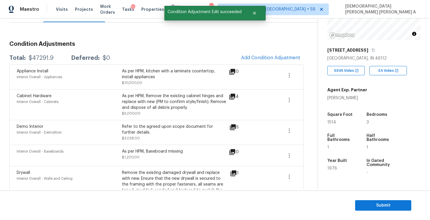
scroll to position [41, 0]
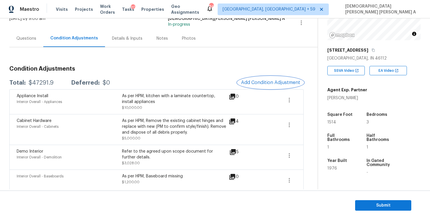
click at [288, 81] on span "Add Condition Adjustment" at bounding box center [270, 82] width 59 height 5
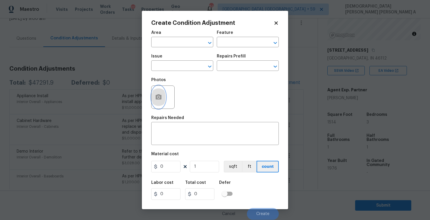
click at [159, 92] on button "button" at bounding box center [158, 97] width 14 height 23
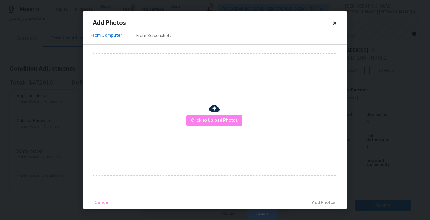
click at [149, 37] on div "From Screenshots" at bounding box center [153, 36] width 35 height 6
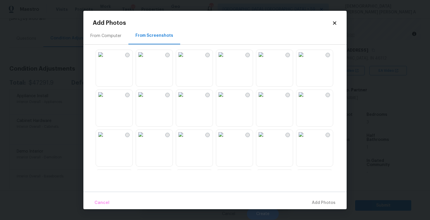
scroll to position [136, 0]
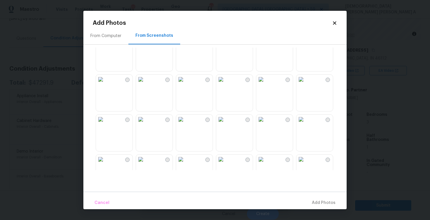
click at [337, 26] on div "Add Photos" at bounding box center [215, 23] width 244 height 6
click at [334, 24] on icon at bounding box center [334, 22] width 3 height 3
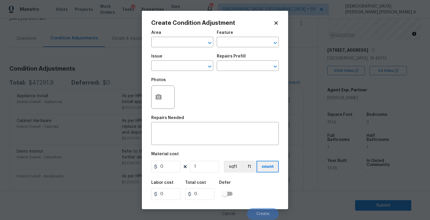
click at [276, 21] on icon at bounding box center [275, 22] width 5 height 5
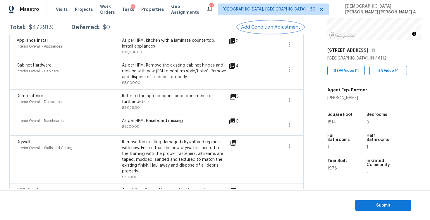
scroll to position [64, 0]
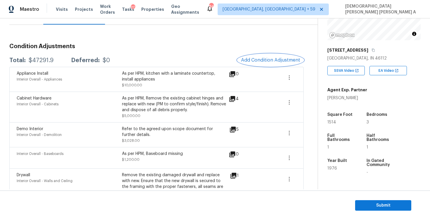
click at [264, 60] on span "Add Condition Adjustment" at bounding box center [270, 60] width 59 height 5
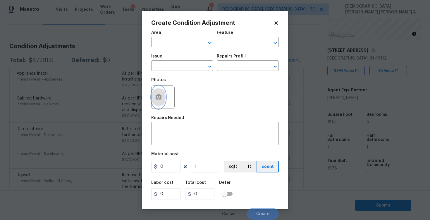
click at [157, 101] on icon "button" at bounding box center [158, 97] width 7 height 7
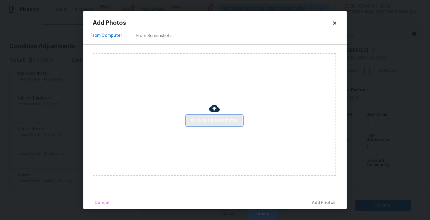
click at [206, 116] on button "Click to Upload Photos" at bounding box center [214, 120] width 56 height 11
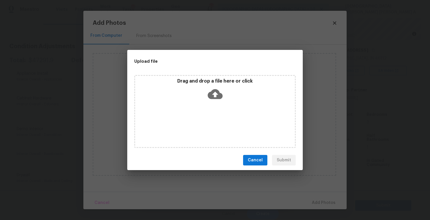
click at [209, 102] on div "Drag and drop a file here or click" at bounding box center [215, 90] width 160 height 25
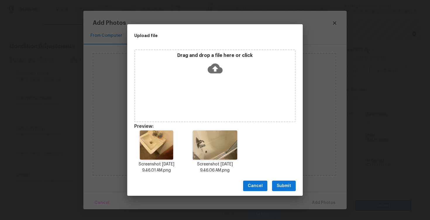
click at [276, 190] on button "Submit" at bounding box center [284, 186] width 24 height 11
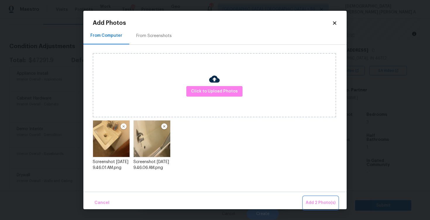
click at [316, 202] on span "Add 2 Photo(s)" at bounding box center [321, 203] width 30 height 7
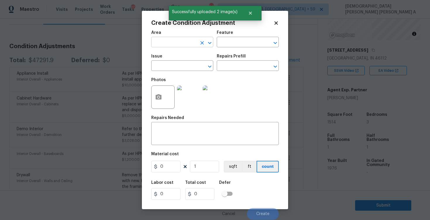
click at [169, 46] on input "text" at bounding box center [174, 42] width 46 height 9
click at [170, 71] on ul "Exterior Overall Interior Overall" at bounding box center [182, 61] width 62 height 24
click at [178, 64] on li "Interior Overall" at bounding box center [182, 66] width 62 height 10
type input "Interior Overall"
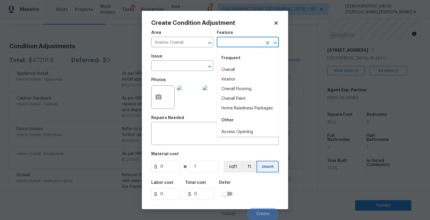
click at [235, 44] on input "text" at bounding box center [240, 42] width 46 height 9
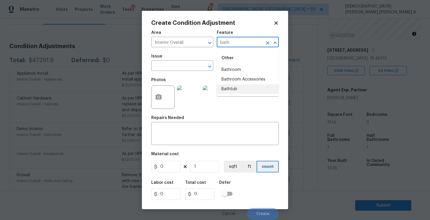
click at [234, 90] on li "Bathtub" at bounding box center [248, 90] width 62 height 10
type input "Bathtub"
click at [189, 68] on input "text" at bounding box center [174, 66] width 46 height 9
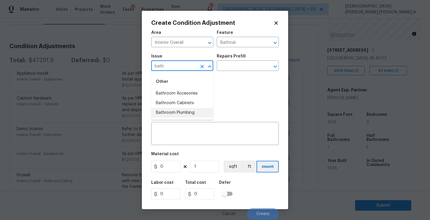
click at [196, 114] on li "Bathroom Plumbing" at bounding box center [182, 113] width 62 height 10
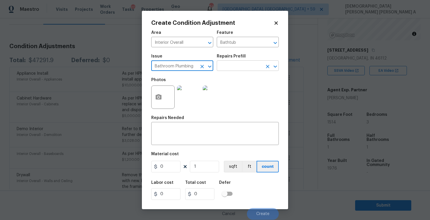
type input "Bathroom Plumbing"
click at [239, 65] on input "text" at bounding box center [240, 66] width 46 height 9
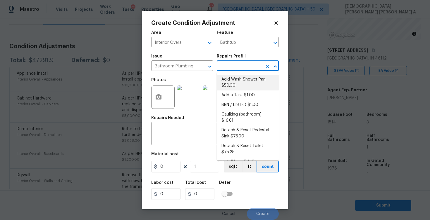
click at [234, 83] on li "Acid Wash Shower Pan $50.00" at bounding box center [248, 83] width 62 height 16
type input "Plumbing"
type textarea "Prep and acid wash/deep clean the shower pan."
type input "50"
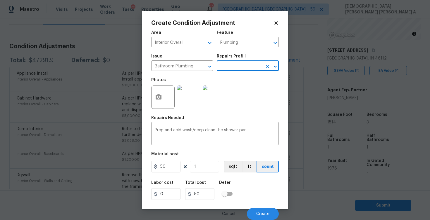
click at [244, 64] on input "text" at bounding box center [240, 66] width 46 height 9
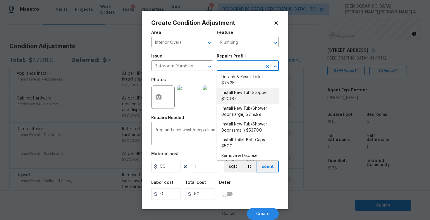
scroll to position [70, 0]
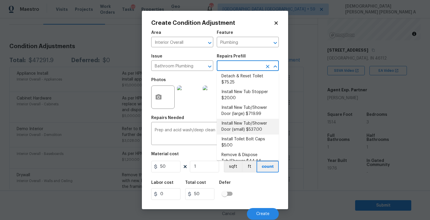
click at [244, 119] on li "Install New Tub/Shower Door (small) $537.00" at bounding box center [248, 127] width 62 height 16
type textarea "Prep the tub/shower surround and install a new 32''-36'' tempered shower door. …"
type input "537"
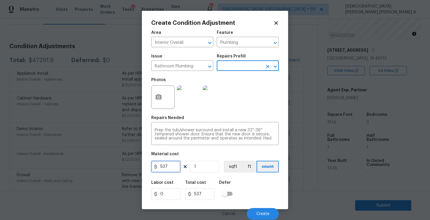
click at [172, 163] on input "537" at bounding box center [165, 167] width 29 height 12
type input "550"
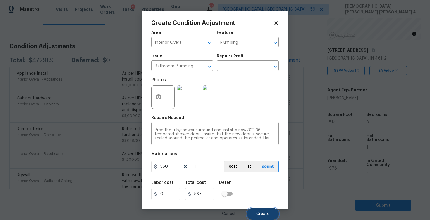
type input "550"
click at [265, 218] on button "Create" at bounding box center [263, 214] width 32 height 12
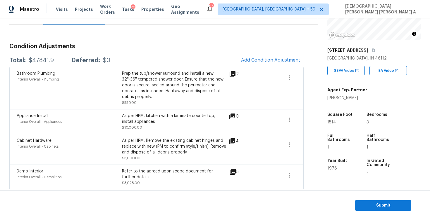
click at [265, 70] on div "Bathroom Plumbing Interior Overall - Plumbing Prep the tub/shower surround and …" at bounding box center [156, 88] width 294 height 42
click at [264, 61] on span "Add Condition Adjustment" at bounding box center [270, 60] width 59 height 5
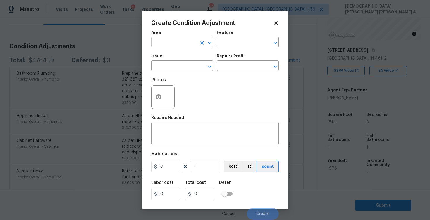
click at [166, 45] on input "text" at bounding box center [174, 42] width 46 height 9
click at [180, 69] on li "Interior Overall" at bounding box center [182, 66] width 62 height 10
type input "Interior Overall"
click at [249, 41] on input "text" at bounding box center [240, 42] width 46 height 9
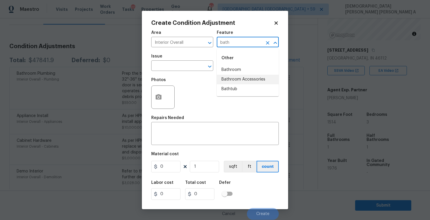
click at [245, 71] on li "Bathroom" at bounding box center [248, 70] width 62 height 10
type input "Bathroom"
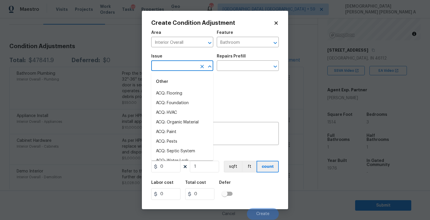
click at [182, 63] on input "text" at bounding box center [174, 66] width 46 height 9
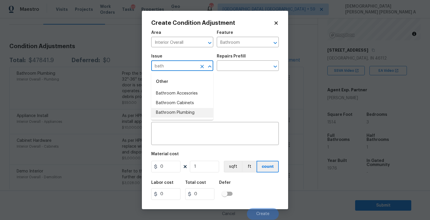
click at [190, 115] on li "Bathroom Plumbing" at bounding box center [182, 113] width 62 height 10
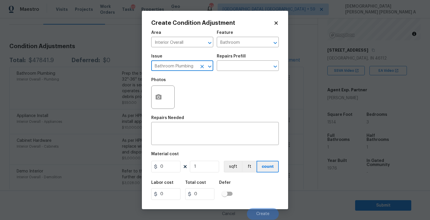
click at [187, 64] on input "Bathroom Plumbing" at bounding box center [174, 66] width 46 height 9
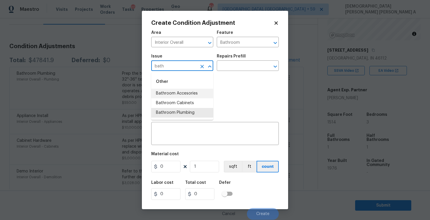
click at [190, 95] on li "Bathroom Accesories" at bounding box center [182, 94] width 62 height 10
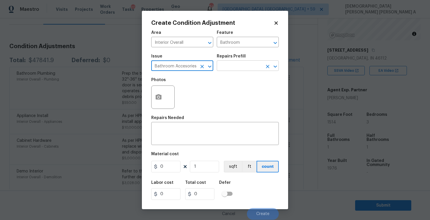
type input "Bathroom Accesories"
click at [236, 65] on input "text" at bounding box center [240, 66] width 46 height 9
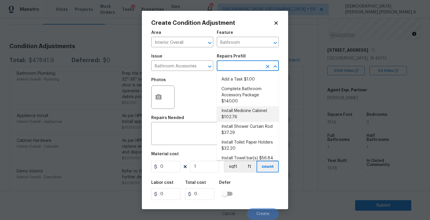
scroll to position [28, 0]
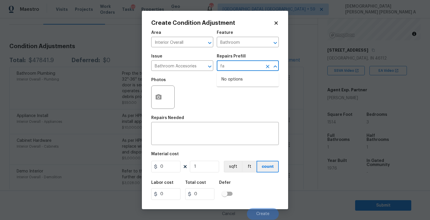
type input "f"
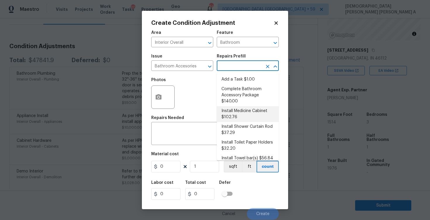
click at [241, 115] on li "Install Medicine Cabinet $102.76" at bounding box center [248, 114] width 62 height 16
type input "Interior Trim"
type textarea "Remove the existing medicine cabinet or mirror (if present) and install a new m…"
type input "102.76"
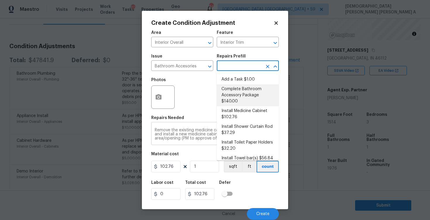
click at [185, 135] on textarea "Remove the existing medicine cabinet or mirror (if present) and install a new m…" at bounding box center [215, 134] width 120 height 12
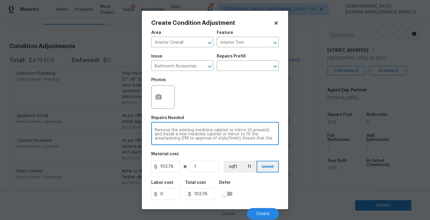
click at [185, 135] on textarea "Remove the existing medicine cabinet or mirror (if present) and install a new m…" at bounding box center [215, 134] width 120 height 12
paste textarea "Need to replace 30 inch vanity in main hall bath and faucet"
click at [154, 131] on div "Need to replace 30 inch vanity in main hall bath and faucet x ​" at bounding box center [214, 135] width 127 height 22
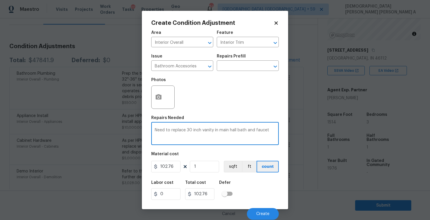
click at [155, 131] on textarea "Need to replace 30 inch vanity in main hall bath and faucet" at bounding box center [215, 134] width 120 height 12
type textarea "As per HPM, Need to replace 30 inch vanity in main hall bath and faucet"
click at [167, 164] on input "102.76" at bounding box center [165, 167] width 29 height 12
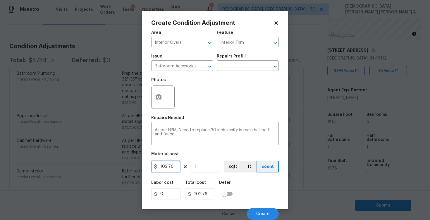
click at [167, 164] on input "102.76" at bounding box center [165, 167] width 29 height 12
type input "0"
type input "500"
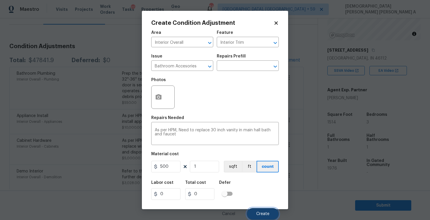
type input "500"
click at [258, 218] on button "Create" at bounding box center [263, 214] width 32 height 12
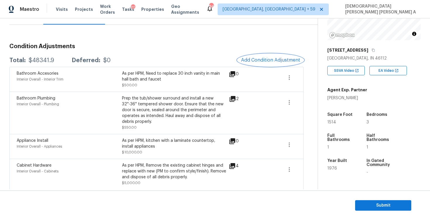
click at [270, 54] on button "Add Condition Adjustment" at bounding box center [270, 60] width 66 height 12
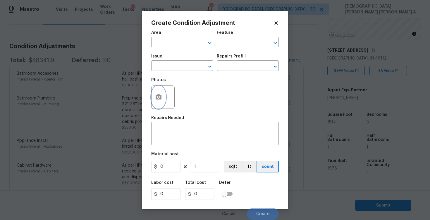
click at [160, 98] on icon "button" at bounding box center [159, 96] width 6 height 5
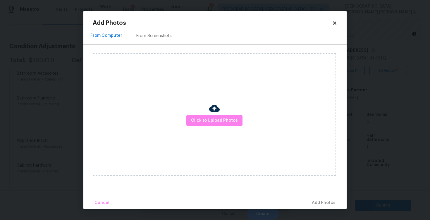
click at [336, 18] on div "Add Photos From Computer From Screenshots Click to Upload Photos Cancel Add Pho…" at bounding box center [214, 110] width 263 height 199
click at [332, 24] on icon at bounding box center [334, 22] width 5 height 5
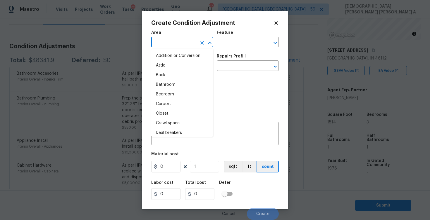
click at [176, 43] on input "text" at bounding box center [174, 42] width 46 height 9
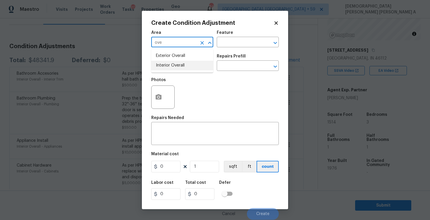
type input "ove"
click at [191, 42] on input "text" at bounding box center [174, 42] width 46 height 9
click at [176, 69] on li "Interior Overall" at bounding box center [182, 66] width 62 height 10
type input "Interior Overall"
click at [240, 38] on input "text" at bounding box center [240, 42] width 46 height 9
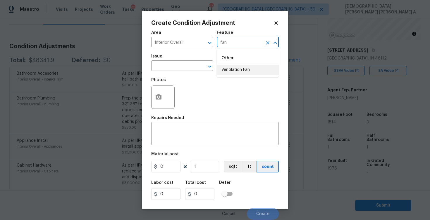
click at [235, 72] on li "Ventilation Fan" at bounding box center [248, 70] width 62 height 10
type input "Ventilation Fan"
click at [173, 68] on input "text" at bounding box center [174, 66] width 46 height 9
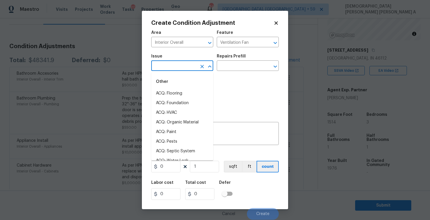
type input "j"
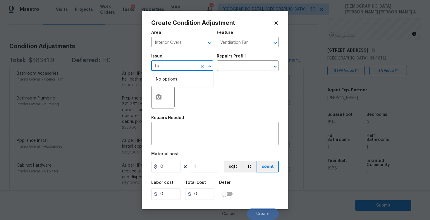
type input "f"
click at [188, 101] on li "Concrete Install" at bounding box center [182, 104] width 62 height 10
click at [196, 66] on input "Concrete Install" at bounding box center [174, 66] width 46 height 9
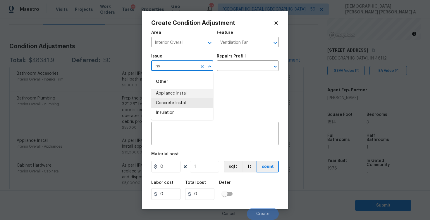
click at [187, 89] on li "Appliance Install" at bounding box center [182, 94] width 62 height 10
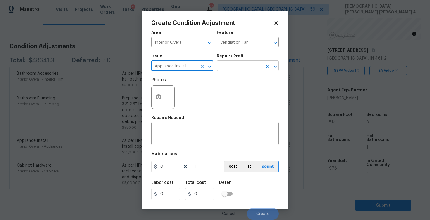
type input "Appliance Install"
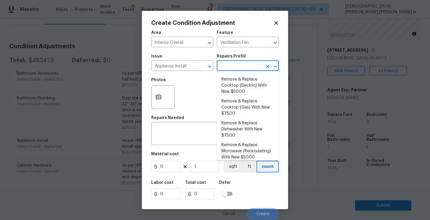
click at [240, 69] on input "text" at bounding box center [240, 66] width 46 height 9
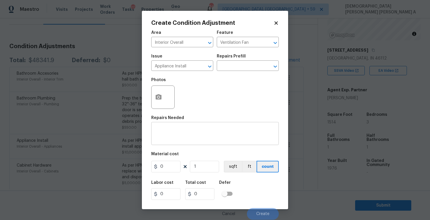
click at [191, 141] on div "x ​" at bounding box center [214, 135] width 127 height 22
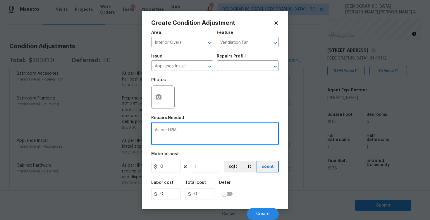
paste textarea "exhaust fans in bathrooms"
type textarea "As per HPM, exhaust fans in bathrooms"
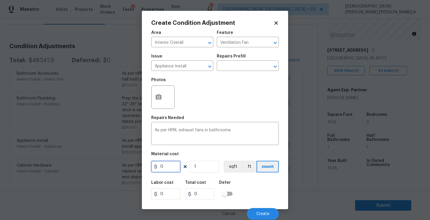
click at [166, 163] on input "0" at bounding box center [165, 167] width 29 height 12
type input "175"
click at [211, 168] on input "1" at bounding box center [204, 167] width 29 height 12
type input "0"
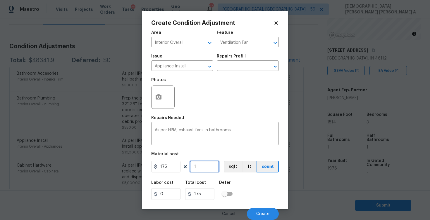
type input "0"
type input "2"
type input "350"
type input "2"
click at [256, 216] on button "Create" at bounding box center [263, 214] width 32 height 12
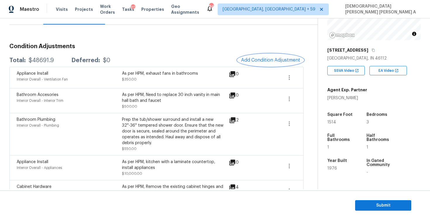
click at [268, 59] on span "Add Condition Adjustment" at bounding box center [270, 60] width 59 height 5
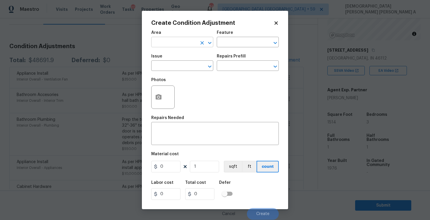
click at [166, 42] on input "text" at bounding box center [174, 42] width 46 height 9
click at [167, 67] on li "Interior Overall" at bounding box center [182, 66] width 62 height 10
type input "Interior Overall"
click at [239, 42] on input "text" at bounding box center [240, 42] width 46 height 9
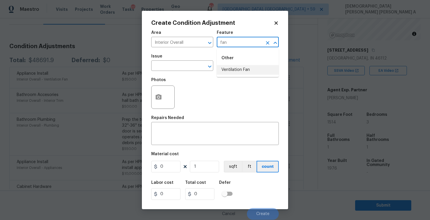
click at [235, 69] on li "Ventilation Fan" at bounding box center [248, 70] width 62 height 10
type input "Ventilation Fan"
click at [177, 70] on input "text" at bounding box center [174, 66] width 46 height 9
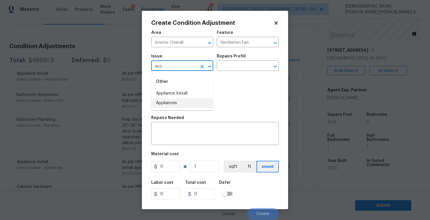
click at [185, 106] on li "Appliances" at bounding box center [182, 104] width 62 height 10
type input "Appliances"
click at [252, 67] on input "text" at bounding box center [240, 66] width 46 height 9
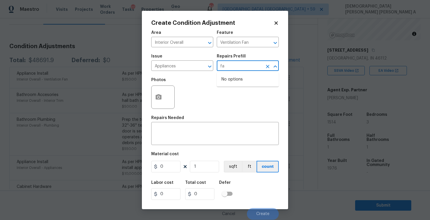
type input "f"
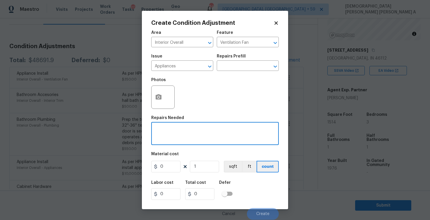
click at [193, 138] on textarea at bounding box center [215, 134] width 120 height 12
paste textarea "ceiling fan in bedroom"
type textarea "As per HPM, ceiling fan in bedroom"
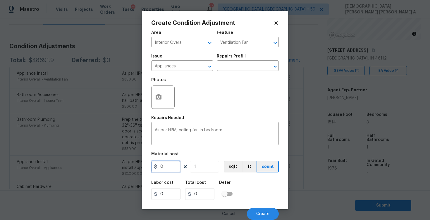
click at [174, 167] on input "0" at bounding box center [165, 167] width 29 height 12
type input "220"
click at [265, 215] on span "Create" at bounding box center [262, 214] width 13 height 4
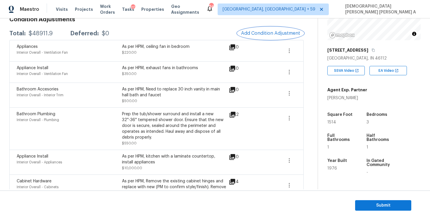
scroll to position [90, 0]
click at [257, 34] on span "Add Condition Adjustment" at bounding box center [270, 34] width 59 height 5
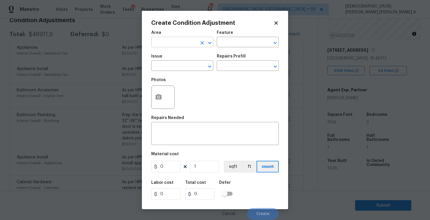
click at [173, 45] on input "text" at bounding box center [174, 42] width 46 height 9
click at [176, 68] on li "Interior Overall" at bounding box center [182, 66] width 62 height 10
type input "Interior Overall"
click at [241, 43] on input "text" at bounding box center [240, 42] width 46 height 9
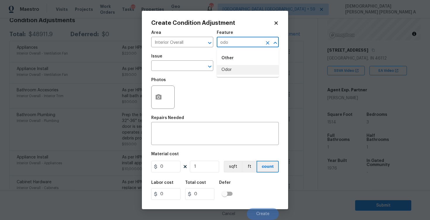
click at [239, 72] on li "Odor" at bounding box center [248, 70] width 62 height 10
type input "Odor"
click at [179, 68] on input "text" at bounding box center [174, 66] width 46 height 9
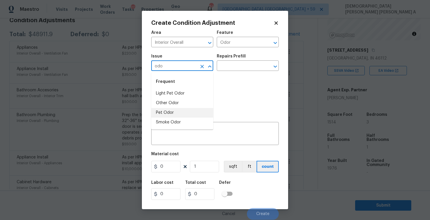
click at [202, 112] on li "Pet Odor" at bounding box center [182, 113] width 62 height 10
type input "Pet Odor"
click at [240, 61] on div "Repairs Prefill" at bounding box center [248, 58] width 62 height 8
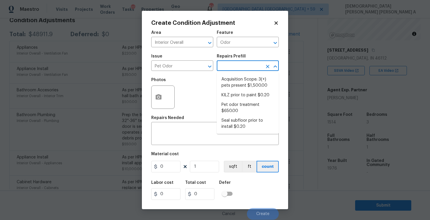
click at [237, 66] on input "text" at bounding box center [240, 66] width 46 height 9
click at [251, 107] on li "Pet odor treatment $650.00" at bounding box center [248, 108] width 62 height 16
type textarea "Complete a chlorine dioxide odor treatment for the home due to heavy odor. This…"
type input "650"
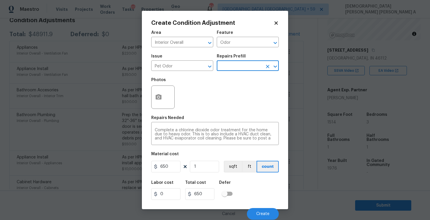
click at [261, 208] on div "Cancel Create" at bounding box center [214, 212] width 127 height 16
click at [261, 211] on button "Create" at bounding box center [263, 214] width 32 height 12
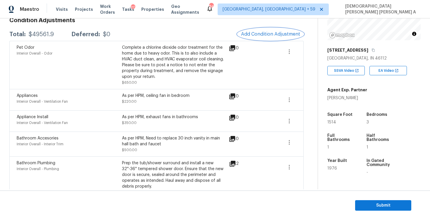
scroll to position [24, 0]
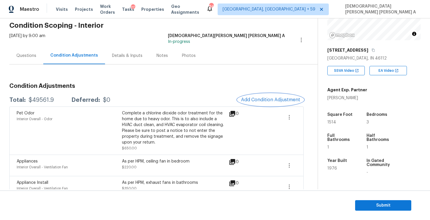
click at [269, 105] on button "Add Condition Adjustment" at bounding box center [270, 100] width 66 height 12
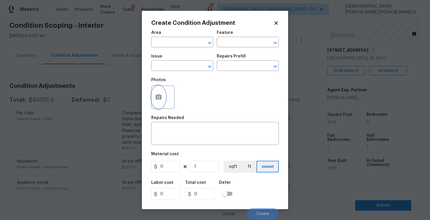
click at [159, 99] on icon "button" at bounding box center [159, 96] width 6 height 5
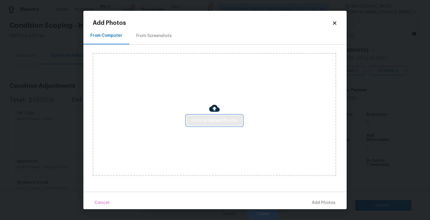
click at [218, 123] on span "Click to Upload Photos" at bounding box center [214, 120] width 47 height 7
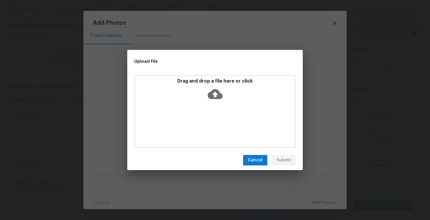
click at [216, 83] on p "Drag and drop a file here or click" at bounding box center [215, 81] width 160 height 6
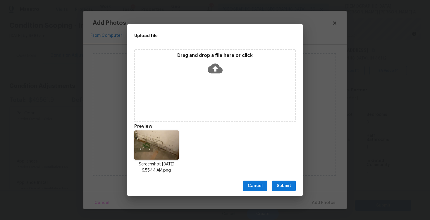
click at [283, 186] on span "Submit" at bounding box center [284, 186] width 14 height 7
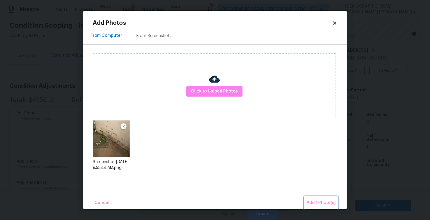
click at [326, 204] on span "Add 1 Photo(s)" at bounding box center [320, 203] width 29 height 7
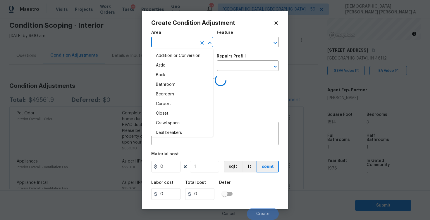
click at [170, 45] on input "text" at bounding box center [174, 42] width 46 height 9
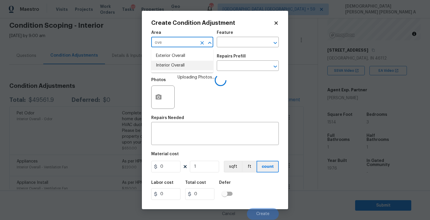
click at [174, 68] on li "Interior Overall" at bounding box center [182, 66] width 62 height 10
type input "Interior Overall"
click at [255, 45] on input "text" at bounding box center [240, 42] width 46 height 9
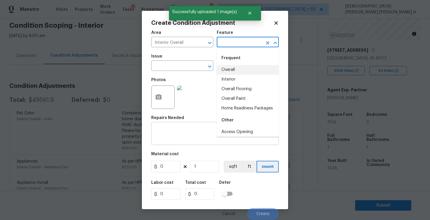
click at [173, 133] on textarea at bounding box center [215, 134] width 120 height 12
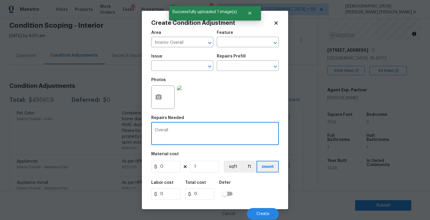
type textarea "Overall"
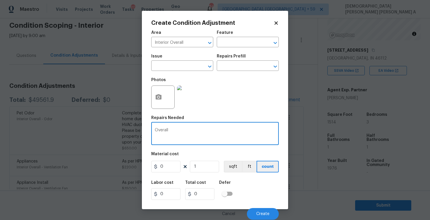
click at [164, 131] on textarea "Overall" at bounding box center [215, 134] width 120 height 12
type textarea "Possible mold issue"
click at [171, 166] on input "0" at bounding box center [165, 167] width 29 height 12
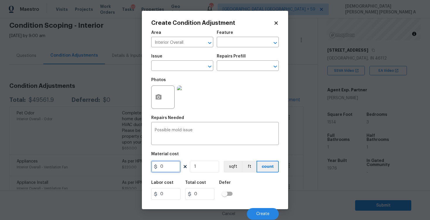
click at [171, 166] on input "0" at bounding box center [165, 167] width 29 height 12
type input "1"
click at [233, 143] on div "Possible mold issue x ​" at bounding box center [214, 135] width 127 height 22
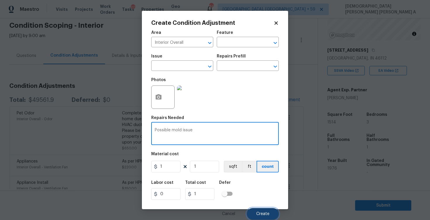
click at [265, 214] on span "Create" at bounding box center [262, 214] width 13 height 4
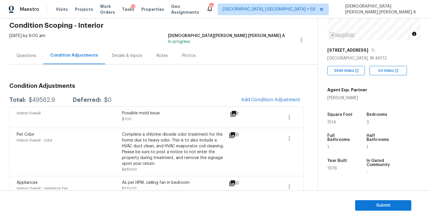
click at [21, 59] on div "Questions" at bounding box center [26, 55] width 34 height 17
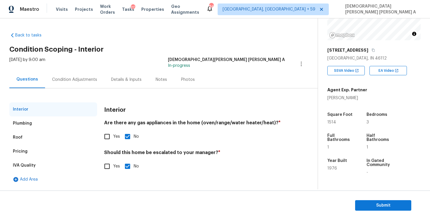
click at [103, 167] on input "Yes" at bounding box center [107, 167] width 12 height 12
checkbox input "true"
checkbox input "false"
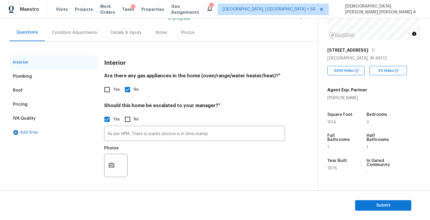
scroll to position [47, 0]
click at [163, 133] on input "As per HPM, There is cracks photos is in time stamp" at bounding box center [194, 134] width 181 height 14
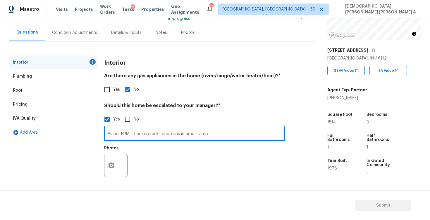
click at [163, 133] on input "As per HPM, There is cracks photos is in time stamp" at bounding box center [194, 134] width 181 height 14
type input "needs review @2:09 possible mold issue"
click at [109, 166] on icon "button" at bounding box center [111, 165] width 6 height 5
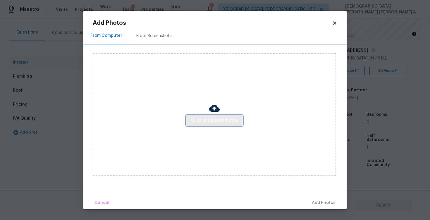
click at [210, 124] on button "Click to Upload Photos" at bounding box center [214, 120] width 56 height 11
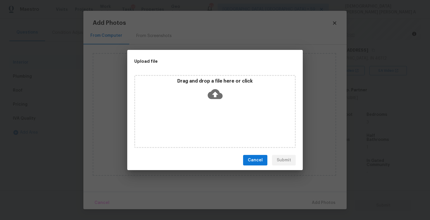
click at [222, 97] on icon at bounding box center [215, 94] width 15 height 10
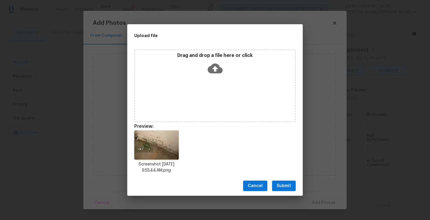
click at [287, 189] on span "Submit" at bounding box center [284, 186] width 14 height 7
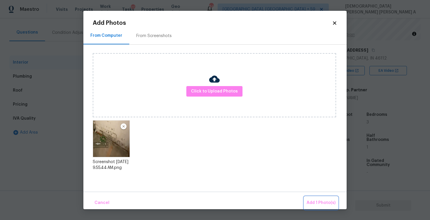
click at [323, 205] on span "Add 1 Photo(s)" at bounding box center [320, 203] width 29 height 7
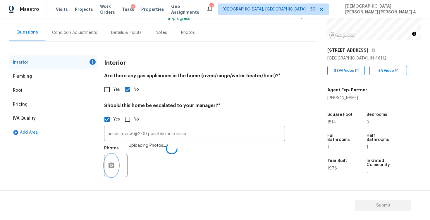
scroll to position [33, 0]
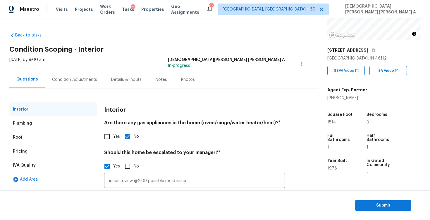
click at [73, 82] on div "Condition Adjustments" at bounding box center [74, 80] width 45 height 6
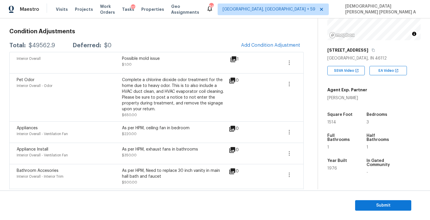
scroll to position [39, 0]
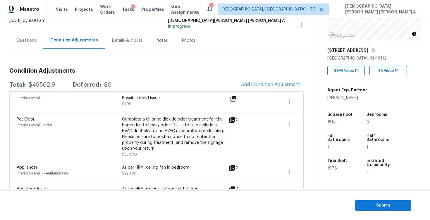
click at [155, 104] on div "Possible mold issue $1.00" at bounding box center [174, 102] width 105 height 14
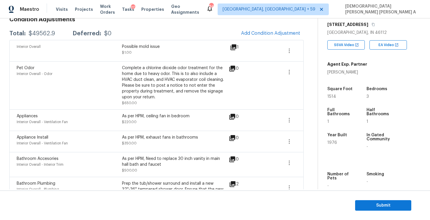
scroll to position [47, 0]
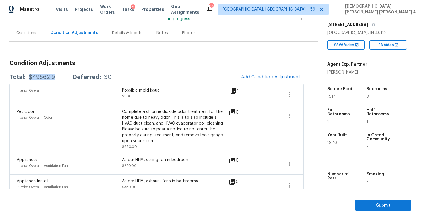
drag, startPoint x: 53, startPoint y: 78, endPoint x: 29, endPoint y: 77, distance: 24.6
click at [29, 77] on div "$49562.9" at bounding box center [42, 78] width 26 height 6
copy div "$49562.9"
click at [25, 40] on div "Questions" at bounding box center [26, 32] width 34 height 17
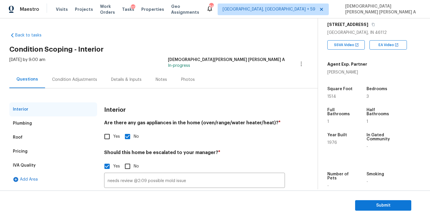
scroll to position [46, 0]
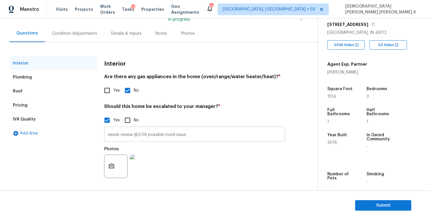
click at [184, 135] on input "needs review @2:09 possible mold issue" at bounding box center [194, 135] width 181 height 14
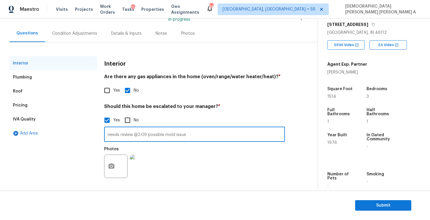
click at [184, 135] on input "needs review @2:09 possible mold issue" at bounding box center [194, 135] width 181 height 14
click at [260, 107] on h4 "Should this home be escalated to your manager? *" at bounding box center [194, 108] width 181 height 8
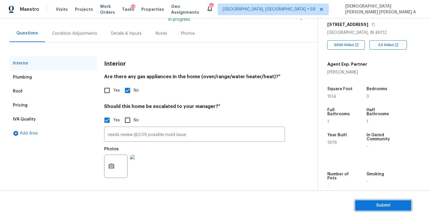
click at [374, 203] on span "Submit" at bounding box center [383, 205] width 47 height 7
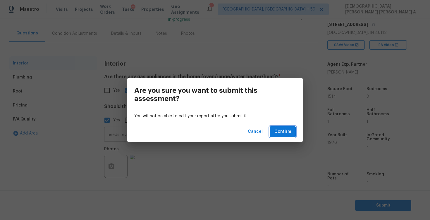
click at [277, 129] on span "Confirm" at bounding box center [282, 131] width 17 height 7
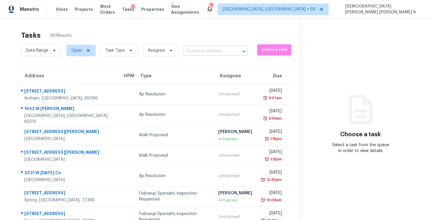
click at [220, 48] on input "text" at bounding box center [207, 51] width 48 height 9
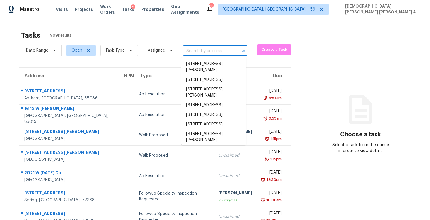
paste input "[STREET_ADDRESS]"
type input "[STREET_ADDRESS]"
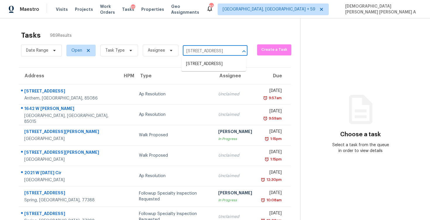
scroll to position [0, 27]
click at [213, 66] on li "[STREET_ADDRESS]" at bounding box center [213, 64] width 65 height 10
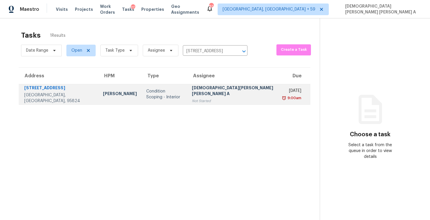
click at [218, 90] on div "[DEMOGRAPHIC_DATA][PERSON_NAME] [PERSON_NAME] A" at bounding box center [233, 91] width 83 height 13
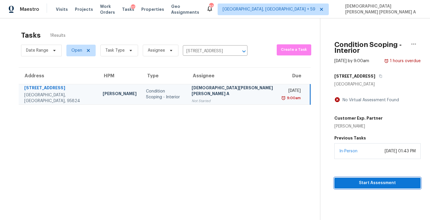
click at [358, 180] on span "Start Assessment" at bounding box center [377, 183] width 77 height 7
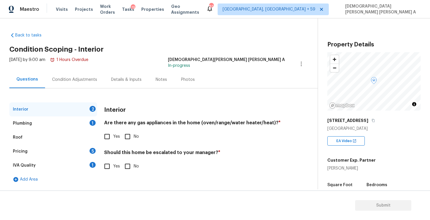
click at [251, 58] on div "[DEMOGRAPHIC_DATA][PERSON_NAME] [PERSON_NAME] A" at bounding box center [226, 60] width 117 height 6
click at [110, 135] on input "Yes" at bounding box center [107, 137] width 12 height 12
checkbox input "true"
click at [104, 169] on input "Yes" at bounding box center [107, 167] width 12 height 12
checkbox input "true"
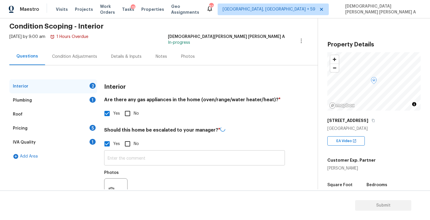
scroll to position [27, 0]
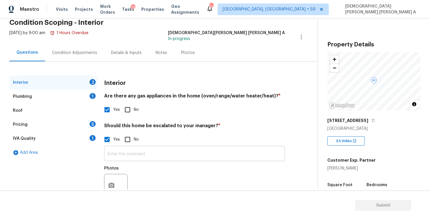
click at [119, 151] on input "text" at bounding box center [194, 155] width 181 height 14
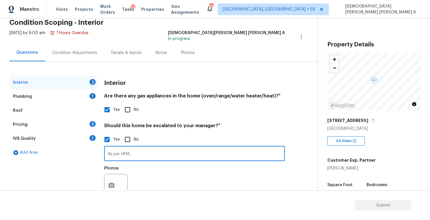
paste input "I’m seeing quite a bit of moisture intrusion on the covered soffits . Complete …"
click at [268, 154] on input "As per HPM, I’m seeing quite a bit of moisture intrusion on the covered soffits…" at bounding box center [194, 155] width 181 height 14
click at [281, 154] on input "As per HPM, I’m seeing quite a bit of moisture intrusion on the covered soffits…" at bounding box center [194, 155] width 181 height 14
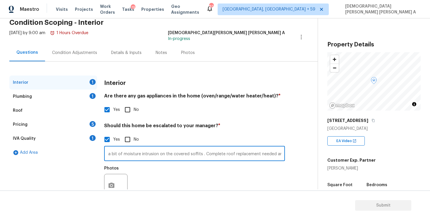
paste input "I’m also seeing cracking in the cinderblock"
type input "As per HPM, I’m seeing quite a bit of moisture intrusion on the covered soffits…"
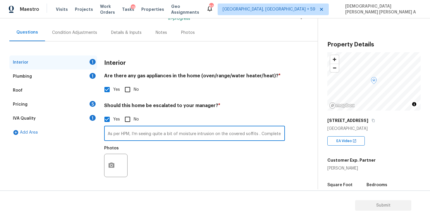
scroll to position [37, 0]
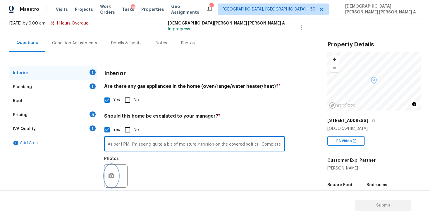
click at [107, 177] on button "button" at bounding box center [111, 176] width 14 height 23
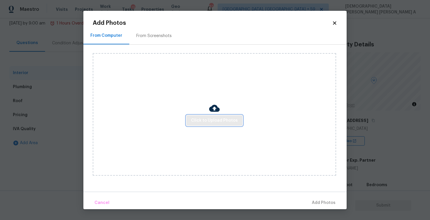
click at [220, 115] on button "Click to Upload Photos" at bounding box center [214, 120] width 56 height 11
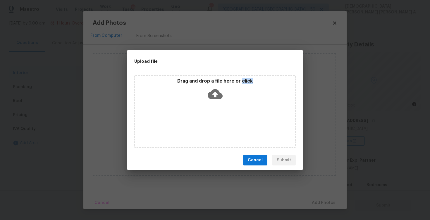
click at [220, 115] on div "Drag and drop a file here or click" at bounding box center [214, 111] width 161 height 73
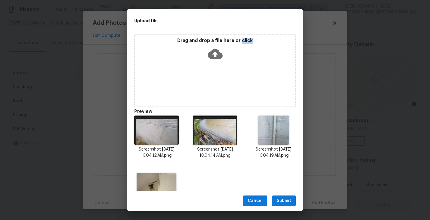
click at [286, 200] on span "Submit" at bounding box center [284, 201] width 14 height 7
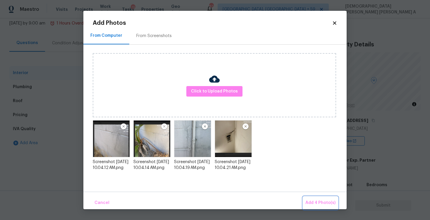
click at [324, 202] on span "Add 4 Photo(s)" at bounding box center [320, 203] width 30 height 7
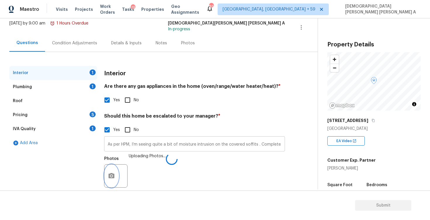
scroll to position [47, 0]
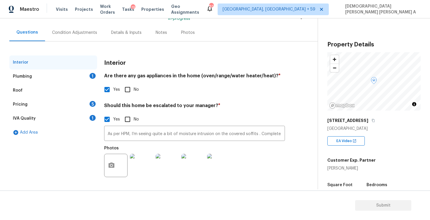
click at [68, 73] on div "Plumbing 1" at bounding box center [53, 77] width 88 height 14
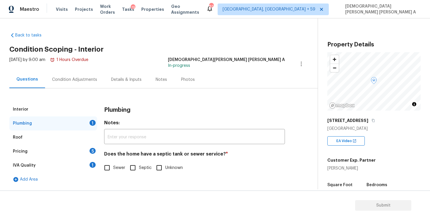
click at [108, 170] on input "Sewer" at bounding box center [107, 168] width 12 height 12
checkbox input "true"
click at [77, 157] on div "Pricing 5" at bounding box center [53, 152] width 88 height 14
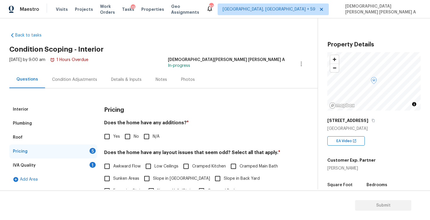
scroll to position [23, 0]
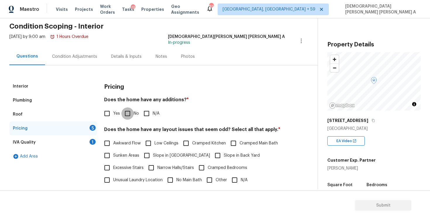
click at [130, 110] on input "No" at bounding box center [127, 114] width 12 height 12
checkbox input "true"
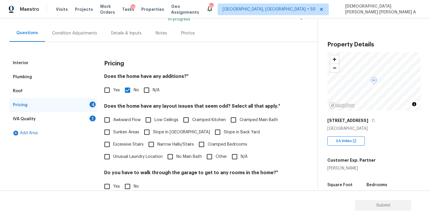
click at [107, 121] on input "Awkward Flow" at bounding box center [107, 120] width 12 height 12
checkbox input "true"
click at [192, 121] on input "Cramped Kitchen" at bounding box center [186, 120] width 12 height 12
checkbox input "true"
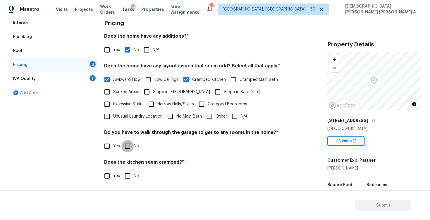
click at [127, 148] on input "No" at bounding box center [127, 146] width 12 height 12
checkbox input "true"
click at [126, 179] on input "No" at bounding box center [127, 176] width 12 height 12
checkbox input "true"
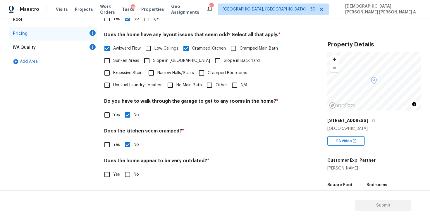
click at [128, 173] on input "No" at bounding box center [127, 175] width 12 height 12
checkbox input "true"
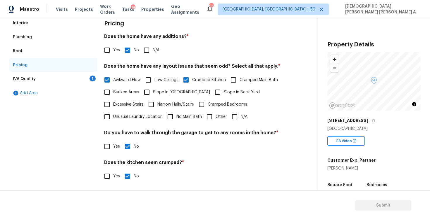
click at [79, 87] on div "Add Area" at bounding box center [53, 93] width 88 height 14
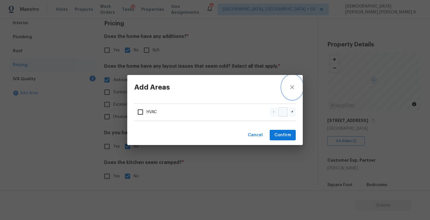
click at [293, 91] on icon "close" at bounding box center [292, 87] width 7 height 7
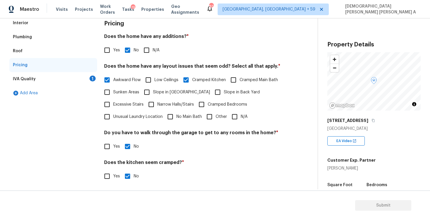
click at [51, 75] on div "IVA Quality 1" at bounding box center [53, 79] width 88 height 14
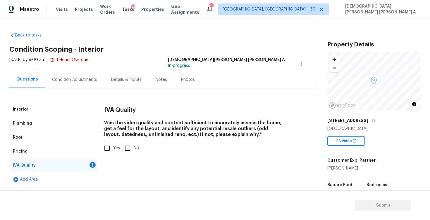
scroll to position [0, 0]
click at [106, 144] on input "Yes" at bounding box center [107, 148] width 12 height 12
checkbox input "true"
click at [67, 82] on div "Condition Adjustments" at bounding box center [74, 80] width 45 height 6
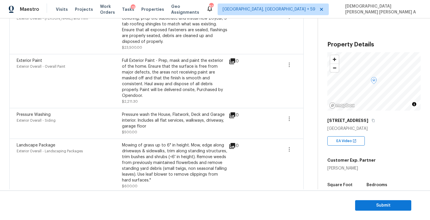
scroll to position [15, 0]
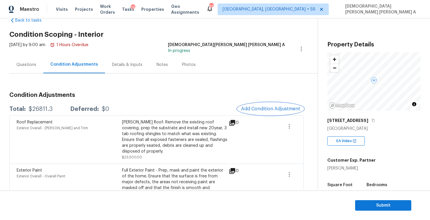
click at [271, 104] on button "Add Condition Adjustment" at bounding box center [270, 109] width 66 height 12
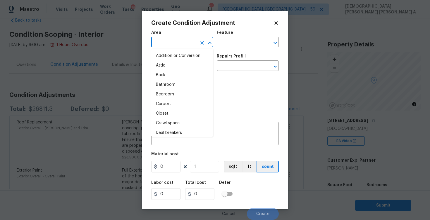
click at [176, 43] on input "text" at bounding box center [174, 42] width 46 height 9
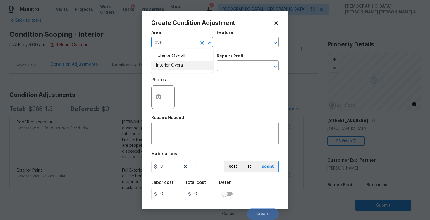
click at [171, 70] on ul "Exterior Overall Interior Overall" at bounding box center [182, 61] width 62 height 24
click at [184, 70] on li "Interior Overall" at bounding box center [182, 66] width 62 height 10
type input "Interior Overall"
click at [242, 47] on input "text" at bounding box center [240, 42] width 46 height 9
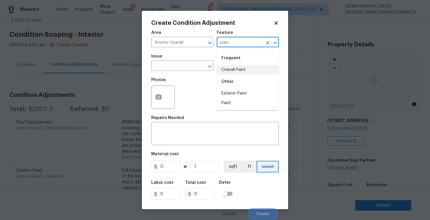
click at [234, 72] on li "Overall Paint" at bounding box center [248, 70] width 62 height 10
type input "Overall Paint"
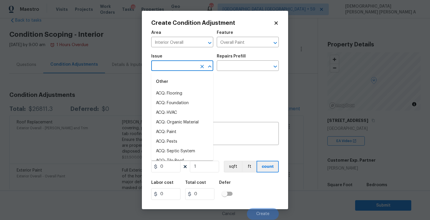
click at [171, 65] on input "text" at bounding box center [174, 66] width 46 height 9
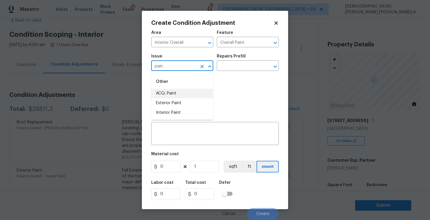
click at [171, 93] on li "ACQ: Paint" at bounding box center [182, 94] width 62 height 10
click at [266, 67] on icon "Clear" at bounding box center [268, 67] width 4 height 4
type input "ACQ: Paint"
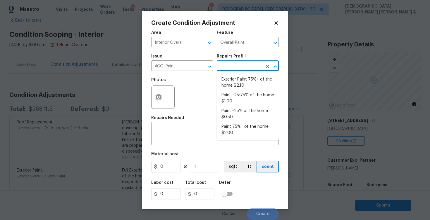
click at [248, 65] on input "text" at bounding box center [240, 66] width 46 height 9
click at [242, 132] on li "Paint 75%+ of the home $2.00" at bounding box center [248, 130] width 62 height 16
type input "Acquisition"
type textarea "Acquisition Scope: 75%+ of the home will likely require interior paint"
type input "2"
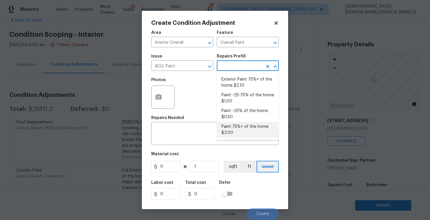
type input "2"
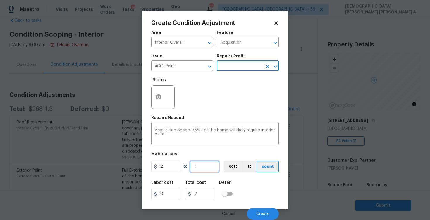
click at [203, 169] on input "1" at bounding box center [204, 167] width 29 height 12
type input "10"
type input "20"
type input "105"
type input "210"
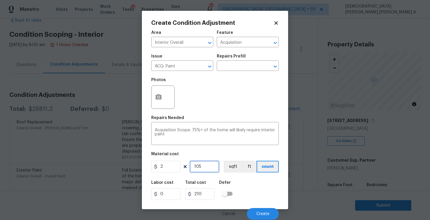
type input "1053"
type input "2106"
type input "1053"
click at [237, 162] on button "sqft" at bounding box center [233, 167] width 18 height 12
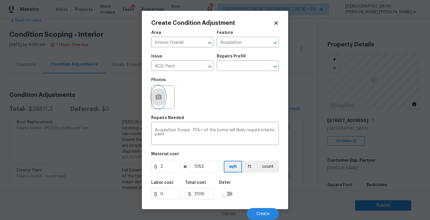
click at [152, 92] on button "button" at bounding box center [158, 97] width 14 height 23
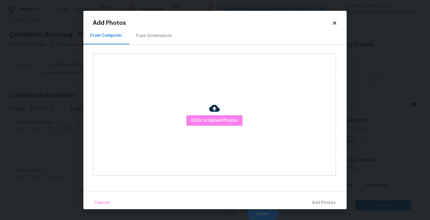
click at [155, 45] on div "Click to Upload Photos" at bounding box center [220, 115] width 254 height 140
click at [155, 41] on div "From Screenshots" at bounding box center [153, 35] width 49 height 17
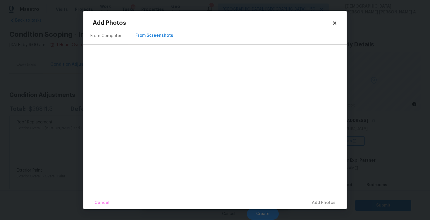
click at [337, 22] on icon at bounding box center [334, 22] width 5 height 5
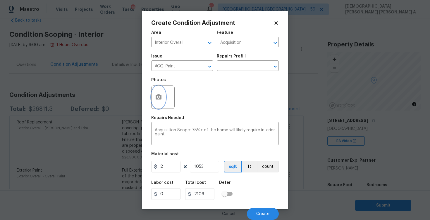
click at [161, 97] on icon "button" at bounding box center [159, 96] width 6 height 5
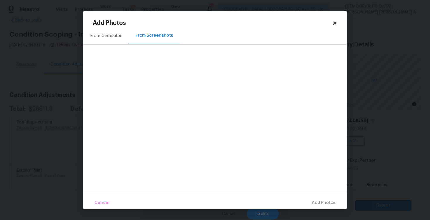
click at [100, 28] on div "From Computer" at bounding box center [105, 35] width 45 height 17
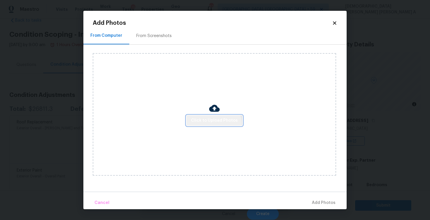
click at [212, 125] on button "Click to Upload Photos" at bounding box center [214, 120] width 56 height 11
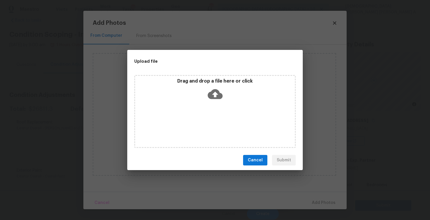
click at [211, 100] on icon at bounding box center [215, 94] width 15 height 15
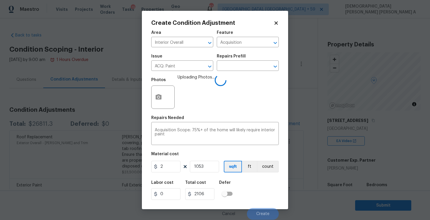
scroll to position [15, 0]
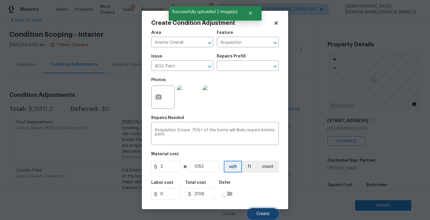
click at [266, 213] on span "Create" at bounding box center [262, 214] width 13 height 4
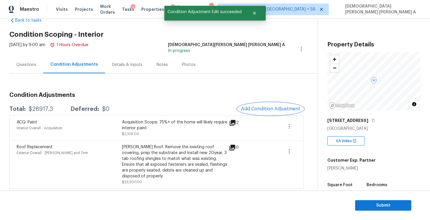
click at [275, 109] on span "Add Condition Adjustment" at bounding box center [270, 108] width 59 height 5
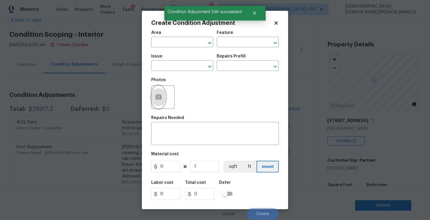
click at [158, 102] on button "button" at bounding box center [158, 97] width 14 height 23
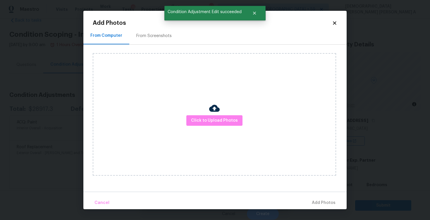
click at [223, 129] on div "Click to Upload Photos" at bounding box center [214, 114] width 243 height 123
click at [220, 121] on span "Click to Upload Photos" at bounding box center [214, 120] width 47 height 7
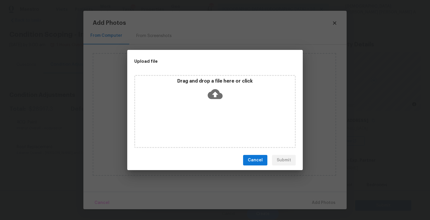
click at [220, 97] on icon at bounding box center [215, 94] width 15 height 10
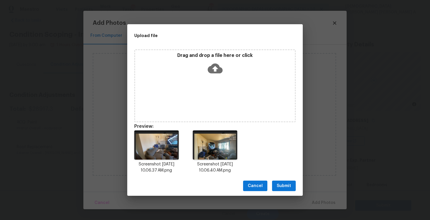
click at [285, 187] on span "Submit" at bounding box center [284, 186] width 14 height 7
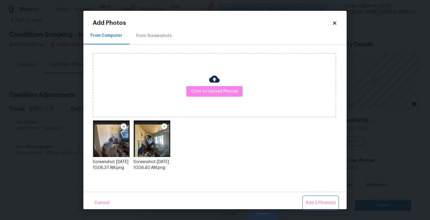
click at [323, 204] on span "Add 2 Photo(s)" at bounding box center [321, 203] width 30 height 7
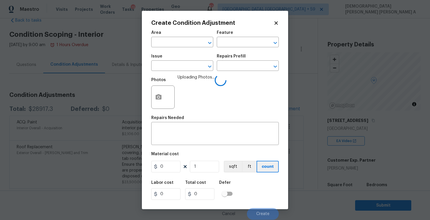
click at [182, 49] on span "Area ​" at bounding box center [182, 39] width 62 height 24
click at [179, 46] on input "text" at bounding box center [174, 42] width 46 height 9
type input "ove"
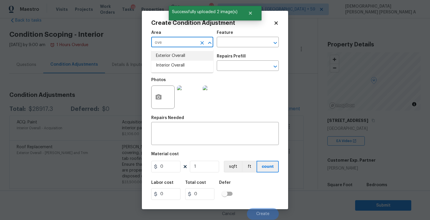
click at [199, 65] on li "Interior Overall" at bounding box center [182, 66] width 62 height 10
type input "Interior Overall"
click at [230, 42] on input "text" at bounding box center [240, 42] width 46 height 9
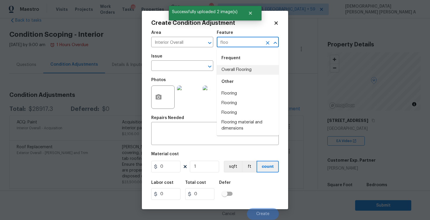
click at [234, 68] on li "Overall Flooring" at bounding box center [248, 70] width 62 height 10
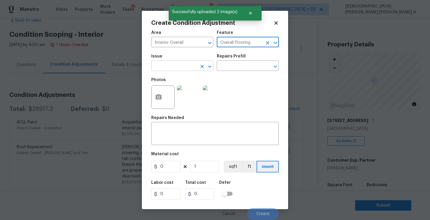
type input "Overall Flooring"
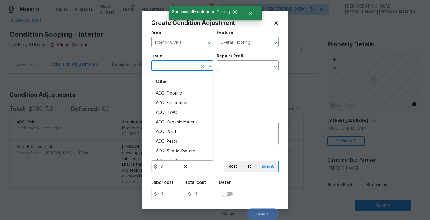
click at [174, 67] on input "text" at bounding box center [174, 66] width 46 height 9
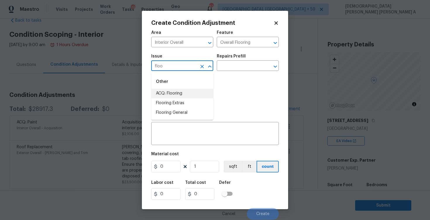
click at [178, 93] on li "ACQ: Flooring" at bounding box center [182, 94] width 62 height 10
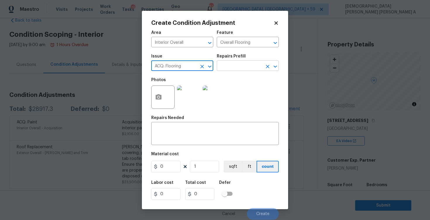
type input "ACQ: Flooring"
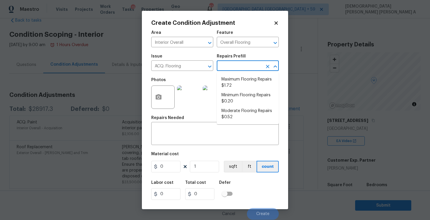
click at [246, 68] on input "text" at bounding box center [240, 66] width 46 height 9
click at [246, 90] on li "Maximum Flooring Repairs $1.72" at bounding box center [248, 83] width 62 height 16
type input "Acquisition"
type textarea "Acquisition Scope: Maximum flooring repairs"
type input "1.72"
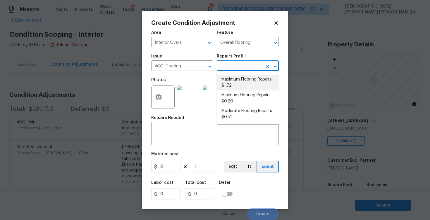
type input "1.72"
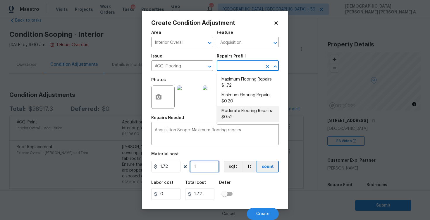
click at [205, 168] on input "1" at bounding box center [204, 167] width 29 height 12
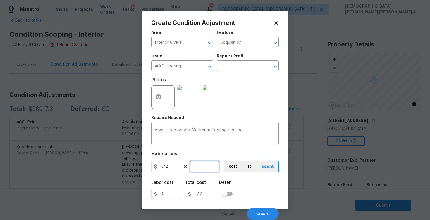
type input "10"
type input "17.2"
type input "105"
type input "180.6"
type input "1053"
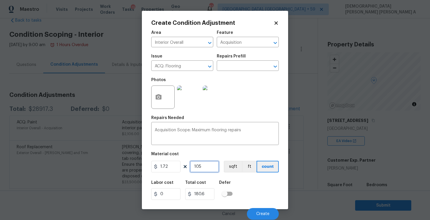
type input "1811.16"
type input "1053"
click at [224, 173] on figure "Material cost 1.72 1053 sqft ft count" at bounding box center [214, 163] width 127 height 22
click at [232, 166] on button "sqft" at bounding box center [233, 167] width 18 height 12
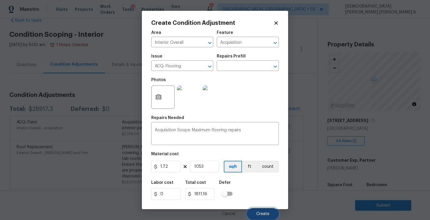
click at [260, 213] on span "Create" at bounding box center [262, 214] width 13 height 4
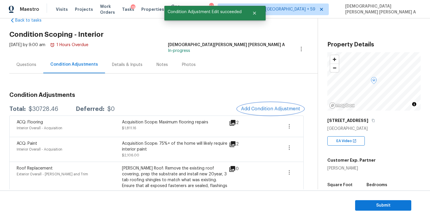
scroll to position [85, 0]
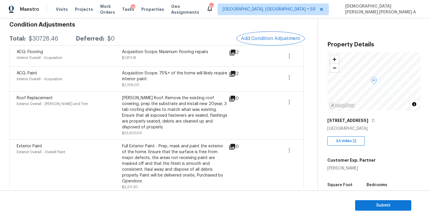
click at [267, 43] on button "Add Condition Adjustment" at bounding box center [270, 38] width 66 height 12
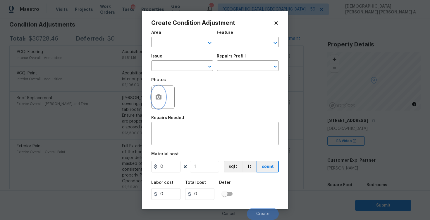
click at [159, 100] on icon "button" at bounding box center [159, 96] width 6 height 5
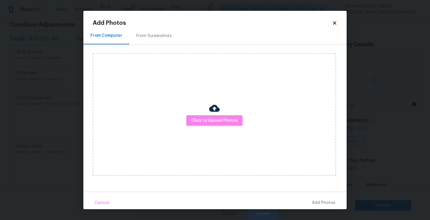
click at [222, 113] on div "Click to Upload Photos" at bounding box center [214, 114] width 243 height 123
click at [215, 125] on button "Click to Upload Photos" at bounding box center [214, 120] width 56 height 11
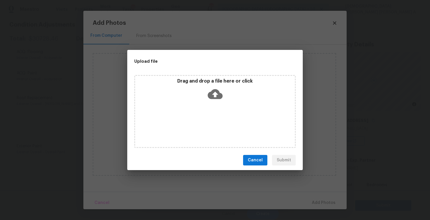
click at [216, 96] on icon at bounding box center [215, 94] width 15 height 15
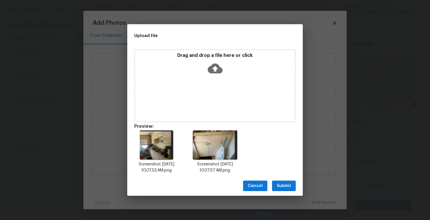
click at [286, 185] on span "Submit" at bounding box center [284, 186] width 14 height 7
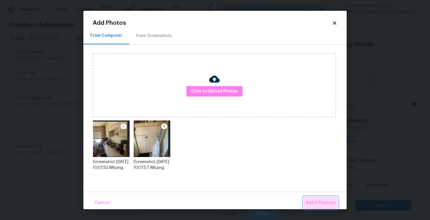
click at [321, 203] on span "Add 2 Photo(s)" at bounding box center [321, 203] width 30 height 7
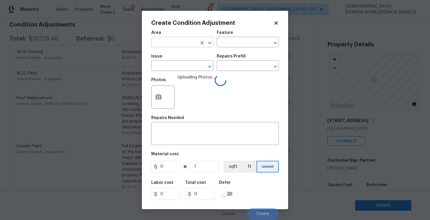
click at [173, 42] on input "text" at bounding box center [174, 42] width 46 height 9
click at [179, 67] on li "Interior Overall" at bounding box center [182, 66] width 62 height 10
type input "Interior Overall"
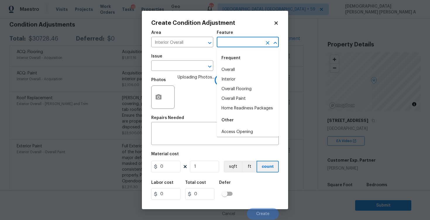
click at [232, 40] on input "text" at bounding box center [240, 42] width 46 height 9
type input "cab"
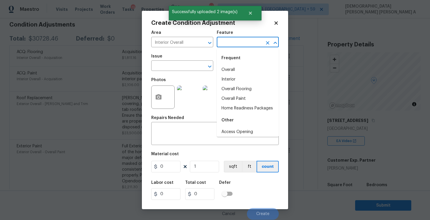
type input "i"
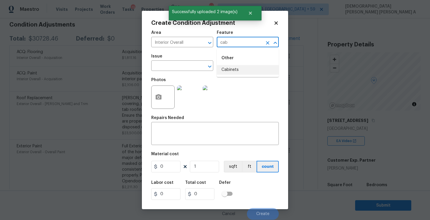
click at [229, 66] on li "Cabinets" at bounding box center [248, 70] width 62 height 10
type input "Cabinets"
click at [188, 68] on input "text" at bounding box center [174, 66] width 46 height 9
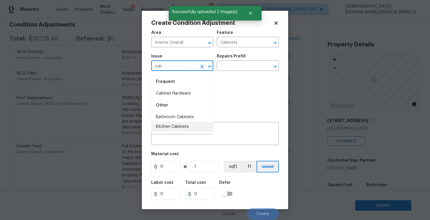
click at [182, 129] on li "Kitchen Cabinets" at bounding box center [182, 127] width 62 height 10
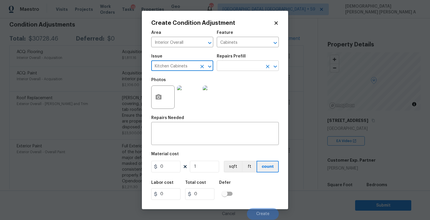
type input "Kitchen Cabinets"
click at [257, 65] on input "text" at bounding box center [240, 66] width 46 height 9
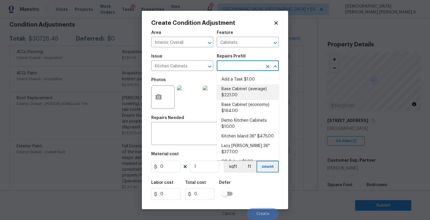
click at [248, 85] on li "Base Cabinet (average) $221.00" at bounding box center [248, 93] width 62 height 16
type textarea "Remove the existing kitchen base cabinets (if present) and install a new kitche…"
type input "221"
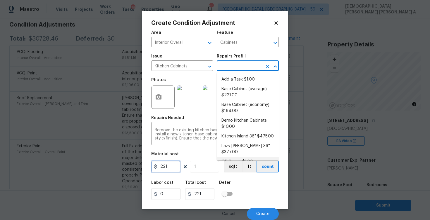
click at [170, 165] on input "221" at bounding box center [165, 167] width 29 height 12
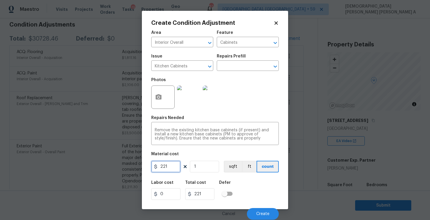
click at [170, 165] on input "221" at bounding box center [165, 167] width 29 height 12
type input "1000"
click at [256, 214] on span "Create" at bounding box center [262, 214] width 13 height 4
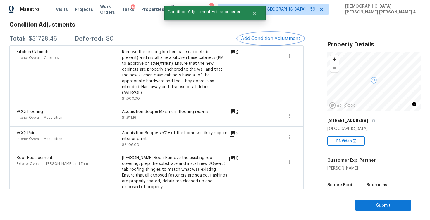
click at [258, 36] on span "Add Condition Adjustment" at bounding box center [270, 38] width 59 height 5
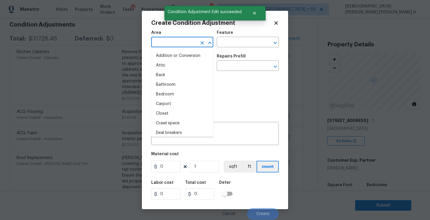
click at [171, 39] on input "text" at bounding box center [174, 42] width 46 height 9
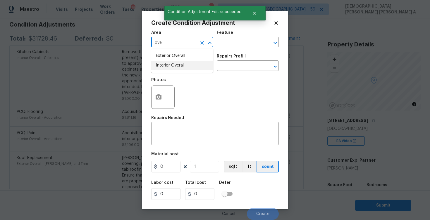
click at [179, 65] on li "Interior Overall" at bounding box center [182, 66] width 62 height 10
type input "Interior Overall"
click at [240, 39] on input "text" at bounding box center [240, 42] width 46 height 9
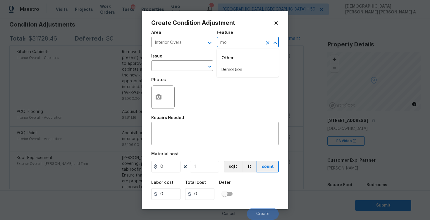
type input "m"
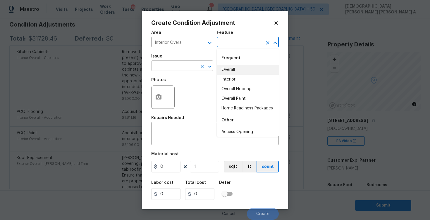
click at [182, 68] on input "text" at bounding box center [174, 66] width 46 height 9
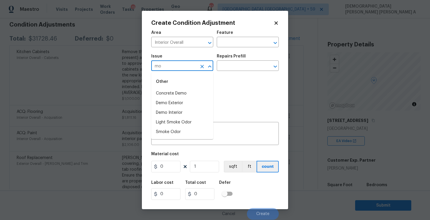
type input "m"
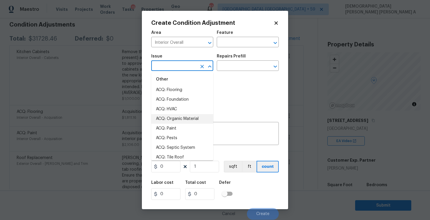
click at [189, 118] on li "ACQ: Organic Material" at bounding box center [182, 119] width 62 height 10
type input "ACQ: Organic Material"
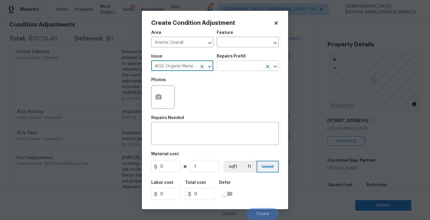
click at [233, 63] on input "text" at bounding box center [240, 66] width 46 height 9
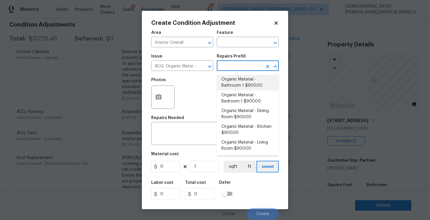
click at [231, 86] on li "Organic Material - Bathroom 1 $900.00" at bounding box center [248, 83] width 62 height 16
type input "Acquisition"
type textarea "Acquisition Scope: Conditions Conducive to Organic Material - Bathroom 1 Discla…"
type input "900"
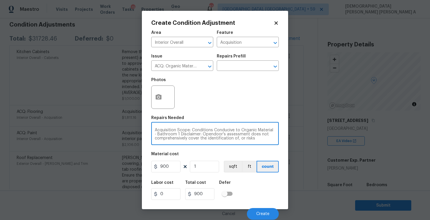
click at [168, 135] on textarea "Acquisition Scope: Conditions Conducive to Organic Material - Bathroom 1 Discla…" at bounding box center [215, 134] width 120 height 12
type textarea "Acquisition Scope: Conditions Conducive to Organic Material - 1 Disclaimer: Ope…"
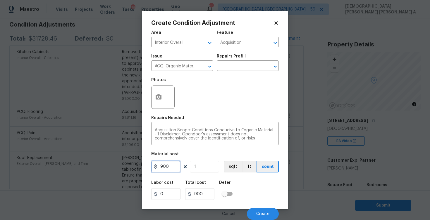
click at [163, 163] on input "900" at bounding box center [165, 167] width 29 height 12
type input "2500"
click at [160, 101] on icon "button" at bounding box center [158, 97] width 7 height 7
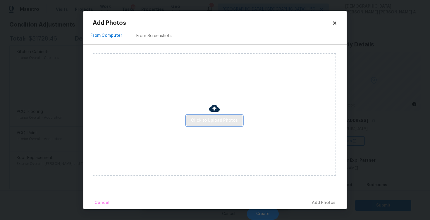
click at [240, 115] on button "Click to Upload Photos" at bounding box center [214, 120] width 56 height 11
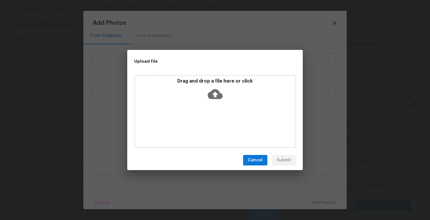
click at [232, 117] on div "Drag and drop a file here or click" at bounding box center [214, 111] width 161 height 73
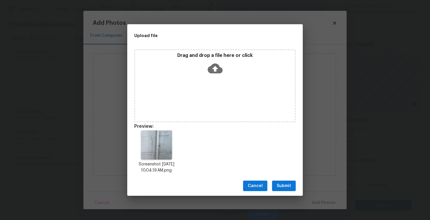
click at [284, 187] on span "Submit" at bounding box center [284, 186] width 14 height 7
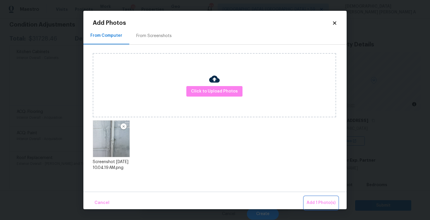
click at [322, 206] on span "Add 1 Photo(s)" at bounding box center [320, 203] width 29 height 7
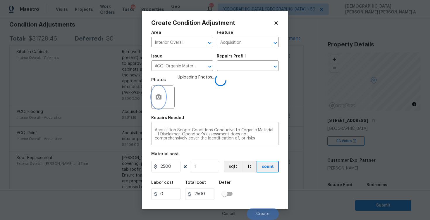
scroll to position [8, 0]
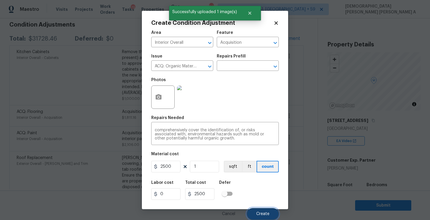
click at [265, 216] on span "Create" at bounding box center [262, 214] width 13 height 4
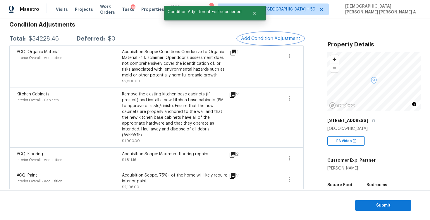
click at [281, 39] on span "Add Condition Adjustment" at bounding box center [270, 38] width 59 height 5
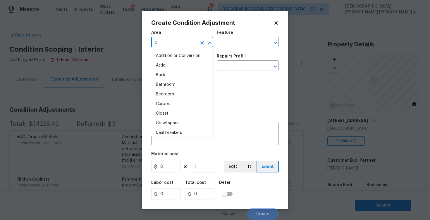
scroll to position [85, 0]
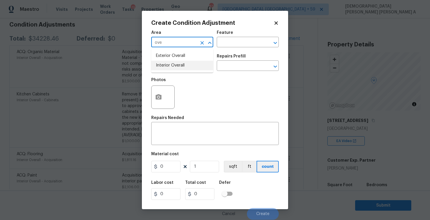
click at [176, 63] on li "Interior Overall" at bounding box center [182, 66] width 62 height 10
type input "Interior Overall"
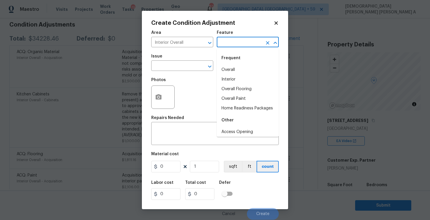
click at [232, 41] on input "text" at bounding box center [240, 42] width 46 height 9
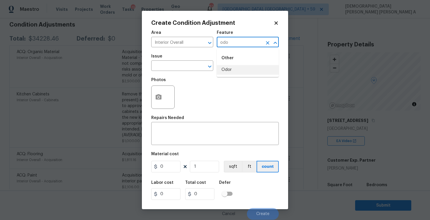
click at [234, 70] on li "Odor" at bounding box center [248, 70] width 62 height 10
type input "Odor"
click at [183, 70] on input "text" at bounding box center [174, 66] width 46 height 9
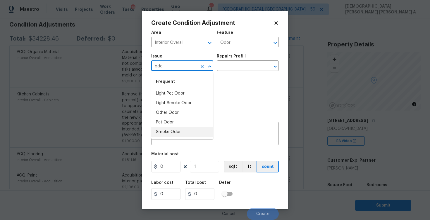
click at [187, 128] on li "Smoke Odor" at bounding box center [182, 132] width 62 height 10
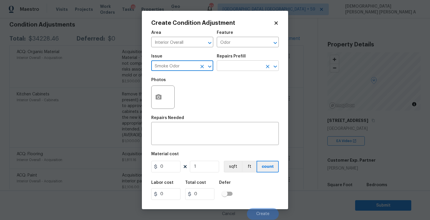
type input "Smoke Odor"
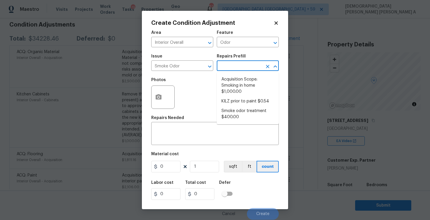
click at [245, 65] on input "text" at bounding box center [240, 66] width 46 height 9
click at [241, 83] on li "Acquisition Scope: Smoking in home $1,000.00" at bounding box center [248, 86] width 62 height 22
type input "1000"
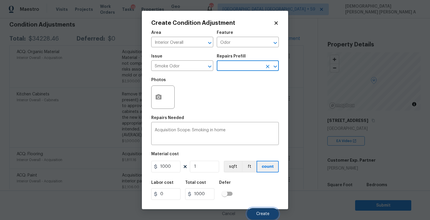
click at [258, 213] on span "Create" at bounding box center [262, 214] width 13 height 4
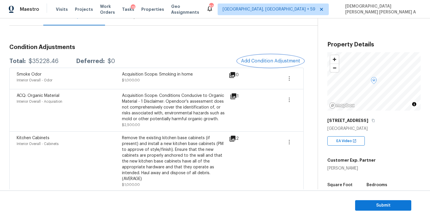
scroll to position [43, 0]
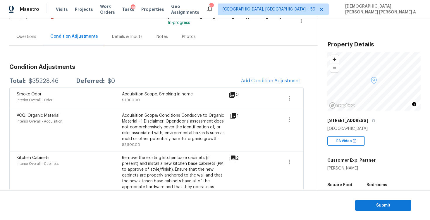
click at [33, 39] on div "Questions" at bounding box center [26, 37] width 20 height 6
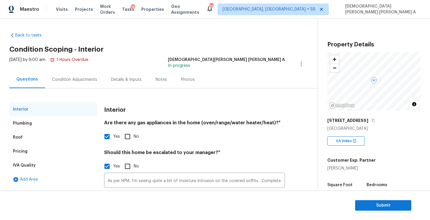
scroll to position [47, 0]
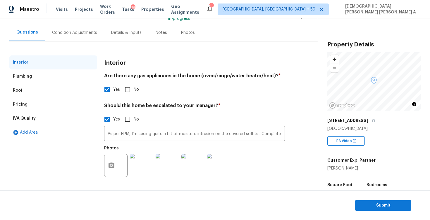
click at [149, 163] on img at bounding box center [141, 165] width 23 height 23
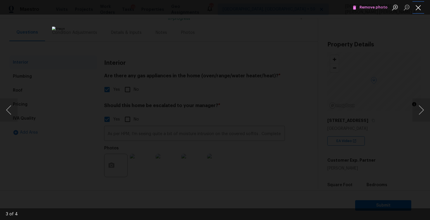
click at [420, 6] on button "Close lightbox" at bounding box center [418, 7] width 12 height 10
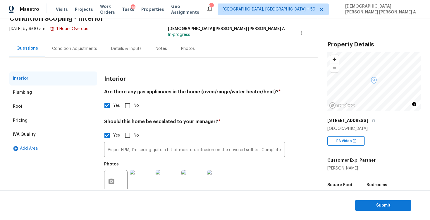
scroll to position [21, 0]
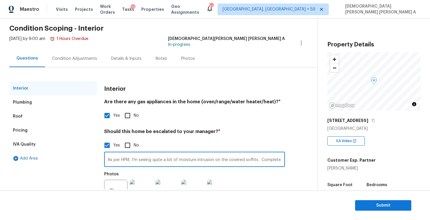
click at [182, 154] on input "As per HPM, I’m seeing quite a bit of moisture intrusion on the covered soffits…" at bounding box center [194, 161] width 181 height 14
click at [182, 160] on input "As per HPM, I’m seeing quite a bit of moisture intrusion on the covered soffits…" at bounding box center [194, 161] width 181 height 14
click at [281, 159] on input "As per HPM, I’m seeing quite a bit of moisture intrusion on the covered soffits…" at bounding box center [194, 161] width 181 height 14
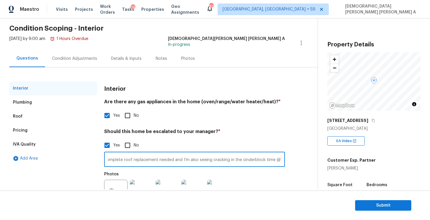
type input "As per HPM, I’m seeing quite a bit of moisture intrusion on the covered soffits…"
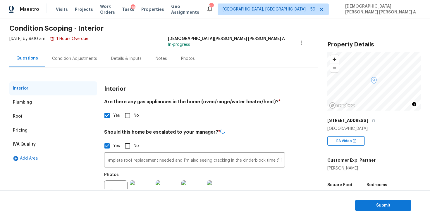
scroll to position [0, 0]
click at [82, 62] on div "Condition Adjustments" at bounding box center [74, 58] width 59 height 17
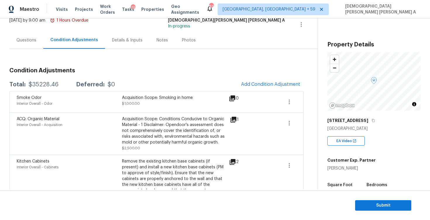
scroll to position [28, 0]
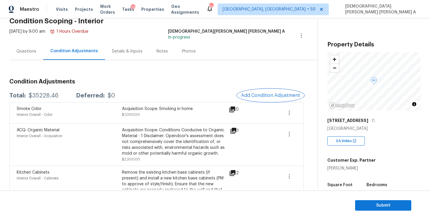
click at [262, 92] on button "Add Condition Adjustment" at bounding box center [270, 95] width 66 height 12
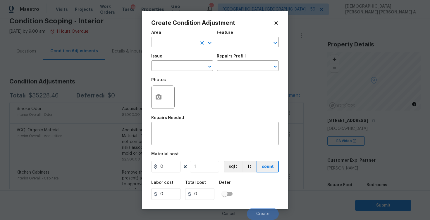
click at [171, 43] on input "text" at bounding box center [174, 42] width 46 height 9
click at [177, 59] on li "Exterior Overall" at bounding box center [182, 56] width 62 height 10
type input "Exterior Overall"
click at [246, 45] on input "text" at bounding box center [240, 42] width 46 height 9
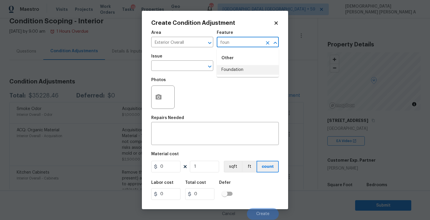
click at [235, 72] on li "Foundation" at bounding box center [248, 70] width 62 height 10
type input "Foundation"
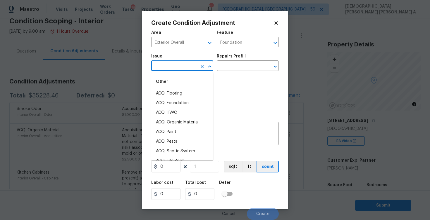
click at [188, 63] on input "text" at bounding box center [174, 66] width 46 height 9
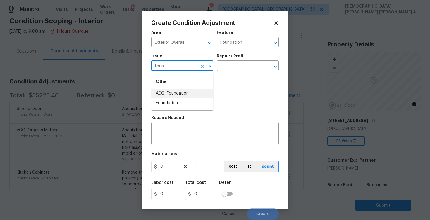
click at [188, 92] on li "ACQ: Foundation" at bounding box center [182, 94] width 62 height 10
type input "ACQ: Foundation"
click at [255, 56] on div "Repairs Prefill" at bounding box center [248, 58] width 62 height 8
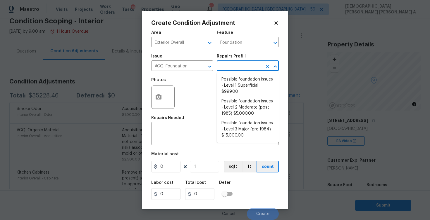
click at [250, 63] on input "text" at bounding box center [240, 66] width 46 height 9
click at [240, 84] on li "Possible foundation issues - Level 1 Superficial $999.00" at bounding box center [248, 86] width 62 height 22
type input "Acquisition"
type textarea "Possible foundation issues - Level 1 - Superficial. Disclaimer: This is NOT a t…"
type input "999"
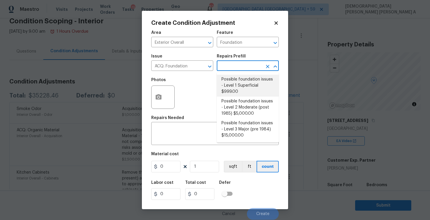
type input "999"
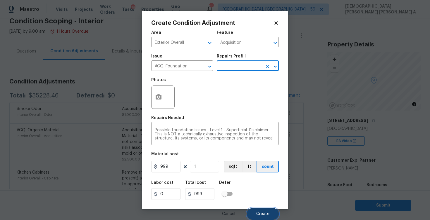
click at [260, 214] on span "Create" at bounding box center [262, 214] width 13 height 4
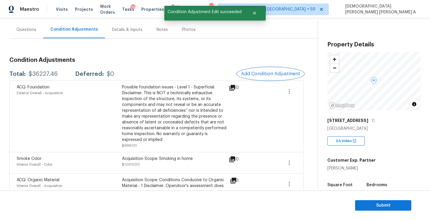
scroll to position [47, 0]
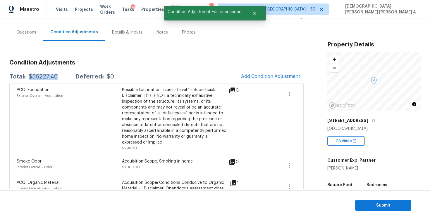
drag, startPoint x: 61, startPoint y: 77, endPoint x: 28, endPoint y: 77, distance: 33.0
click at [28, 77] on div "Total: $36227.46 Deferred: $0" at bounding box center [61, 77] width 105 height 6
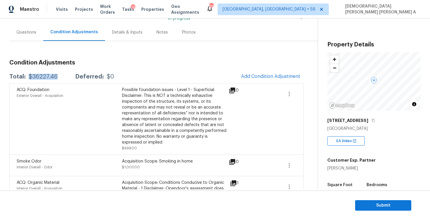
copy div "$36227.46"
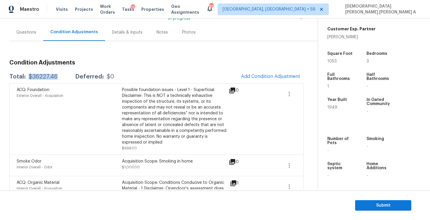
click at [26, 26] on div "Questions" at bounding box center [26, 32] width 34 height 17
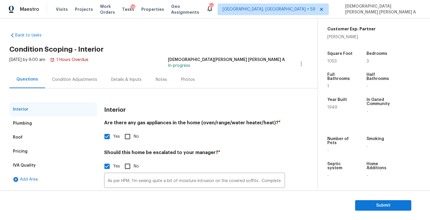
scroll to position [47, 0]
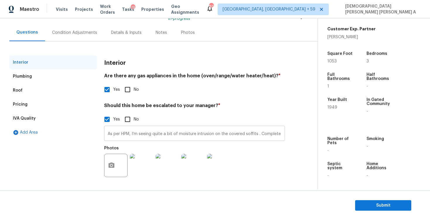
click at [198, 136] on input "As per HPM, I’m seeing quite a bit of moisture intrusion on the covered soffits…" at bounding box center [194, 134] width 181 height 14
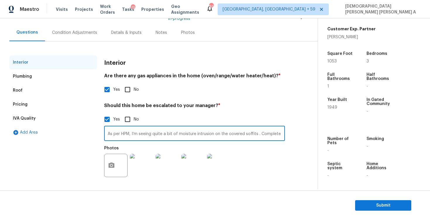
click at [198, 136] on input "As per HPM, I’m seeing quite a bit of moisture intrusion on the covered soffits…" at bounding box center [194, 134] width 181 height 14
click at [69, 31] on div "Condition Adjustments" at bounding box center [74, 33] width 45 height 6
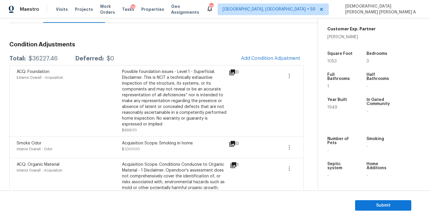
scroll to position [187, 0]
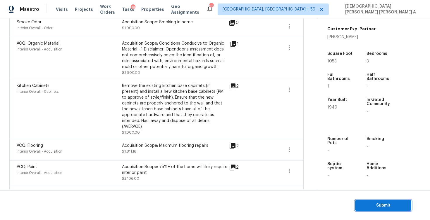
click at [370, 201] on button "Submit" at bounding box center [383, 206] width 56 height 11
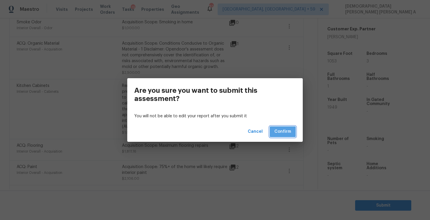
click at [289, 129] on span "Confirm" at bounding box center [282, 131] width 17 height 7
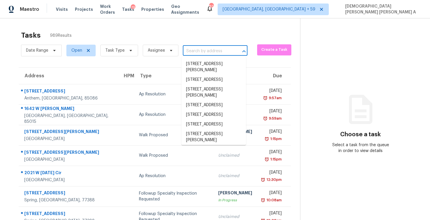
click at [195, 54] on input "text" at bounding box center [207, 51] width 48 height 9
paste input "[STREET_ADDRESS][PERSON_NAME]"
type input "[STREET_ADDRESS][PERSON_NAME]"
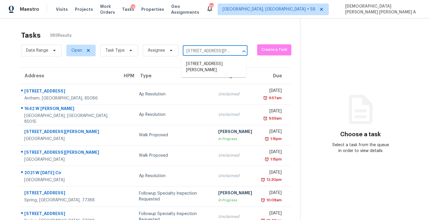
scroll to position [0, 32]
click at [201, 69] on li "[STREET_ADDRESS][PERSON_NAME]" at bounding box center [213, 67] width 65 height 16
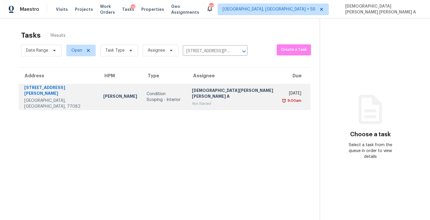
click at [204, 103] on div "Not Started" at bounding box center [233, 104] width 83 height 6
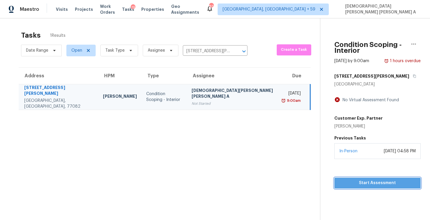
click at [339, 180] on span "Start Assessment" at bounding box center [377, 183] width 77 height 7
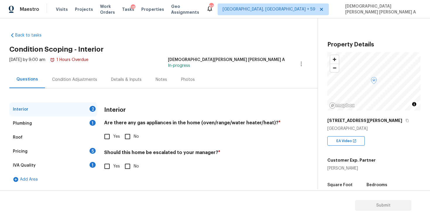
click at [210, 60] on div "[DATE] by 9:00 am 1 Hours Overdue [PERSON_NAME] [PERSON_NAME] A In-progress" at bounding box center [163, 64] width 308 height 14
click at [108, 139] on input "Yes" at bounding box center [107, 137] width 12 height 12
checkbox input "true"
click at [110, 169] on input "Yes" at bounding box center [107, 167] width 12 height 12
checkbox input "true"
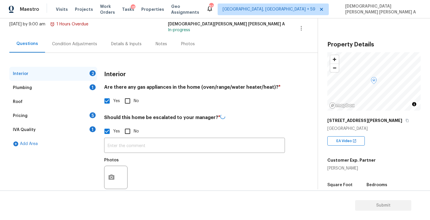
scroll to position [47, 0]
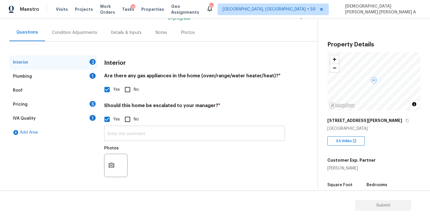
click at [131, 139] on input "text" at bounding box center [194, 134] width 181 height 14
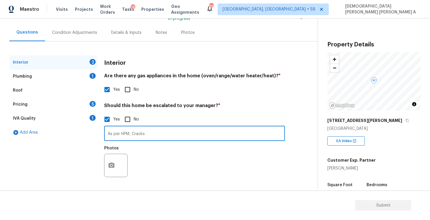
type input "As per HPM, Cracks"
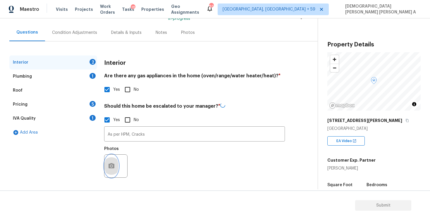
click at [113, 171] on button "button" at bounding box center [111, 166] width 14 height 23
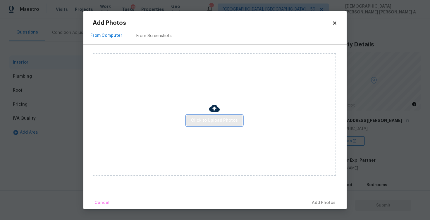
click at [209, 123] on span "Click to Upload Photos" at bounding box center [214, 120] width 47 height 7
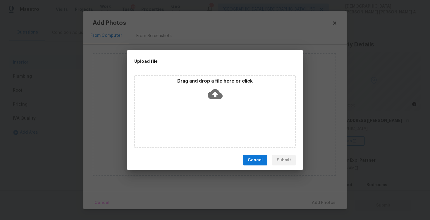
click at [211, 85] on div "Drag and drop a file here or click" at bounding box center [215, 90] width 160 height 25
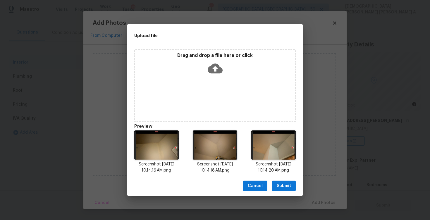
click at [284, 187] on span "Submit" at bounding box center [284, 186] width 14 height 7
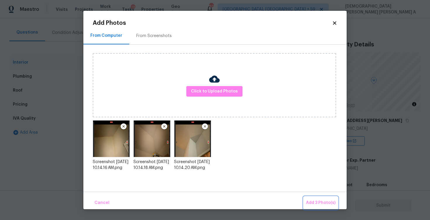
click at [320, 205] on span "Add 3 Photo(s)" at bounding box center [321, 203] width 30 height 7
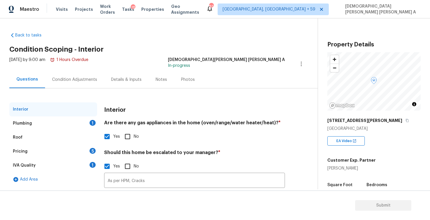
scroll to position [47, 0]
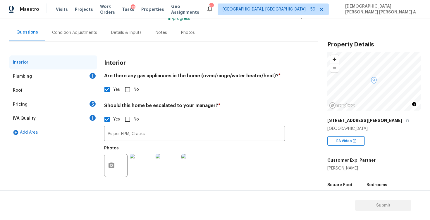
click at [46, 76] on div "Plumbing 1" at bounding box center [53, 77] width 88 height 14
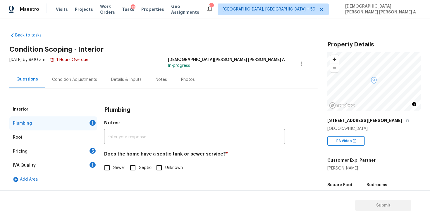
click at [110, 167] on input "Sewer" at bounding box center [107, 168] width 12 height 12
checkbox input "true"
click at [83, 151] on div "Pricing 5" at bounding box center [53, 152] width 88 height 14
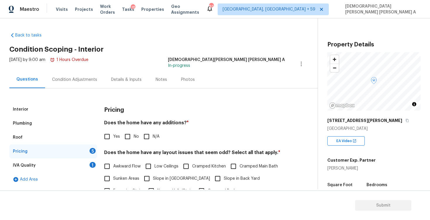
click at [127, 138] on input "No" at bounding box center [127, 137] width 12 height 12
checkbox input "true"
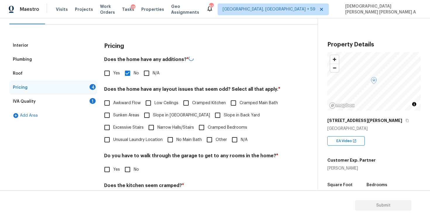
scroll to position [96, 0]
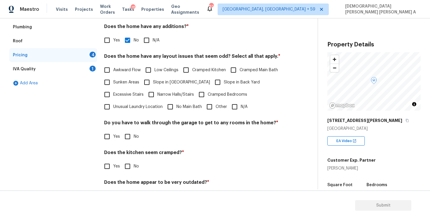
click at [235, 101] on input "N/A" at bounding box center [234, 107] width 12 height 12
checkbox input "true"
click at [126, 136] on input "No" at bounding box center [127, 137] width 12 height 12
checkbox input "true"
click at [125, 173] on div "Pricing Does the home have any additions? * Yes No N/A Does the home have any l…" at bounding box center [194, 108] width 181 height 204
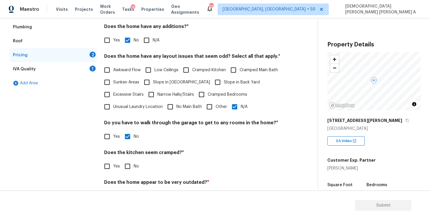
scroll to position [118, 0]
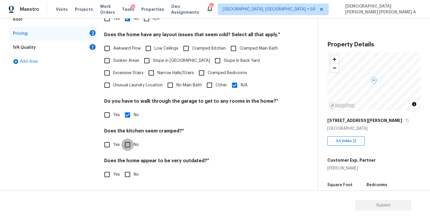
click at [126, 147] on input "No" at bounding box center [127, 145] width 12 height 12
checkbox input "true"
click at [124, 171] on input "No" at bounding box center [127, 175] width 12 height 12
checkbox input "true"
click at [90, 45] on div "1" at bounding box center [92, 47] width 6 height 6
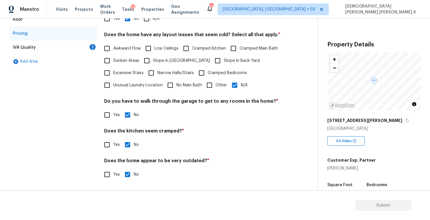
scroll to position [0, 0]
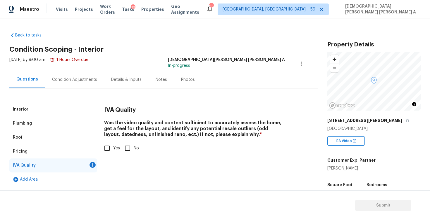
click at [108, 154] on input "Yes" at bounding box center [107, 148] width 12 height 12
checkbox input "true"
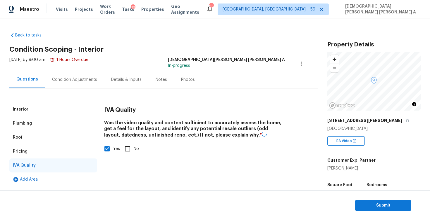
click at [76, 80] on div "Condition Adjustments" at bounding box center [74, 80] width 45 height 6
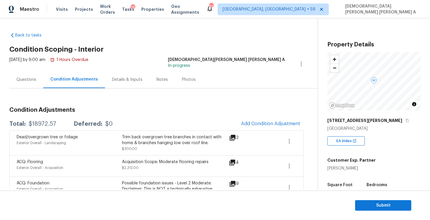
click at [259, 120] on button "Add Condition Adjustment" at bounding box center [270, 124] width 66 height 12
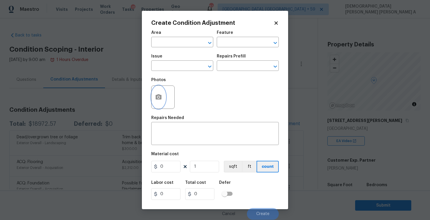
click at [162, 98] on icon "button" at bounding box center [158, 97] width 7 height 7
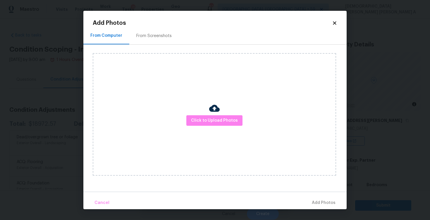
click at [162, 26] on div "Add Photos From Computer From Screenshots Click to Upload Photos Cancel Add Pho…" at bounding box center [215, 114] width 244 height 189
click at [151, 44] on div "From Screenshots" at bounding box center [153, 35] width 49 height 17
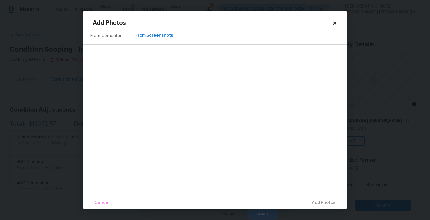
click at [114, 39] on div "From Computer" at bounding box center [105, 35] width 45 height 17
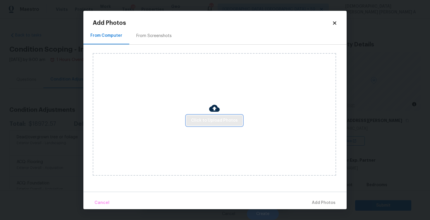
click at [214, 119] on span "Click to Upload Photos" at bounding box center [214, 120] width 47 height 7
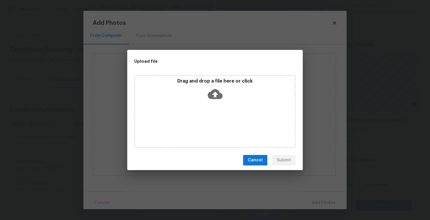
drag, startPoint x: 214, startPoint y: 119, endPoint x: 214, endPoint y: 116, distance: 3.2
click at [214, 118] on div "Drag and drop a file here or click" at bounding box center [214, 111] width 161 height 73
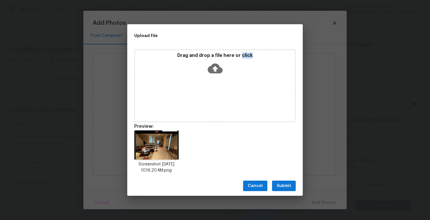
click at [290, 185] on span "Submit" at bounding box center [284, 186] width 14 height 7
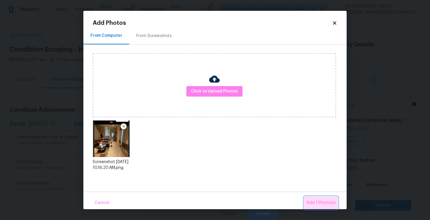
click at [321, 203] on span "Add 1 Photo(s)" at bounding box center [320, 203] width 29 height 7
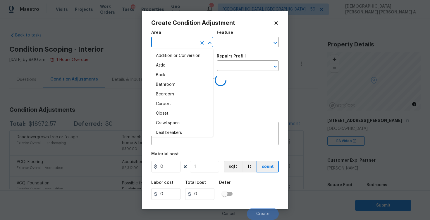
click at [178, 46] on input "text" at bounding box center [174, 42] width 46 height 9
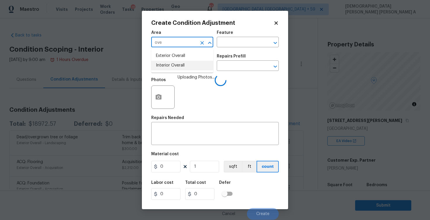
click at [176, 70] on ul "Exterior Overall Interior Overall" at bounding box center [182, 61] width 62 height 24
click at [182, 66] on li "Interior Overall" at bounding box center [182, 66] width 62 height 10
type input "Interior Overall"
click at [228, 42] on input "text" at bounding box center [240, 42] width 46 height 9
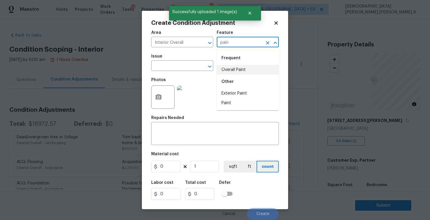
click at [232, 69] on li "Overall Paint" at bounding box center [248, 70] width 62 height 10
type input "Overall Paint"
click at [192, 66] on input "text" at bounding box center [174, 66] width 46 height 9
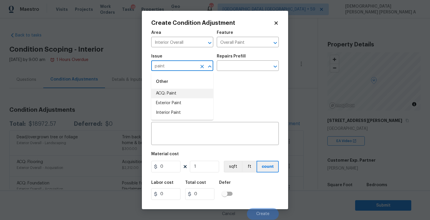
click at [188, 91] on li "ACQ: Paint" at bounding box center [182, 94] width 62 height 10
type input "ACQ: Paint"
click at [245, 68] on input "text" at bounding box center [240, 66] width 46 height 9
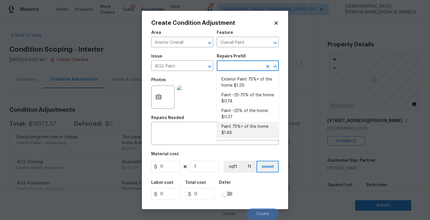
click at [244, 135] on li "Paint 75%+ of the home $1.48" at bounding box center [248, 130] width 62 height 16
type input "Acquisition"
type textarea "Acquisition Scope: 75%+ of the home will likely require interior paint"
type input "1.48"
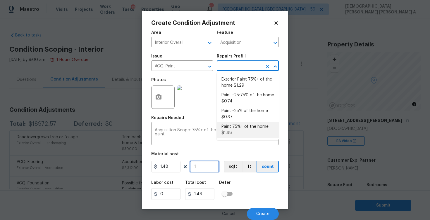
click at [204, 168] on input "1" at bounding box center [204, 167] width 29 height 12
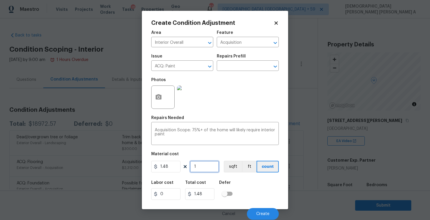
type input "0"
type input "2"
type input "2.96"
type input "27"
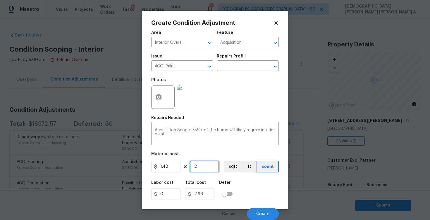
type input "39.96"
type input "270"
type input "399.6"
type input "2706"
type input "4004.88"
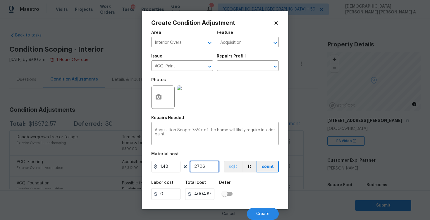
type input "2706"
click at [237, 165] on button "sqft" at bounding box center [233, 167] width 18 height 12
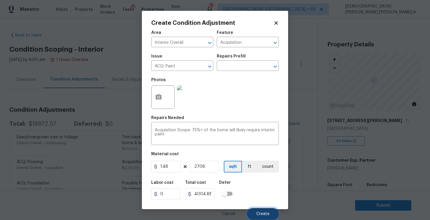
click at [263, 213] on span "Create" at bounding box center [262, 214] width 13 height 4
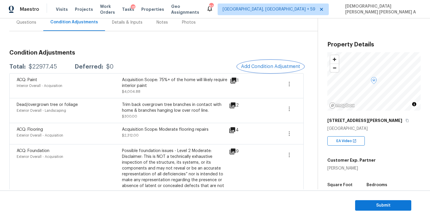
scroll to position [47, 0]
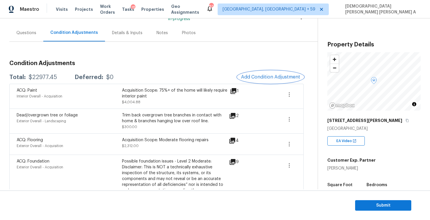
click at [274, 80] on span "Add Condition Adjustment" at bounding box center [270, 77] width 59 height 5
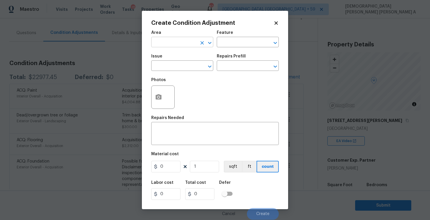
click at [197, 41] on div "​" at bounding box center [182, 42] width 62 height 9
click at [198, 66] on li "Interior Overall" at bounding box center [182, 66] width 62 height 10
type input "Interior Overall"
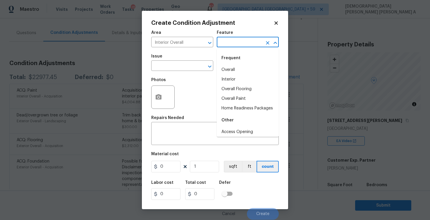
click at [225, 44] on input "text" at bounding box center [240, 42] width 46 height 9
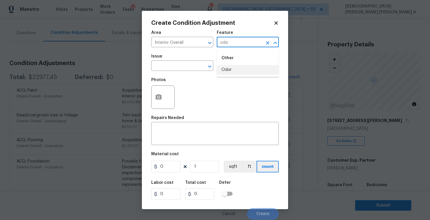
click at [234, 69] on li "Odor" at bounding box center [248, 70] width 62 height 10
type input "Odor"
click at [173, 64] on input "text" at bounding box center [174, 66] width 46 height 9
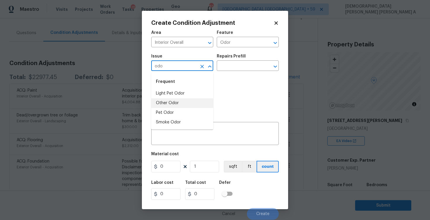
click at [179, 101] on li "Other Odor" at bounding box center [182, 104] width 62 height 10
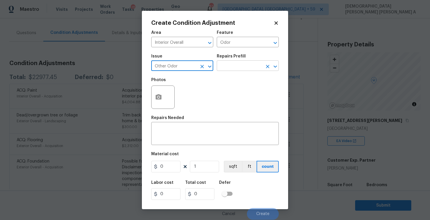
type input "Other Odor"
click at [237, 68] on input "text" at bounding box center [240, 66] width 46 height 9
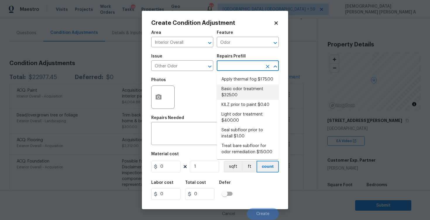
click at [239, 98] on li "Basic odor treatment $325.00" at bounding box center [248, 93] width 62 height 16
type textarea "OD Odor Protocol: Heavy Odor present. Remediate home odor. Including but not li…"
type input "325"
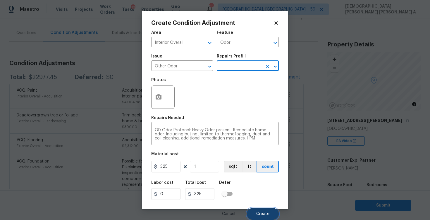
click at [261, 211] on button "Create" at bounding box center [263, 214] width 32 height 12
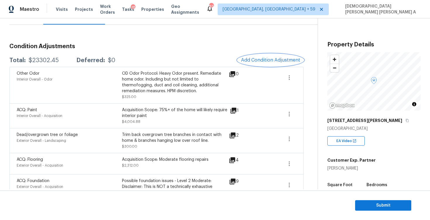
scroll to position [62, 0]
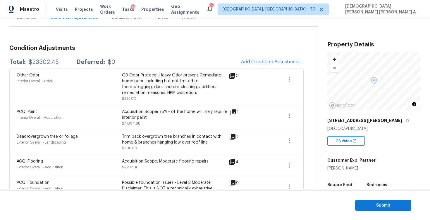
click at [183, 52] on div "Condition Adjustments Total: $23302.45 Deferred: $0 Add Condition Adjustment Ot…" at bounding box center [156, 216] width 294 height 350
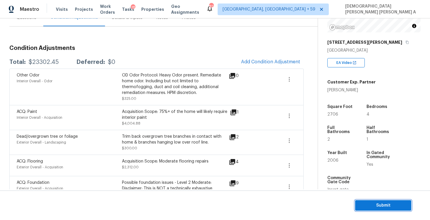
click at [374, 201] on button "Submit" at bounding box center [383, 206] width 56 height 11
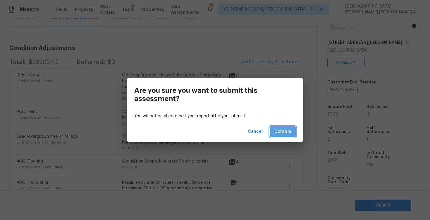
click at [283, 131] on span "Confirm" at bounding box center [282, 131] width 17 height 7
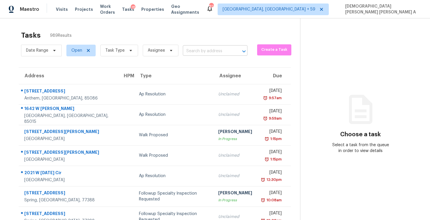
click at [217, 50] on input "text" at bounding box center [207, 51] width 48 height 9
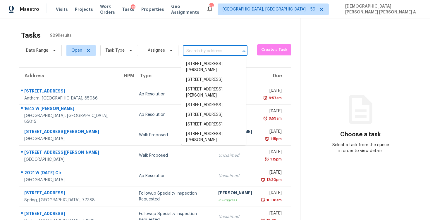
paste input "14906 Tuttle Point Dr Houston TX 77082"
type input "14906 Tuttle Point Dr Houston TX 77082"
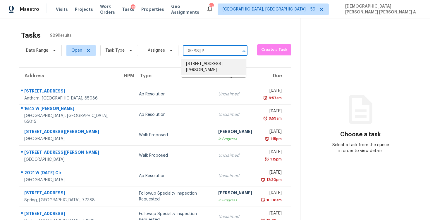
click at [208, 68] on li "14906 Tuttle Point Dr, Houston, TX 77082" at bounding box center [213, 67] width 65 height 16
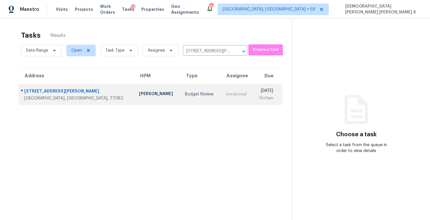
click at [220, 84] on td "Unclaimed" at bounding box center [236, 94] width 32 height 20
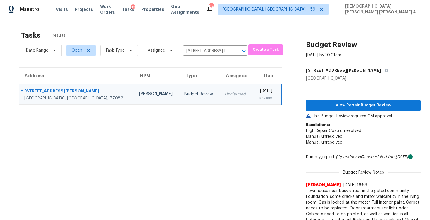
scroll to position [23, 0]
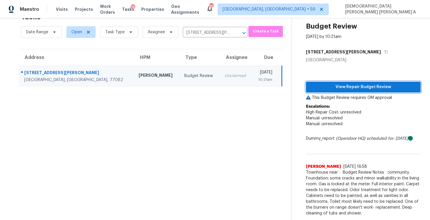
click at [361, 84] on span "View Repair Budget Review" at bounding box center [363, 87] width 105 height 7
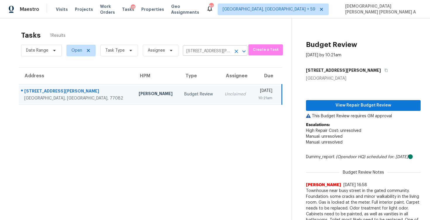
click at [208, 56] on body "Maestro Visits Projects Work Orders Tasks 18 Properties Geo Assignments 826 Alb…" at bounding box center [215, 110] width 430 height 220
click at [209, 47] on input "14906 Tuttle Point Dr, Houston, TX 77082" at bounding box center [207, 51] width 48 height 9
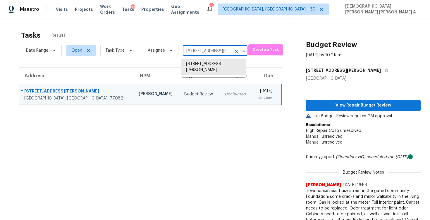
click at [209, 47] on input "14906 Tuttle Point Dr, Houston, TX 77082" at bounding box center [207, 51] width 48 height 9
paste input "Houston"
click at [203, 70] on li "14906 Tuttle Point Dr, Houston, TX 77082" at bounding box center [213, 67] width 65 height 16
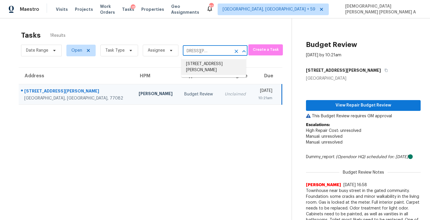
type input "14906 Tuttle Point Dr, Houston, TX 77082"
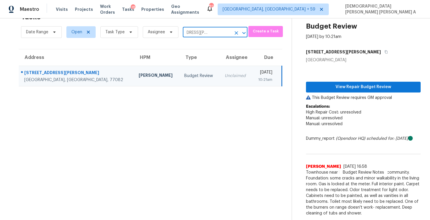
scroll to position [0, 0]
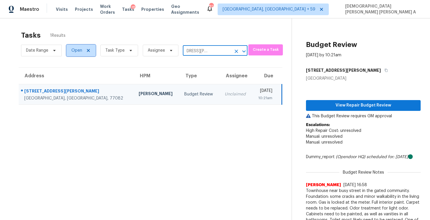
click at [78, 46] on span "Open" at bounding box center [80, 51] width 29 height 12
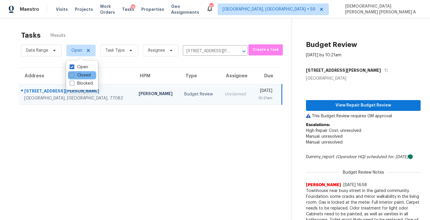
click at [71, 76] on span at bounding box center [72, 75] width 5 height 5
click at [71, 76] on input "Closed" at bounding box center [72, 75] width 4 height 4
checkbox input "true"
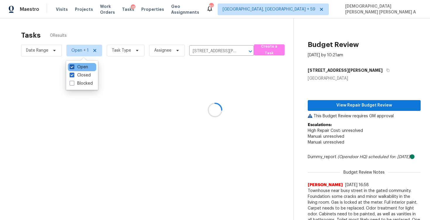
click at [71, 70] on label "Open" at bounding box center [79, 67] width 18 height 6
click at [71, 68] on input "Open" at bounding box center [72, 66] width 4 height 4
checkbox input "false"
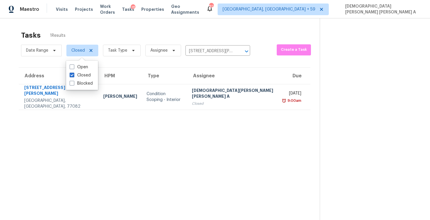
click at [118, 21] on div "Tasks 1 Results Date Range Closed Task Type Assignee 14906 Tuttle Point Dr, Hou…" at bounding box center [215, 128] width 430 height 220
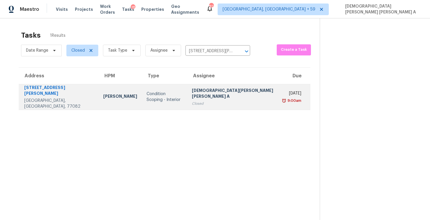
click at [204, 98] on div "[DEMOGRAPHIC_DATA][PERSON_NAME] [PERSON_NAME] A" at bounding box center [233, 94] width 83 height 13
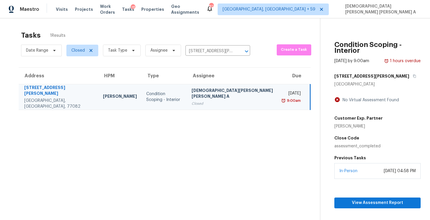
click at [377, 203] on div "View Assessment Report View Completed Task" at bounding box center [377, 208] width 86 height 59
click at [371, 200] on span "View Assessment Report" at bounding box center [377, 203] width 77 height 7
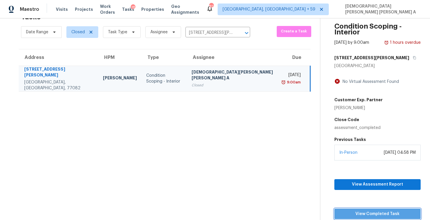
click at [373, 211] on span "View Completed Task" at bounding box center [377, 214] width 77 height 7
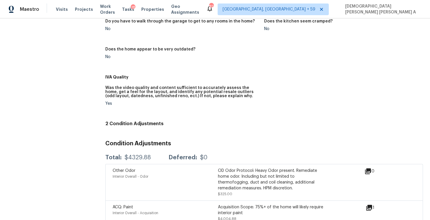
scroll to position [256, 0]
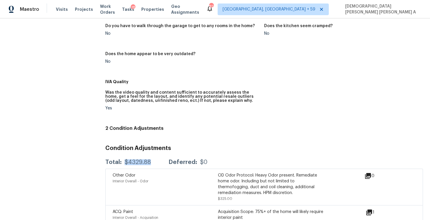
drag, startPoint x: 150, startPoint y: 161, endPoint x: 124, endPoint y: 160, distance: 26.6
click at [124, 160] on div "Total: $4329.88 Deferred: $0" at bounding box center [156, 163] width 102 height 6
copy div "$4329.88"
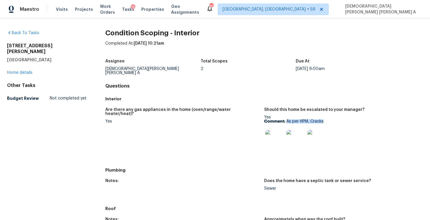
drag, startPoint x: 287, startPoint y: 117, endPoint x: 326, endPoint y: 117, distance: 39.5
click at [326, 120] on p "Comment: As per HPM, Cracks" at bounding box center [341, 122] width 154 height 4
copy p "As per HPM, Cracks"
click at [59, 11] on span "Visits" at bounding box center [62, 9] width 12 height 6
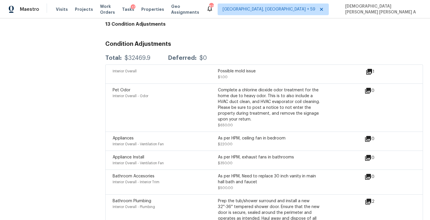
scroll to position [394, 0]
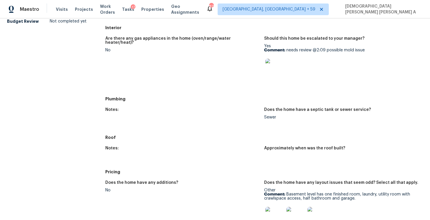
scroll to position [139, 0]
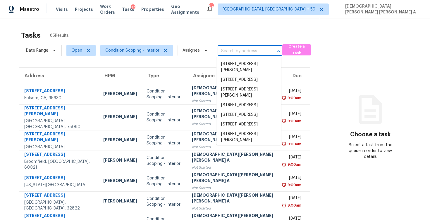
click at [236, 48] on input "text" at bounding box center [242, 51] width 48 height 9
paste input "[STREET_ADDRESS]"
type input "[STREET_ADDRESS]"
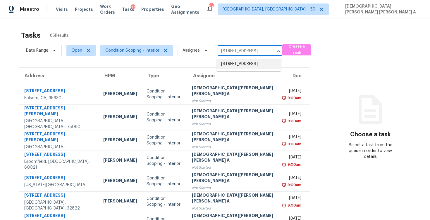
click at [239, 58] on ul "[STREET_ADDRESS]" at bounding box center [248, 64] width 65 height 14
click at [240, 69] on li "[STREET_ADDRESS]" at bounding box center [248, 64] width 65 height 10
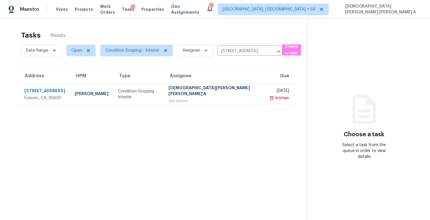
click at [213, 98] on div "Not Started" at bounding box center [214, 101] width 93 height 6
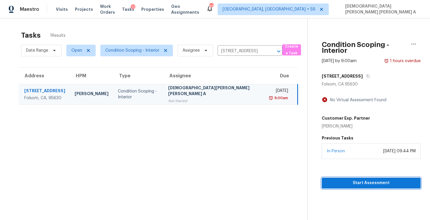
click at [331, 184] on span "Start Assessment" at bounding box center [370, 183] width 89 height 7
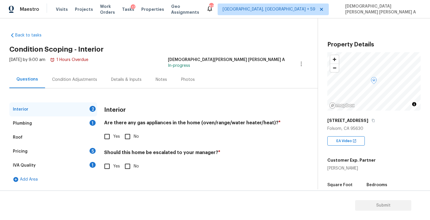
click at [218, 54] on div "Back to tasks Condition Scoping - Interior [DATE] by 9:00 am 1 Hours Overdue [P…" at bounding box center [163, 108] width 308 height 161
click at [101, 136] on input "Yes" at bounding box center [107, 137] width 12 height 12
checkbox input "true"
click at [125, 166] on input "No" at bounding box center [127, 167] width 12 height 12
checkbox input "true"
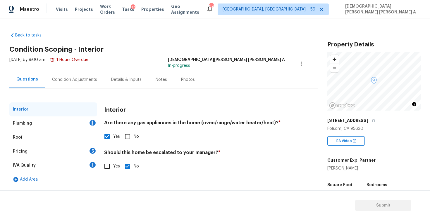
click at [79, 126] on div "Plumbing 1" at bounding box center [53, 124] width 88 height 14
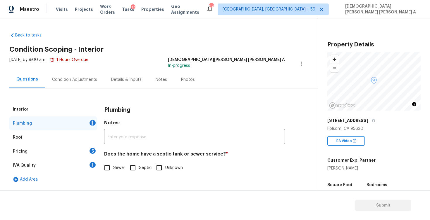
click at [105, 166] on input "Sewer" at bounding box center [107, 168] width 12 height 12
checkbox input "true"
click at [70, 158] on div "Pricing 5" at bounding box center [53, 152] width 88 height 14
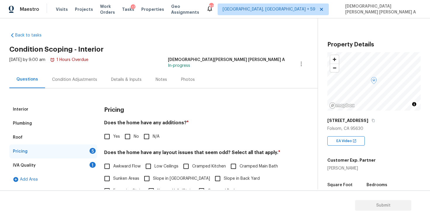
click at [135, 135] on span "No" at bounding box center [136, 137] width 5 height 6
click at [134, 135] on input "No" at bounding box center [127, 137] width 12 height 12
checkbox input "true"
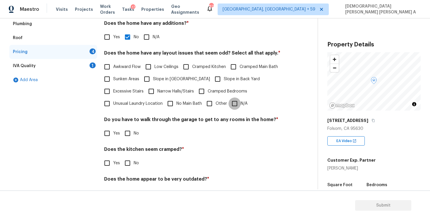
click at [236, 102] on input "N/A" at bounding box center [234, 104] width 12 height 12
checkbox input "true"
click at [128, 133] on input "No" at bounding box center [127, 133] width 12 height 12
checkbox input "true"
click at [126, 169] on input "No" at bounding box center [127, 164] width 12 height 12
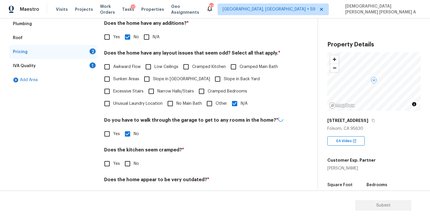
checkbox input "true"
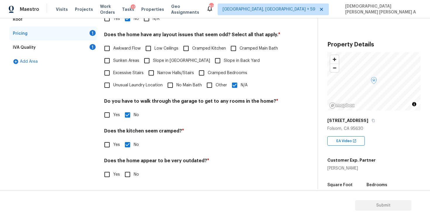
click at [126, 175] on input "No" at bounding box center [127, 175] width 12 height 12
checkbox input "true"
click at [92, 51] on div "IVA Quality 1" at bounding box center [53, 48] width 88 height 14
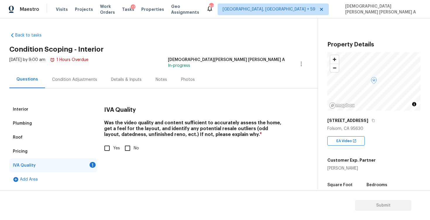
click at [105, 150] on input "Yes" at bounding box center [107, 148] width 12 height 12
checkbox input "true"
click at [79, 77] on div "Condition Adjustments" at bounding box center [74, 80] width 45 height 6
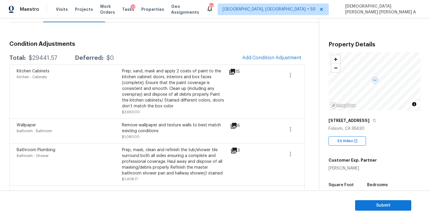
scroll to position [61, 0]
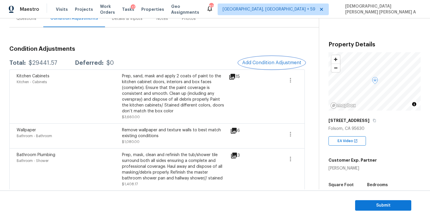
click at [277, 59] on button "Add Condition Adjustment" at bounding box center [272, 63] width 66 height 12
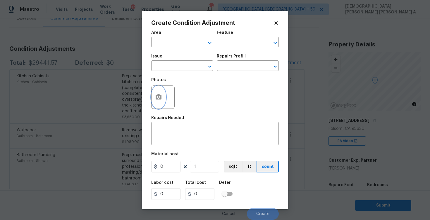
click at [156, 96] on icon "button" at bounding box center [159, 96] width 6 height 5
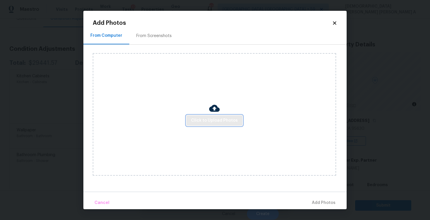
click at [216, 119] on span "Click to Upload Photos" at bounding box center [214, 120] width 47 height 7
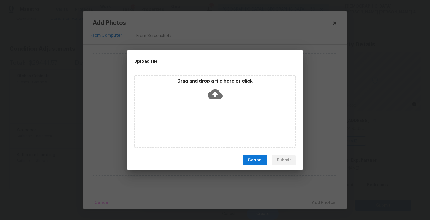
click at [220, 91] on icon at bounding box center [215, 94] width 15 height 15
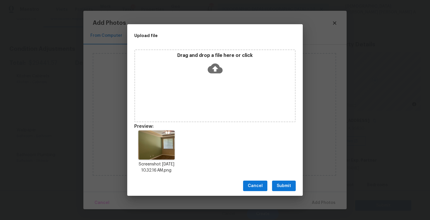
click at [286, 184] on span "Submit" at bounding box center [284, 186] width 14 height 7
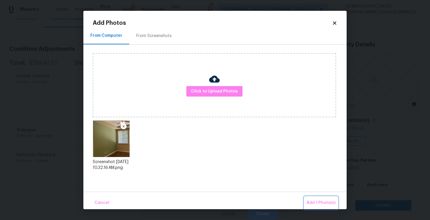
click at [320, 202] on span "Add 1 Photo(s)" at bounding box center [320, 203] width 29 height 7
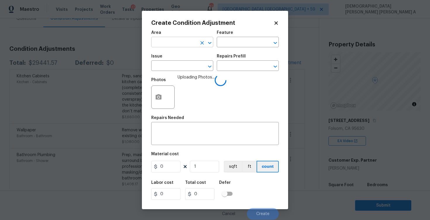
click at [178, 42] on input "text" at bounding box center [174, 42] width 46 height 9
click at [188, 64] on li "Interior Overall" at bounding box center [182, 66] width 62 height 10
type input "Interior Overall"
click at [238, 39] on input "text" at bounding box center [240, 42] width 46 height 9
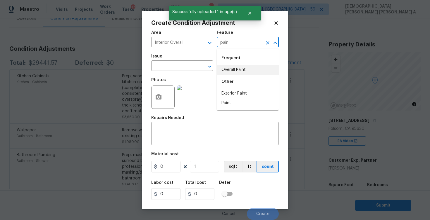
click at [248, 68] on li "Overall Paint" at bounding box center [248, 70] width 62 height 10
type input "Overall Paint"
click at [178, 67] on input "text" at bounding box center [174, 66] width 46 height 9
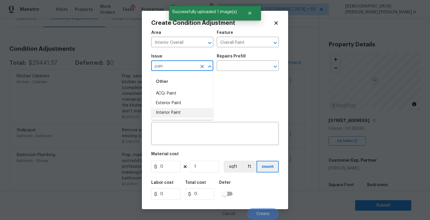
click at [184, 115] on li "Interior Paint" at bounding box center [182, 113] width 62 height 10
type input "Interior Paint"
click at [241, 65] on input "text" at bounding box center [240, 66] width 46 height 9
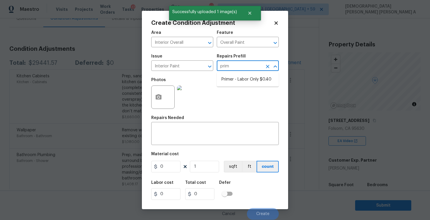
type input "prime"
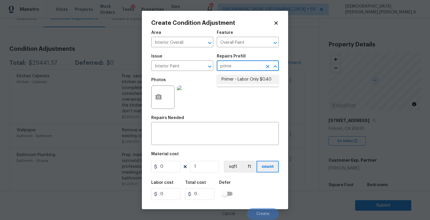
click at [238, 84] on li "Primer - Labor Only $0.40" at bounding box center [248, 80] width 62 height 10
type textarea "Interior primer - PRIMER PROVIDED BY OPENDOOR - All nails, screws, drywall anch…"
type input "0.4"
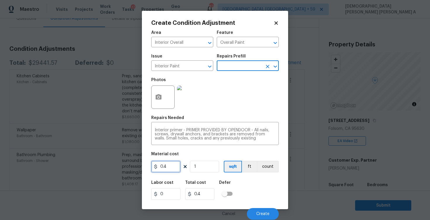
click at [173, 169] on input "0.4" at bounding box center [165, 167] width 29 height 12
type input "200"
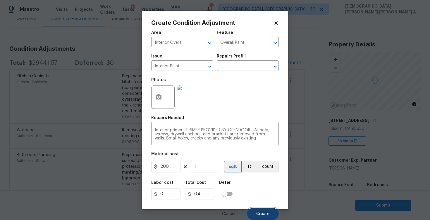
type input "200"
click at [261, 213] on span "Create" at bounding box center [262, 214] width 13 height 4
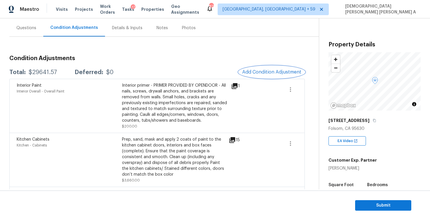
scroll to position [0, 0]
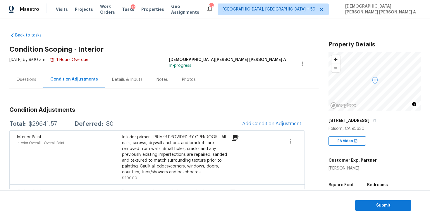
click at [24, 80] on div "Questions" at bounding box center [26, 80] width 20 height 6
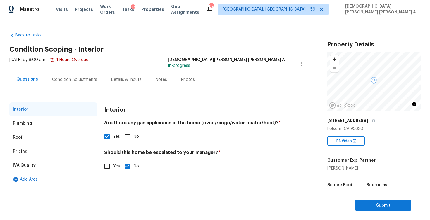
click at [101, 168] on input "Yes" at bounding box center [107, 167] width 12 height 12
checkbox input "true"
checkbox input "false"
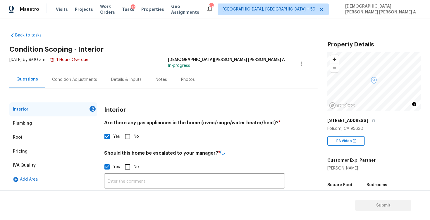
scroll to position [47, 0]
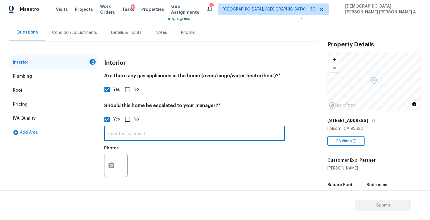
click at [128, 136] on input "text" at bounding box center [194, 134] width 181 height 14
paste input "The interior of the house has 6 different flooring types"
type input "As per HPM, The interior of the house has 6 different flooring types"
click at [110, 168] on icon "button" at bounding box center [111, 165] width 7 height 7
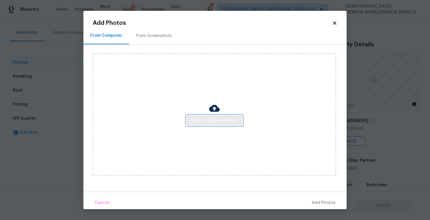
click at [215, 125] on button "Click to Upload Photos" at bounding box center [214, 120] width 56 height 11
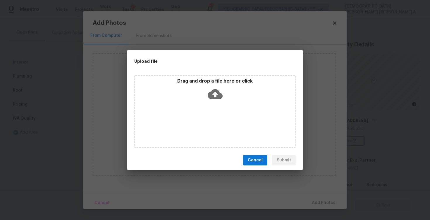
click at [226, 90] on div "Drag and drop a file here or click" at bounding box center [215, 90] width 160 height 25
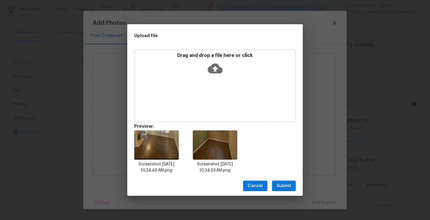
click at [285, 185] on span "Submit" at bounding box center [284, 186] width 14 height 7
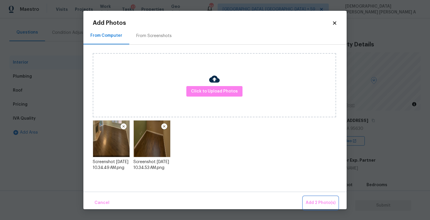
click at [316, 201] on span "Add 2 Photo(s)" at bounding box center [321, 203] width 30 height 7
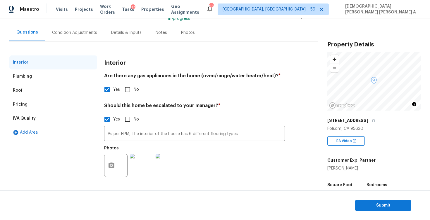
click at [73, 39] on div "Condition Adjustments" at bounding box center [74, 32] width 59 height 17
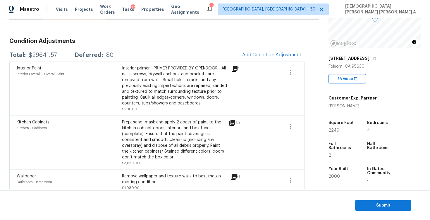
scroll to position [67, 0]
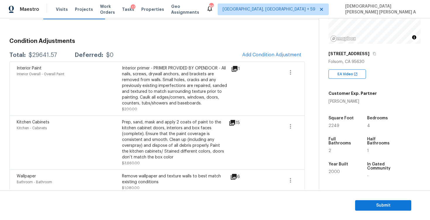
click at [234, 96] on div "1" at bounding box center [244, 88] width 27 height 47
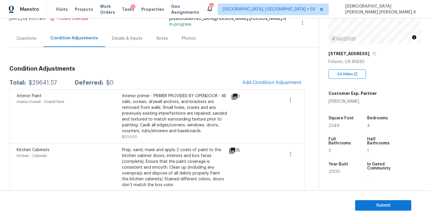
scroll to position [42, 0]
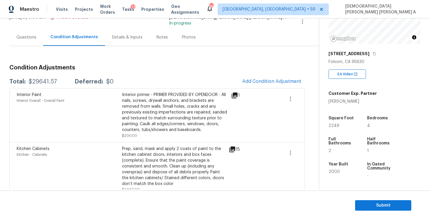
drag, startPoint x: 197, startPoint y: 95, endPoint x: 327, endPoint y: 0, distance: 161.3
click at [200, 90] on div "Interior Paint Interior Overall - Overall Paint Interior primer - PRIMER PROVID…" at bounding box center [156, 115] width 295 height 54
click at [208, 75] on div "Total: $29641.57 Deferred: $0 Add Condition Adjustment" at bounding box center [156, 81] width 295 height 13
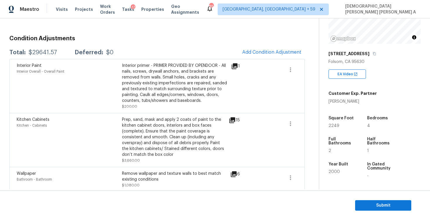
scroll to position [79, 0]
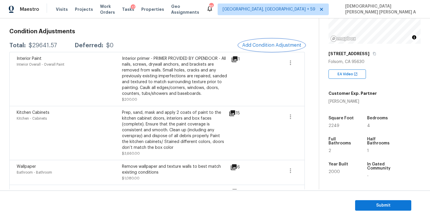
click at [270, 44] on span "Add Condition Adjustment" at bounding box center [271, 45] width 59 height 5
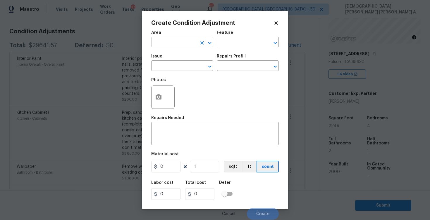
click at [189, 42] on input "text" at bounding box center [174, 42] width 46 height 9
click at [194, 65] on li "Interior Overall" at bounding box center [182, 66] width 62 height 10
type input "Interior Overall"
click at [246, 44] on input "text" at bounding box center [240, 42] width 46 height 9
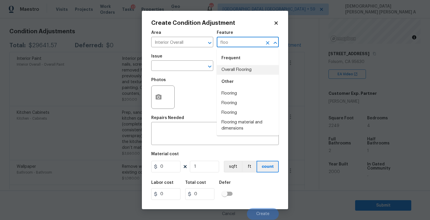
click at [245, 73] on li "Overall Flooring" at bounding box center [248, 70] width 62 height 10
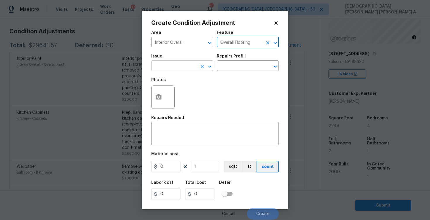
type input "Overall Flooring"
click at [167, 65] on input "text" at bounding box center [174, 66] width 46 height 9
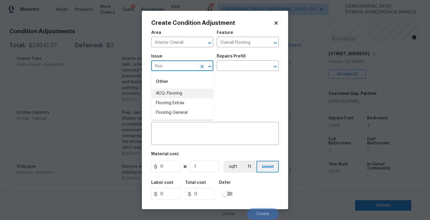
click at [166, 97] on li "ACQ: Flooring" at bounding box center [182, 94] width 62 height 10
click at [175, 68] on input "ACQ: Flooring" at bounding box center [174, 66] width 46 height 9
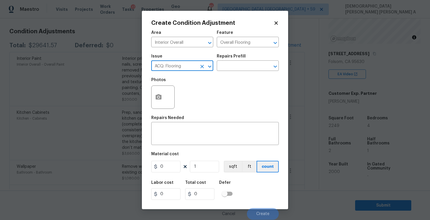
click at [175, 68] on input "ACQ: Flooring" at bounding box center [174, 66] width 46 height 9
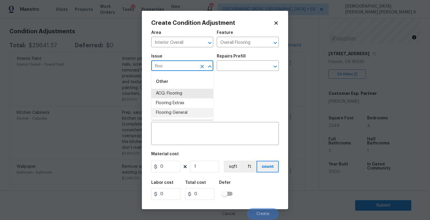
click at [180, 114] on li "Flooring General" at bounding box center [182, 113] width 62 height 10
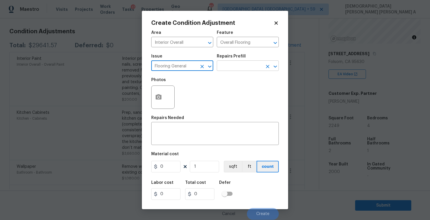
type input "Flooring General"
click at [233, 67] on input "text" at bounding box center [240, 66] width 46 height 9
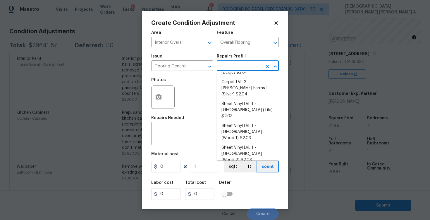
scroll to position [47, 0]
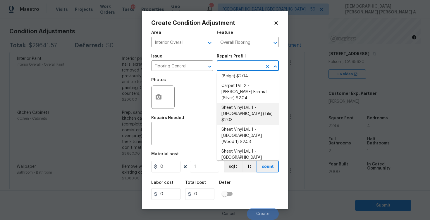
click at [244, 103] on li "Sheet Vinyl LVL 1 - Sugar Valley (Tile) $2.03" at bounding box center [248, 114] width 62 height 22
type textarea "Install sheet vinyl flooring (Sugar Valley - Tile "Look", 592 Cool Sands) inclu…"
type input "2.03"
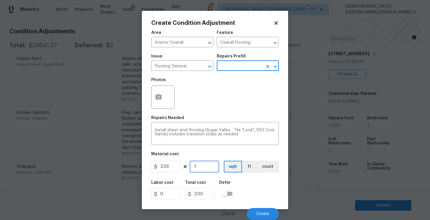
click at [201, 169] on input "1" at bounding box center [204, 167] width 29 height 12
type input "0"
type input "5"
type input "10.15"
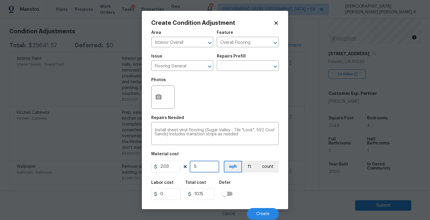
type input "50"
type input "101.5"
type input "500"
type input "1015"
type input "500"
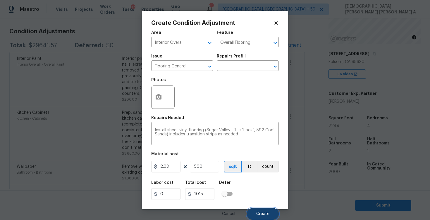
click at [257, 215] on span "Create" at bounding box center [262, 214] width 13 height 4
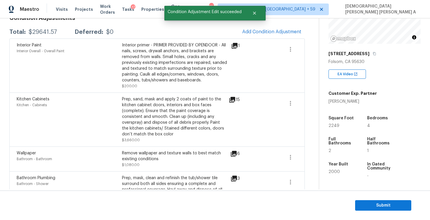
scroll to position [79, 0]
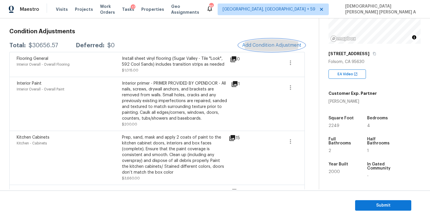
click at [280, 42] on button "Add Condition Adjustment" at bounding box center [272, 45] width 66 height 12
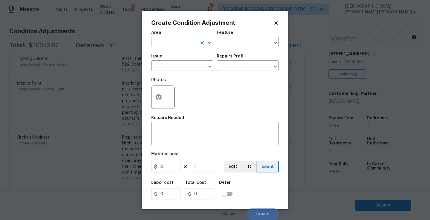
click at [165, 40] on input "text" at bounding box center [174, 42] width 46 height 9
click at [172, 66] on li "Interior Overall" at bounding box center [182, 66] width 62 height 10
type input "Interior Overall"
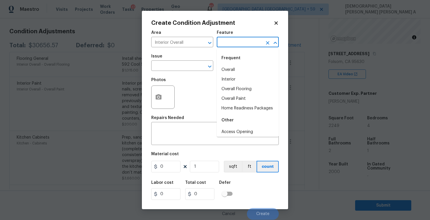
click at [242, 42] on input "text" at bounding box center [240, 42] width 46 height 9
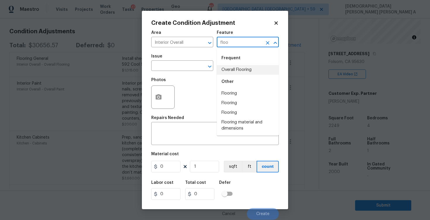
click at [248, 72] on li "Overall Flooring" at bounding box center [248, 70] width 62 height 10
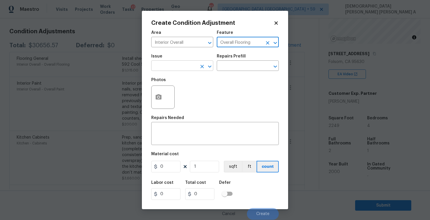
type input "Overall Flooring"
click at [159, 68] on input "text" at bounding box center [174, 66] width 46 height 9
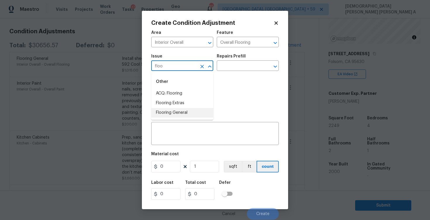
click at [174, 113] on li "Flooring General" at bounding box center [182, 113] width 62 height 10
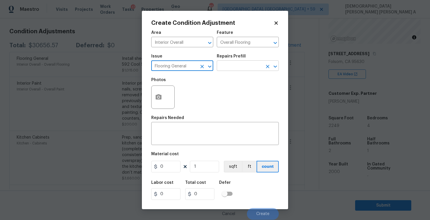
type input "Flooring General"
click at [246, 68] on input "text" at bounding box center [240, 66] width 46 height 9
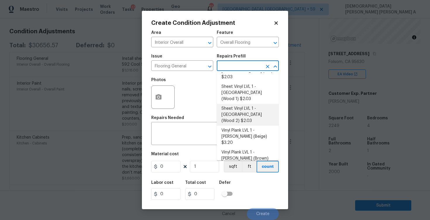
scroll to position [77, 0]
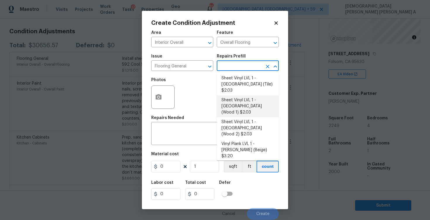
click at [248, 96] on li "Sheet Vinyl LVL 1 - Sugar Valley (Wood 1) $2.03" at bounding box center [248, 107] width 62 height 22
type textarea "Install sheet vinyl flooring (Sugar Valley - Wood "Look", 565 Beacon Hill) incl…"
type input "2.03"
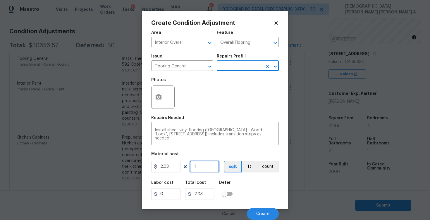
click at [204, 165] on input "1" at bounding box center [204, 167] width 29 height 12
type input "17"
type input "34.51"
type input "174"
type input "353.22"
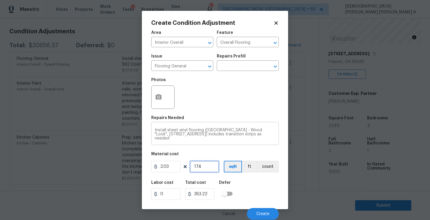
type input "1749"
type input "3550.47"
type input "1749"
click at [254, 210] on button "Create" at bounding box center [263, 214] width 32 height 12
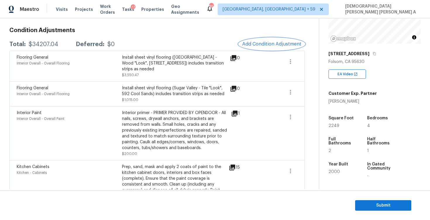
scroll to position [75, 0]
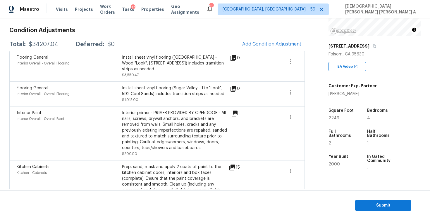
drag, startPoint x: 59, startPoint y: 43, endPoint x: 26, endPoint y: 44, distance: 32.5
click at [26, 44] on div "Total: $34207.04 Deferred: $0" at bounding box center [61, 45] width 105 height 6
copy div "$34207.04"
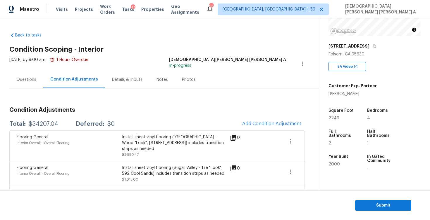
scroll to position [0, 0]
click at [27, 82] on div "Questions" at bounding box center [26, 79] width 34 height 17
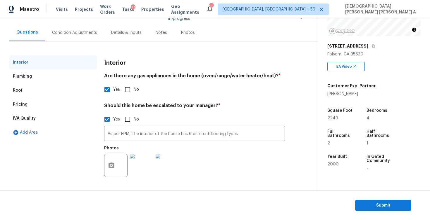
scroll to position [27, 0]
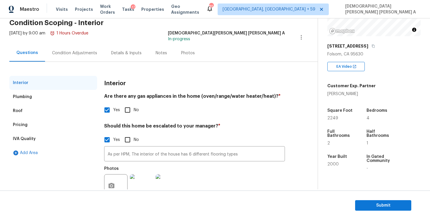
click at [71, 47] on div "Condition Adjustments" at bounding box center [74, 52] width 59 height 17
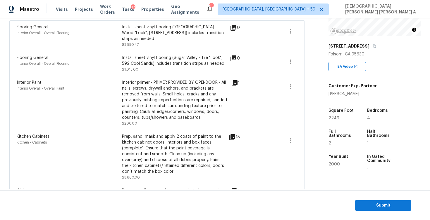
scroll to position [81, 0]
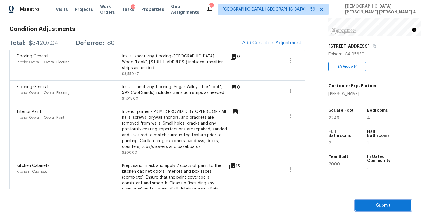
click at [390, 203] on span "Submit" at bounding box center [383, 205] width 47 height 7
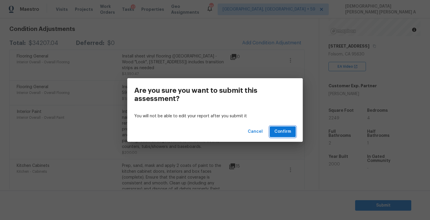
click at [289, 137] on button "Confirm" at bounding box center [283, 132] width 26 height 11
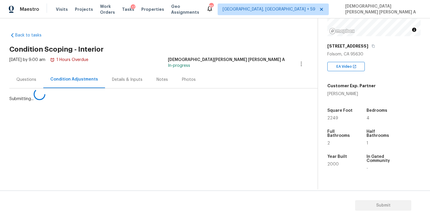
scroll to position [0, 0]
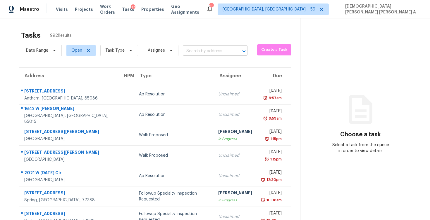
click at [203, 51] on input "text" at bounding box center [207, 51] width 48 height 9
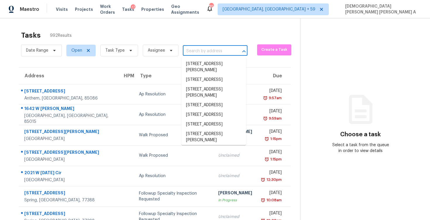
paste input "818 N Brents Ave Sherman TX 75090"
type input "818 N Brents Ave Sherman TX 75090"
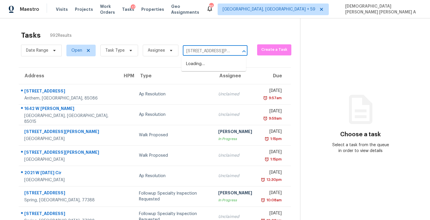
scroll to position [0, 25]
click at [208, 68] on li "818 N Brents Ave, Sherman, TX 75090" at bounding box center [213, 67] width 65 height 16
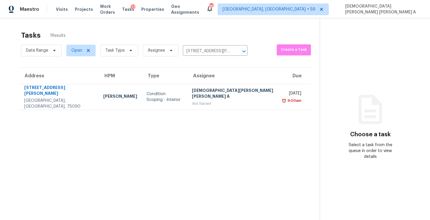
click at [218, 107] on section "Tasks 1 Results Date Range Open Task Type Assignee 818 N Brents Ave, Sherman, T…" at bounding box center [164, 133] width 310 height 211
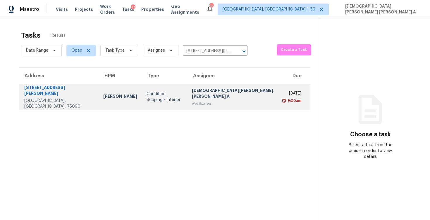
click at [220, 101] on div "Not Started" at bounding box center [233, 104] width 83 height 6
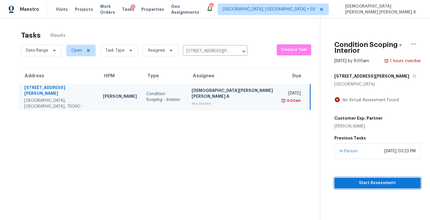
click at [340, 181] on span "Start Assessment" at bounding box center [377, 183] width 77 height 7
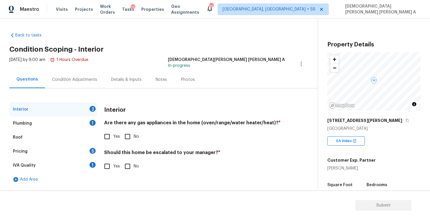
click at [194, 32] on div "Back to tasks Condition Scoping - Interior Mon, Aug 25 2025 by 9:00 am 1 Hours …" at bounding box center [163, 108] width 308 height 161
click at [107, 136] on input "Yes" at bounding box center [107, 137] width 12 height 12
checkbox input "true"
click at [107, 169] on input "Yes" at bounding box center [107, 167] width 12 height 12
checkbox input "true"
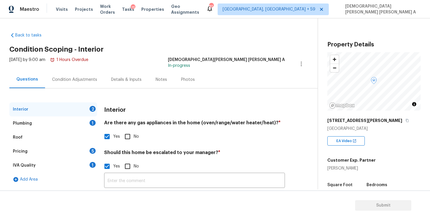
scroll to position [39, 0]
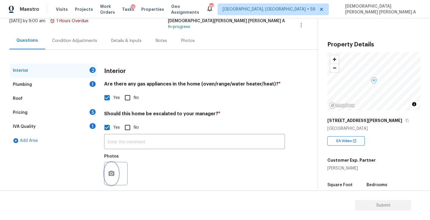
click at [112, 174] on icon "button" at bounding box center [111, 173] width 7 height 7
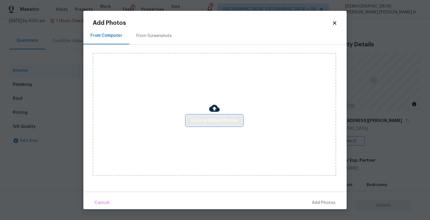
click at [225, 125] on button "Click to Upload Photos" at bounding box center [214, 120] width 56 height 11
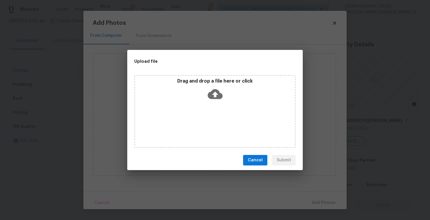
click at [222, 92] on icon at bounding box center [215, 94] width 15 height 15
